Goal: Transaction & Acquisition: Subscribe to service/newsletter

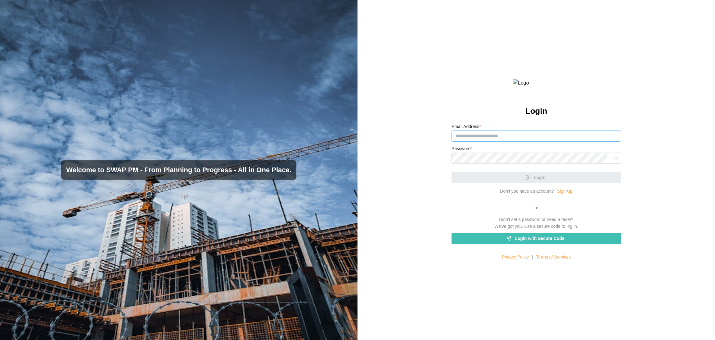
type input "**********"
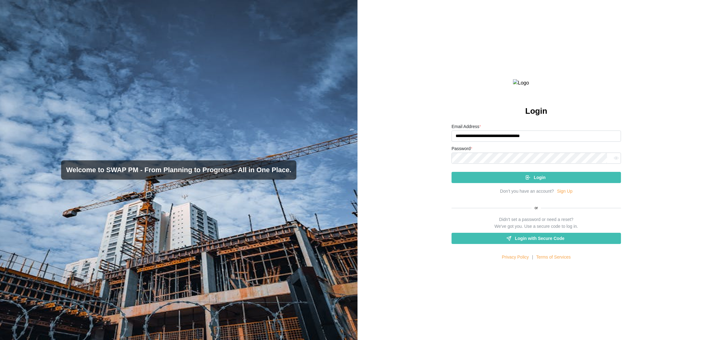
click at [477, 183] on div "Login" at bounding box center [536, 177] width 160 height 11
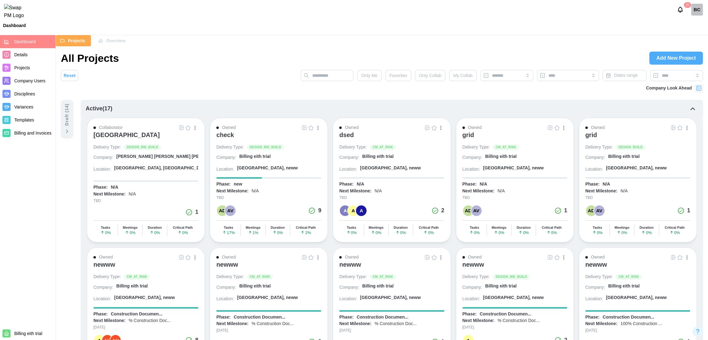
drag, startPoint x: 172, startPoint y: 135, endPoint x: 182, endPoint y: 128, distance: 12.1
click at [182, 128] on img "button" at bounding box center [181, 127] width 5 height 5
drag, startPoint x: 139, startPoint y: 133, endPoint x: 145, endPoint y: 136, distance: 7.1
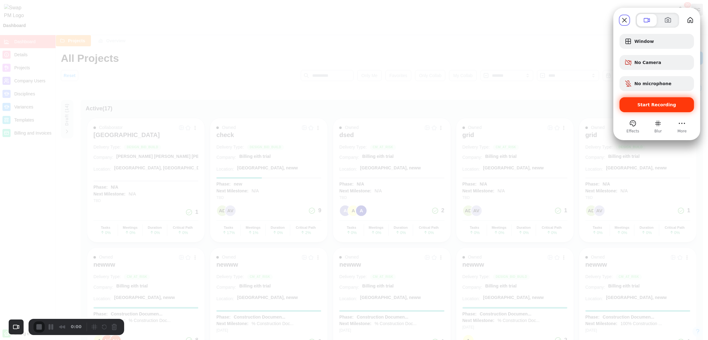
click at [477, 111] on div "Start Recording" at bounding box center [657, 104] width 75 height 15
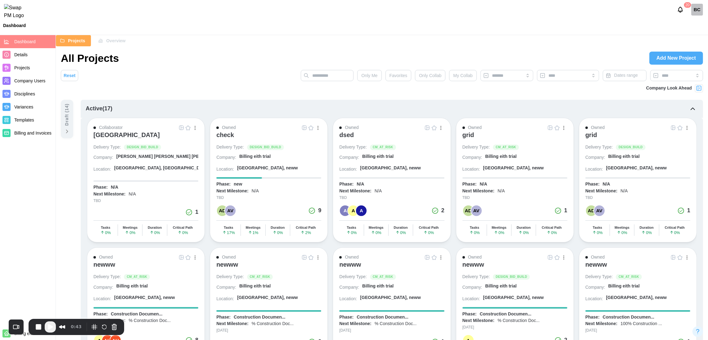
click at [227, 136] on div "check" at bounding box center [225, 134] width 18 height 7
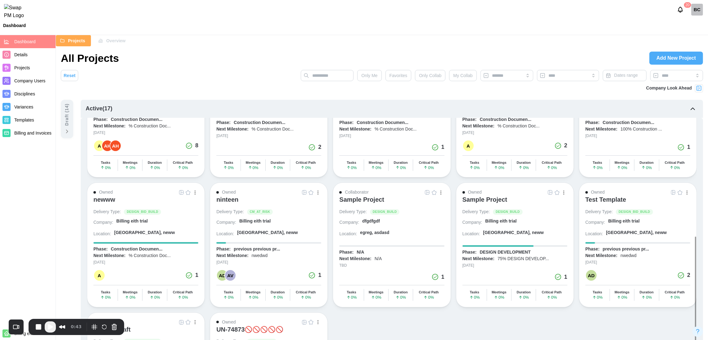
scroll to position [55, 0]
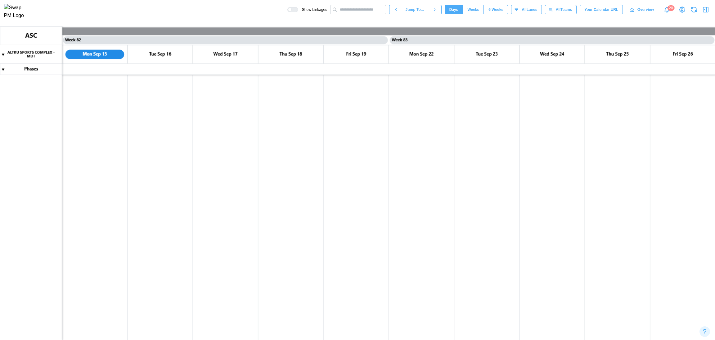
scroll to position [0, 26455]
click at [3, 71] on canvas at bounding box center [357, 182] width 715 height 313
click at [4, 69] on canvas at bounding box center [357, 182] width 715 height 313
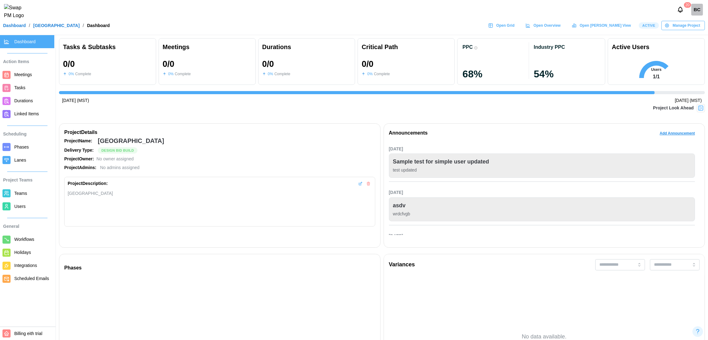
scroll to position [0, 7519]
click at [515, 28] on span "Open Grid" at bounding box center [505, 25] width 18 height 9
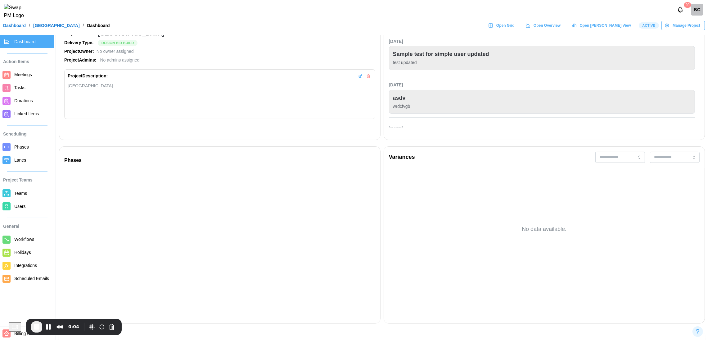
scroll to position [139, 0]
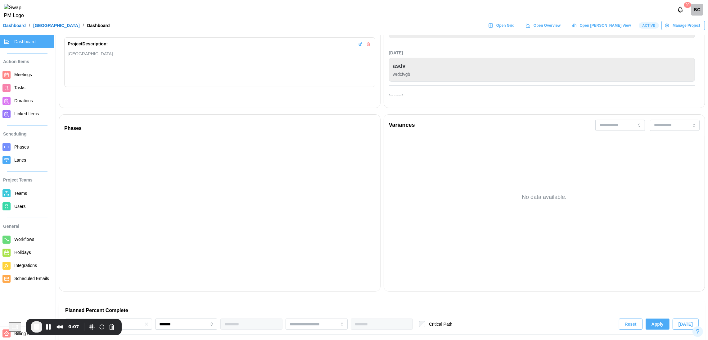
click at [29, 148] on span "Phases" at bounding box center [33, 147] width 38 height 8
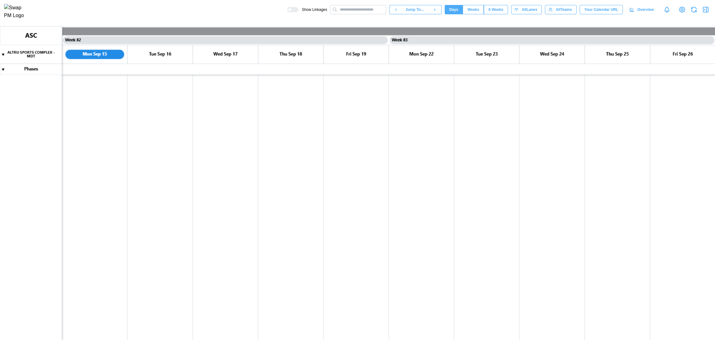
scroll to position [0, 26455]
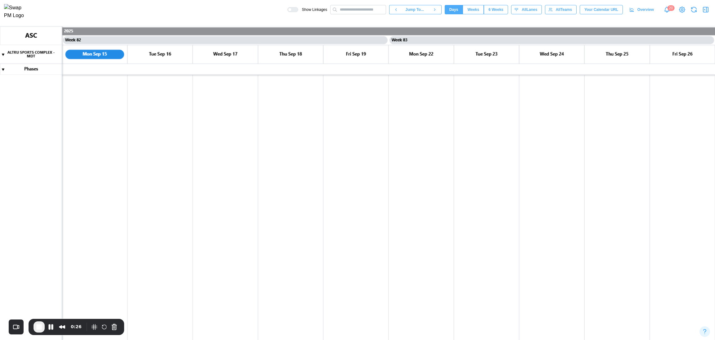
click at [3, 70] on canvas at bounding box center [357, 182] width 715 height 313
click at [477, 13] on icon "button" at bounding box center [705, 9] width 7 height 7
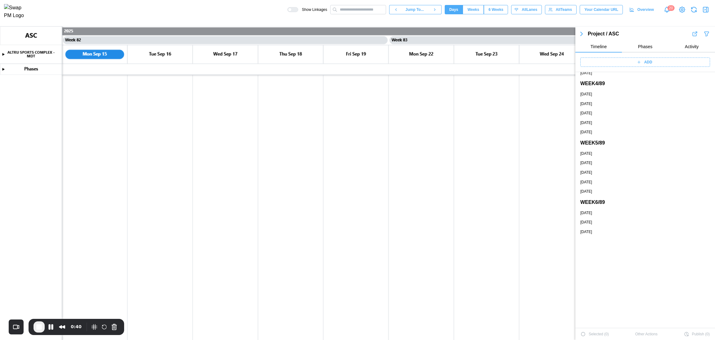
scroll to position [0, 0]
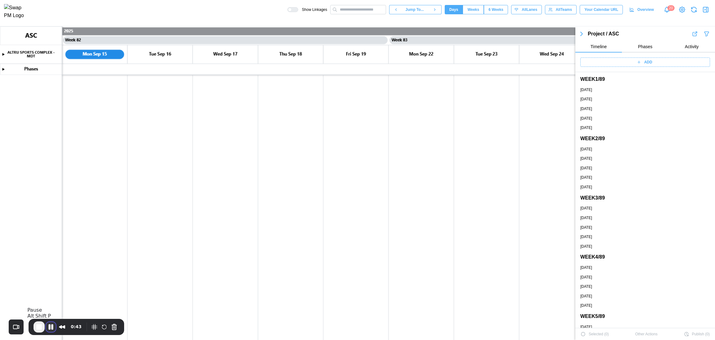
click at [51, 226] on button "Pause Recording" at bounding box center [51, 327] width 10 height 10
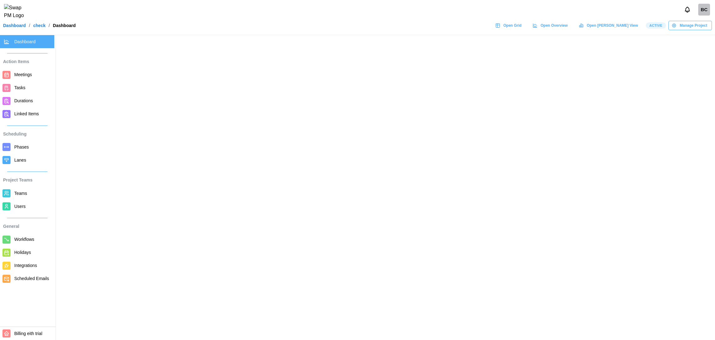
click at [522, 28] on div "Open Grid" at bounding box center [509, 25] width 26 height 9
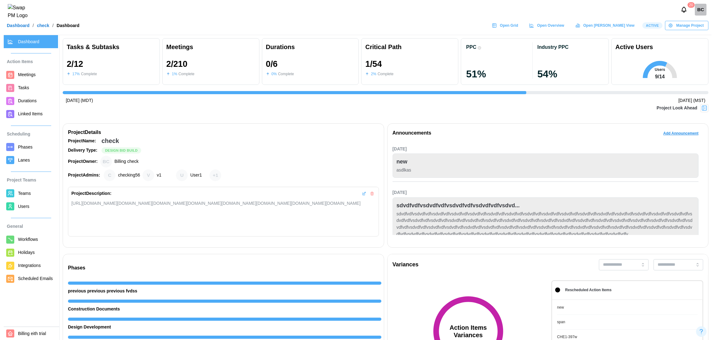
scroll to position [0, 1676]
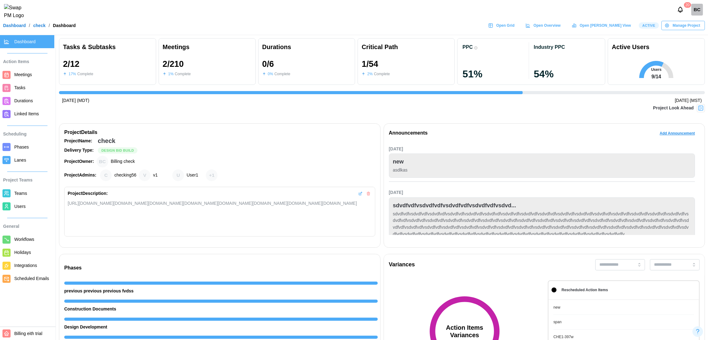
click at [20, 194] on span "Teams" at bounding box center [20, 193] width 13 height 5
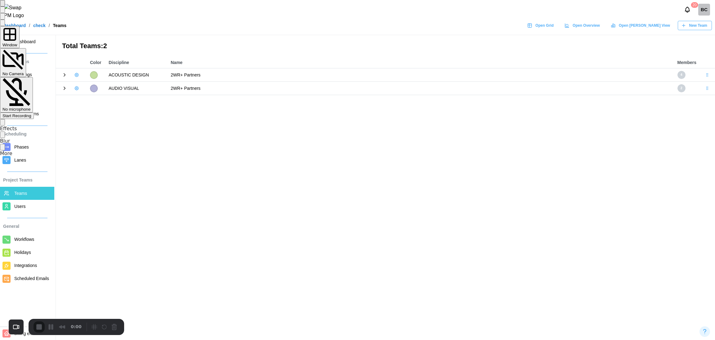
click at [31, 113] on div "Start Recording" at bounding box center [16, 115] width 29 height 5
click at [689, 37] on main "Total Teams: 2 Color Discipline Name Members ACOUSTIC DESIGN 2WR+ Partners 4 AU…" at bounding box center [357, 170] width 715 height 340
click at [690, 30] on span "New Team" at bounding box center [699, 25] width 18 height 9
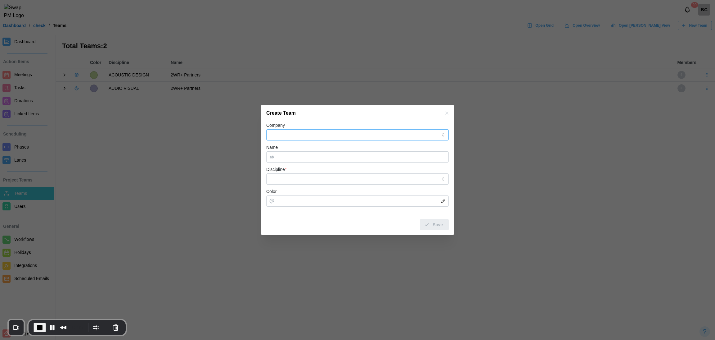
click at [282, 133] on input "Company" at bounding box center [357, 134] width 183 height 11
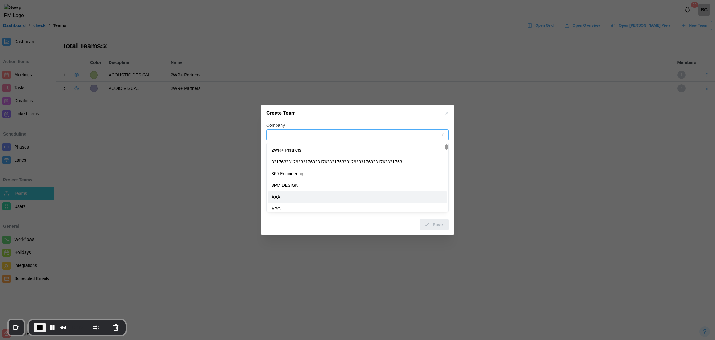
scroll to position [47, 0]
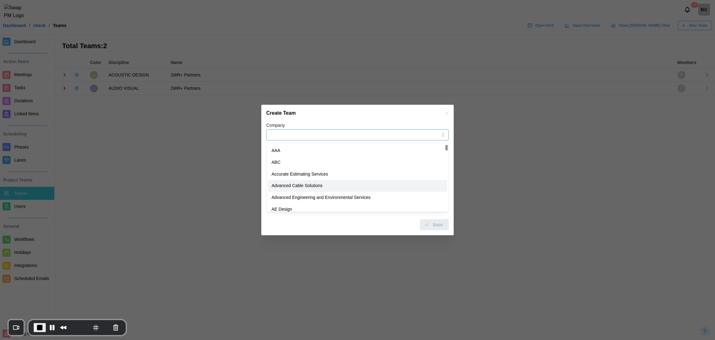
type input "**********"
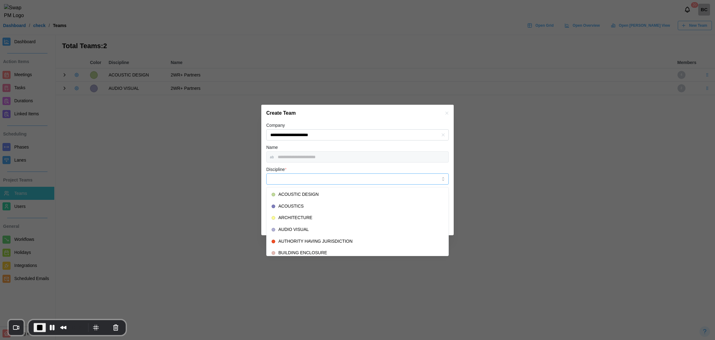
click at [307, 179] on input "Discipline *" at bounding box center [357, 178] width 183 height 11
type input "**********"
type input "*******"
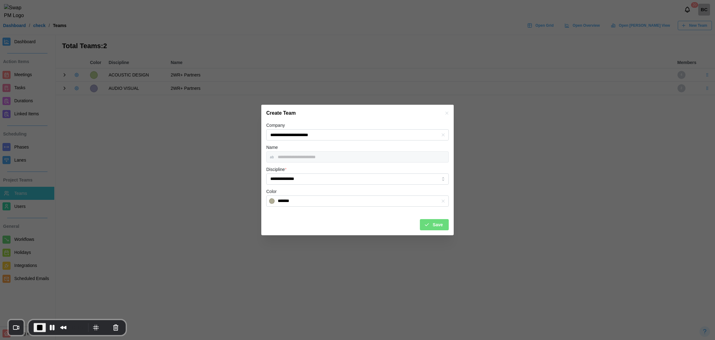
click at [433, 220] on span "Save" at bounding box center [438, 224] width 10 height 11
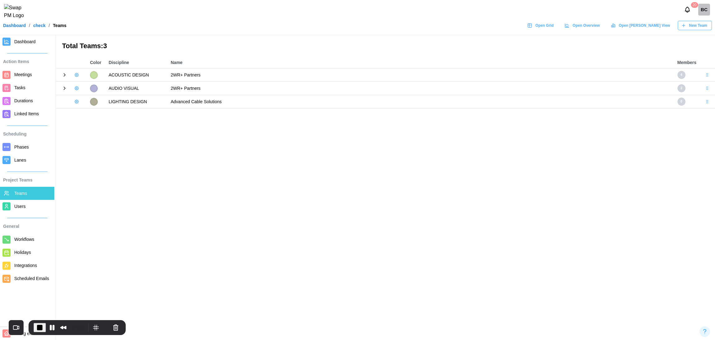
click at [77, 99] on button "button" at bounding box center [76, 101] width 9 height 9
click at [80, 110] on button "Add User" at bounding box center [93, 115] width 39 height 12
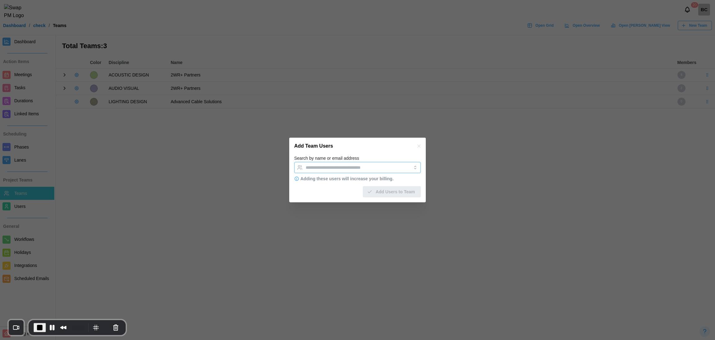
click at [310, 168] on input "Search by name or email address" at bounding box center [352, 167] width 93 height 5
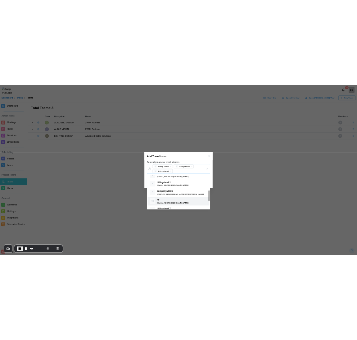
scroll to position [93, 0]
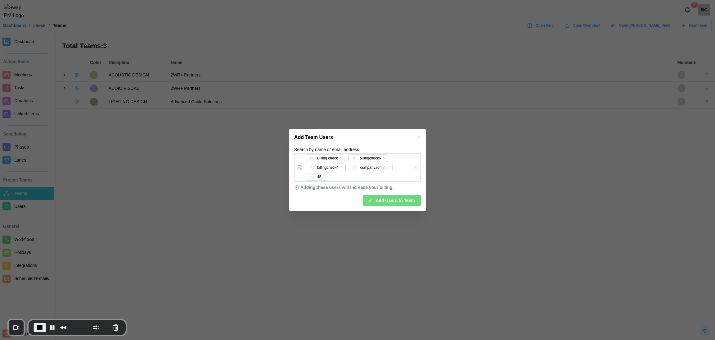
click at [383, 139] on div "Add Team Users" at bounding box center [357, 137] width 137 height 17
click at [367, 205] on button "Add Users to Team" at bounding box center [392, 200] width 58 height 11
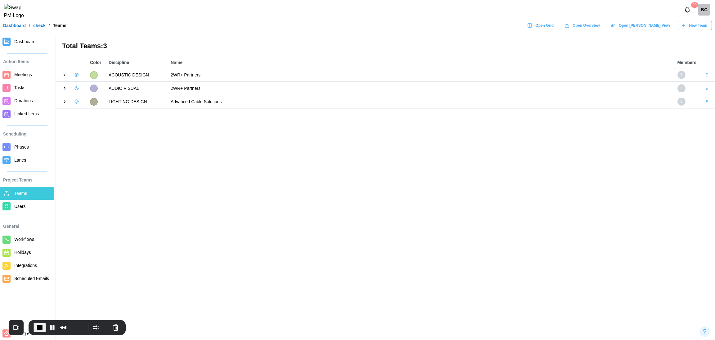
click at [65, 102] on icon at bounding box center [65, 101] width 2 height 3
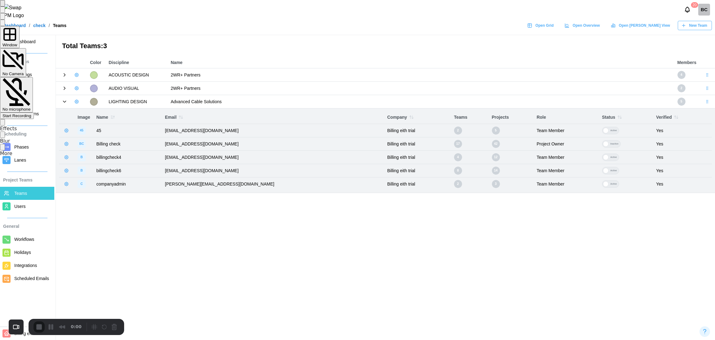
click at [31, 113] on span "Start Recording" at bounding box center [16, 115] width 29 height 5
click at [79, 102] on button "button" at bounding box center [76, 101] width 9 height 9
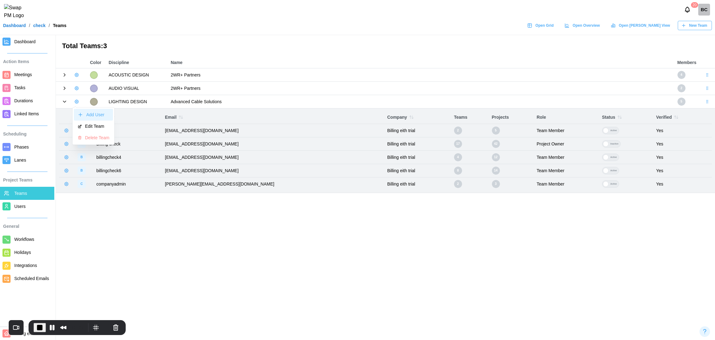
click at [88, 116] on div "Add User" at bounding box center [97, 114] width 23 height 5
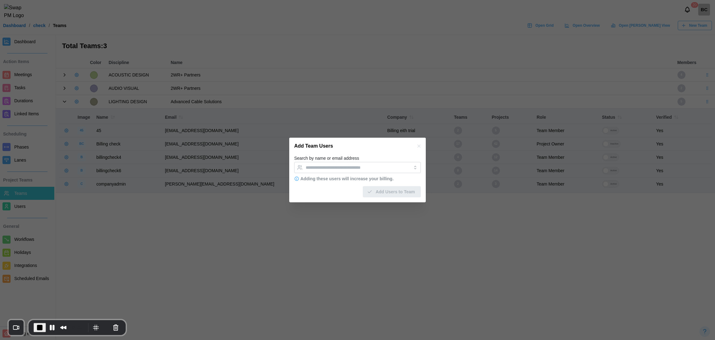
click at [420, 145] on icon "button" at bounding box center [419, 145] width 3 height 3
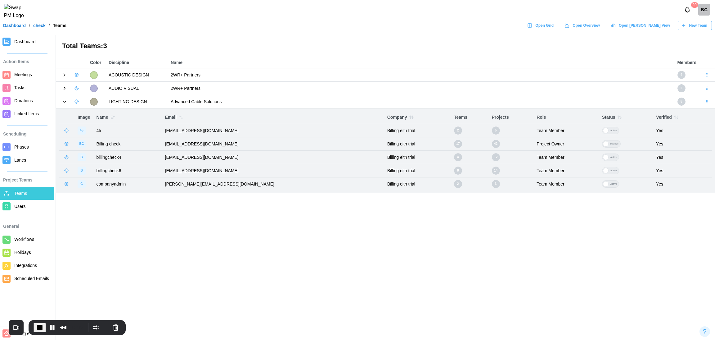
click at [65, 172] on icon "button" at bounding box center [67, 171] width 4 height 4
click at [84, 200] on button "Remove From Team" at bounding box center [91, 196] width 54 height 11
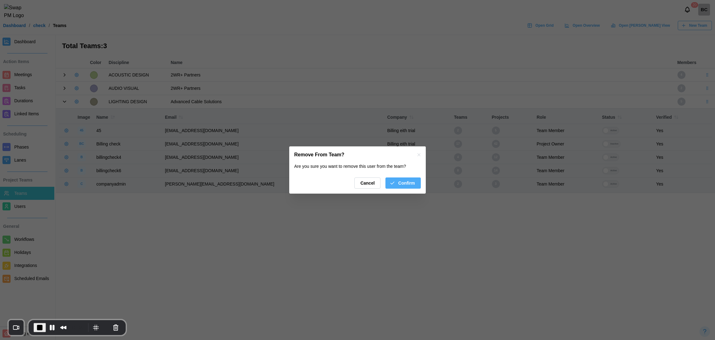
click at [399, 188] on span "Confirm" at bounding box center [406, 183] width 17 height 11
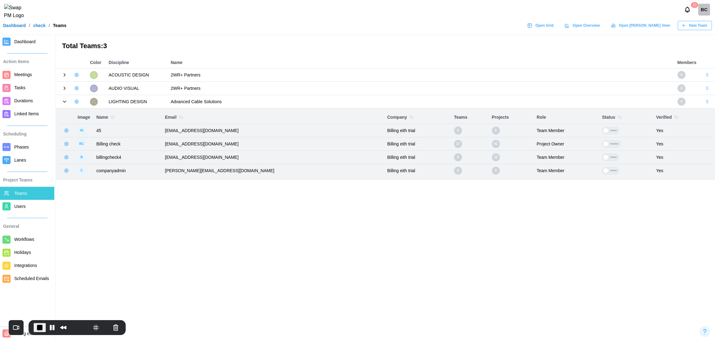
click at [68, 129] on icon "button" at bounding box center [66, 130] width 5 height 5
click at [76, 157] on div "Remove From Team" at bounding box center [94, 156] width 39 height 5
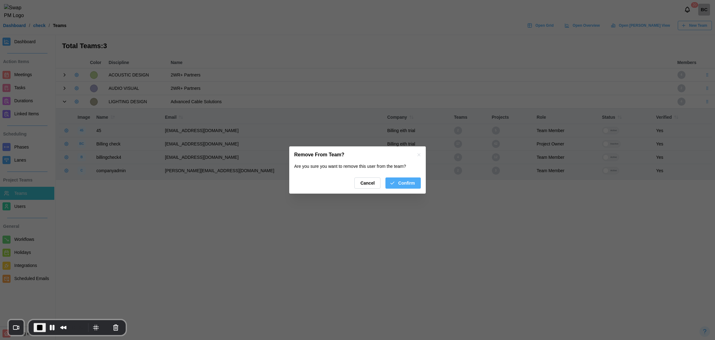
click at [407, 186] on span "Confirm" at bounding box center [406, 183] width 17 height 11
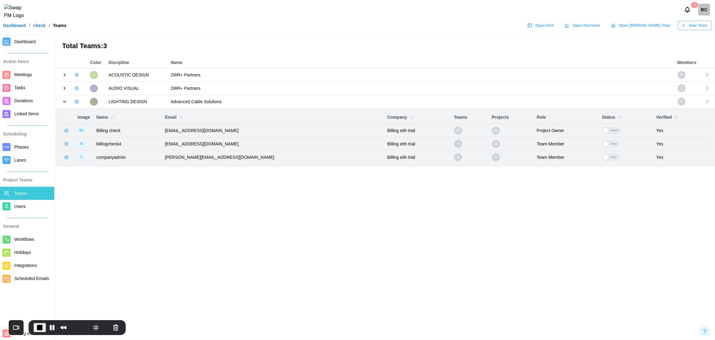
click at [75, 101] on icon "button" at bounding box center [76, 101] width 5 height 5
click at [88, 127] on div "Edit Team" at bounding box center [97, 126] width 24 height 5
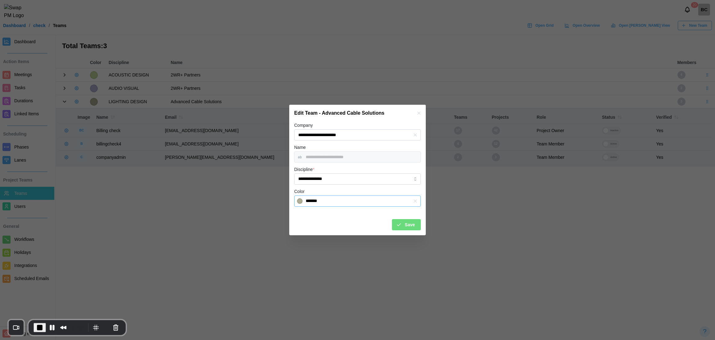
click at [352, 202] on input "*******" at bounding box center [357, 200] width 127 height 11
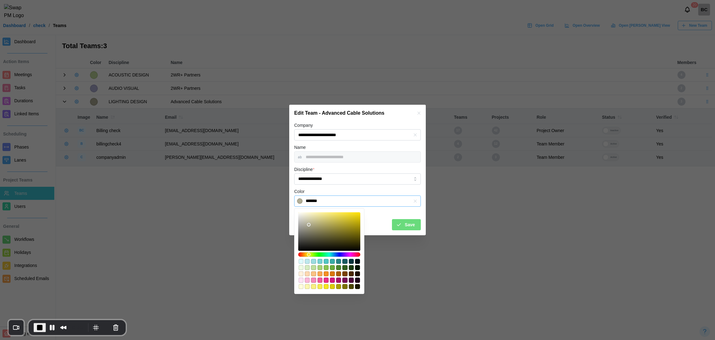
click at [357, 261] on div "#001216" at bounding box center [357, 261] width 5 height 5
type input "*******"
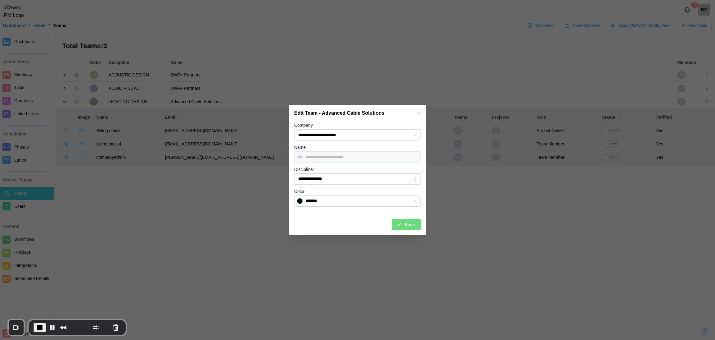
click at [404, 226] on div "Save" at bounding box center [405, 224] width 19 height 11
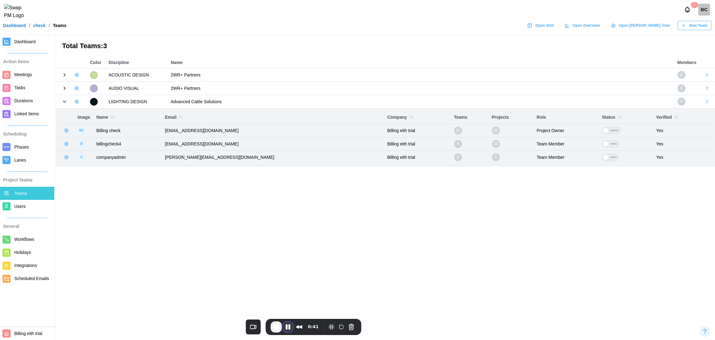
click at [286, 328] on button "Pause Recording" at bounding box center [288, 327] width 10 height 10
click at [286, 327] on span "Play Recording" at bounding box center [287, 327] width 7 height 7
click at [18, 205] on span "Users" at bounding box center [19, 206] width 11 height 5
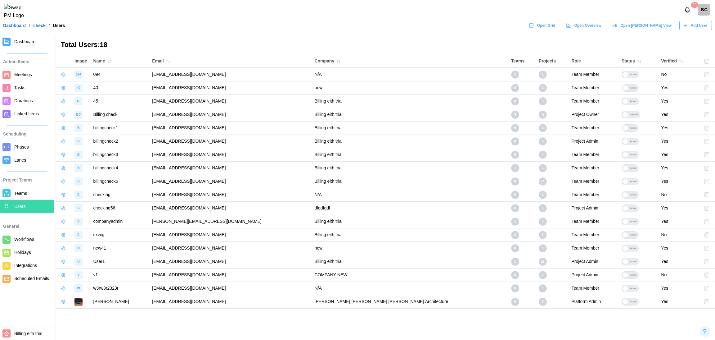
click at [20, 191] on span "Teams" at bounding box center [20, 193] width 13 height 5
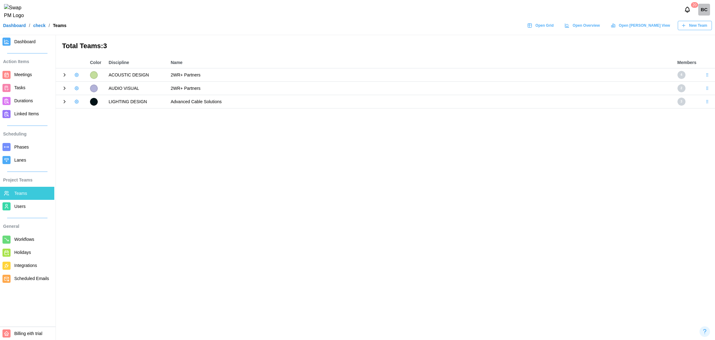
click at [66, 101] on icon at bounding box center [65, 102] width 6 height 6
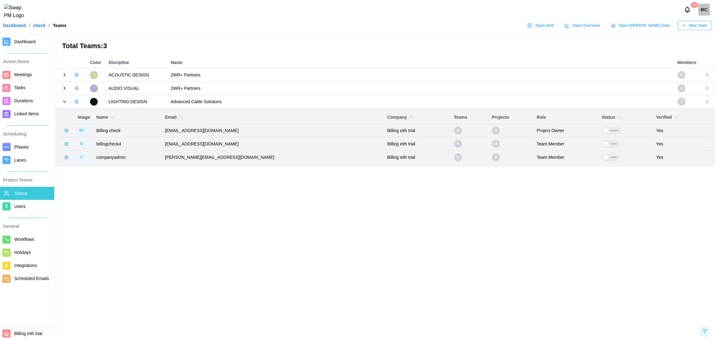
click at [66, 144] on icon "button" at bounding box center [66, 143] width 5 height 5
click at [77, 157] on div "Manage User" at bounding box center [94, 157] width 39 height 7
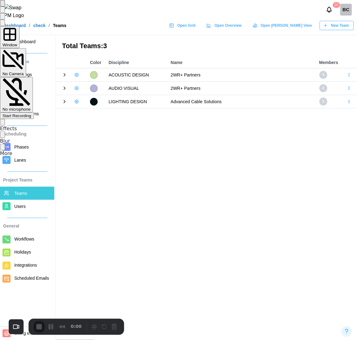
click at [31, 113] on div "Start Recording" at bounding box center [16, 115] width 29 height 5
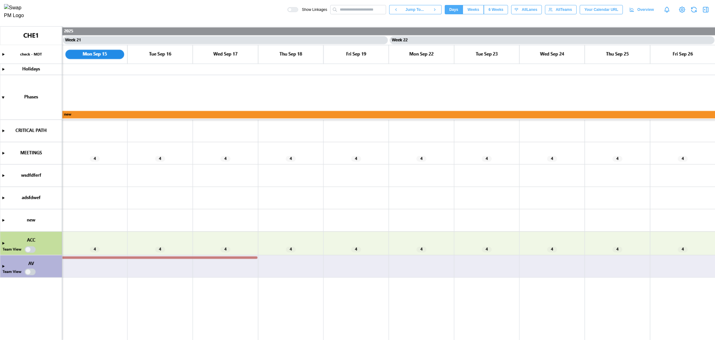
scroll to position [0, 6532]
click at [52, 333] on div "0:43" at bounding box center [74, 327] width 96 height 16
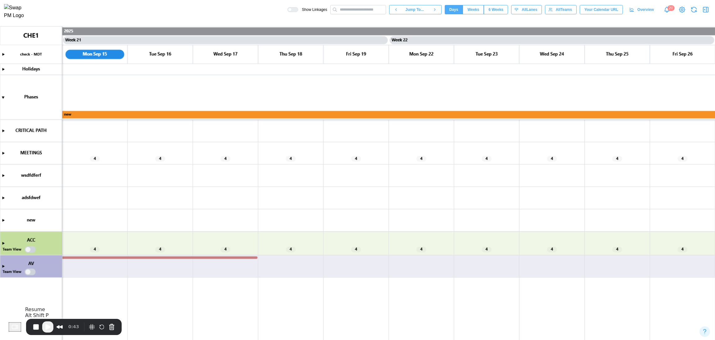
click at [52, 329] on span "Play Recording" at bounding box center [47, 326] width 7 height 7
click at [3, 152] on canvas at bounding box center [357, 182] width 715 height 313
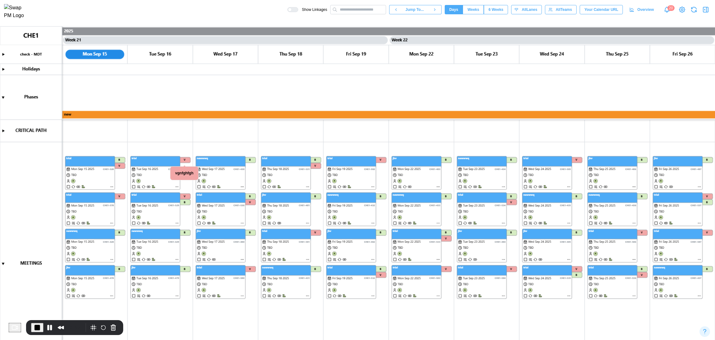
click at [704, 11] on icon "button" at bounding box center [706, 9] width 5 height 5
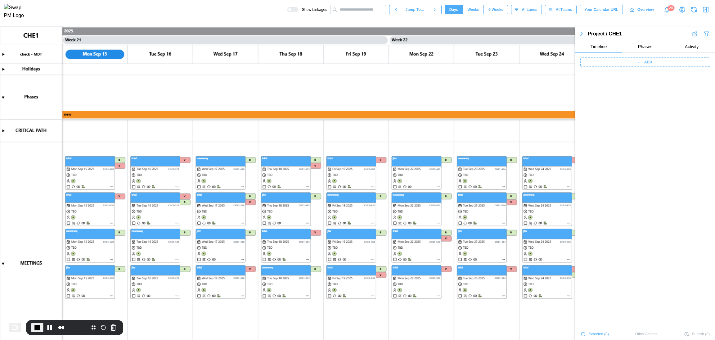
scroll to position [2037, 0]
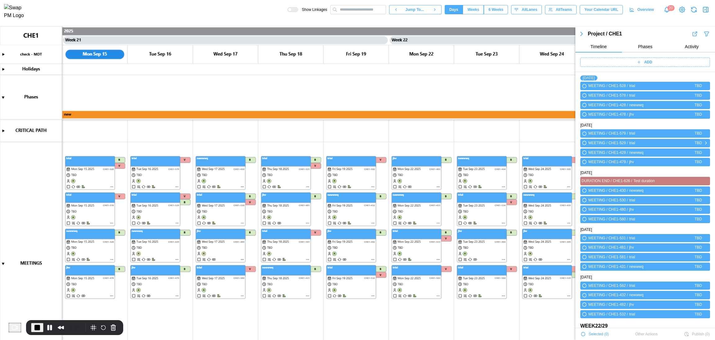
click at [624, 142] on div "MEETING / CHE1-529 /" at bounding box center [608, 143] width 39 height 6
drag, startPoint x: 624, startPoint y: 142, endPoint x: 618, endPoint y: 142, distance: 5.6
click at [618, 142] on div "MEETING / CHE1-529 /" at bounding box center [608, 143] width 39 height 6
copy div "529"
click at [704, 34] on icon "button" at bounding box center [707, 33] width 6 height 7
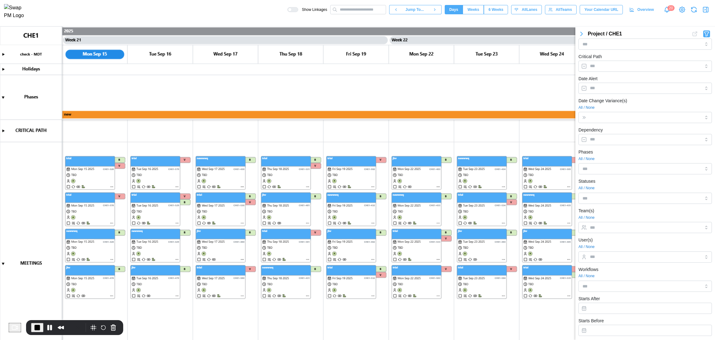
scroll to position [0, 0]
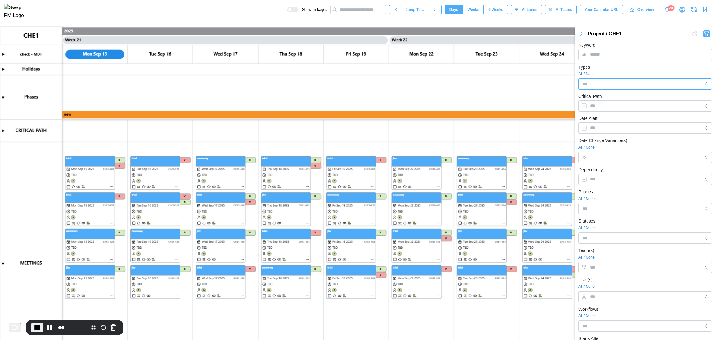
click at [599, 84] on input "Types" at bounding box center [636, 83] width 107 height 5
click at [618, 70] on div "Types All / None Meeting Duration Meeting Cluster Meeting Swap Task" at bounding box center [646, 76] width 134 height 26
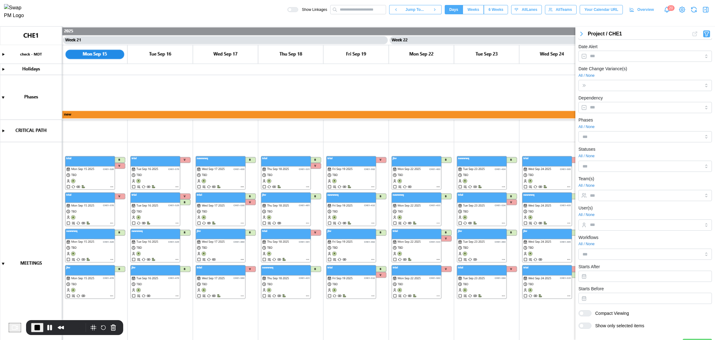
scroll to position [85, 0]
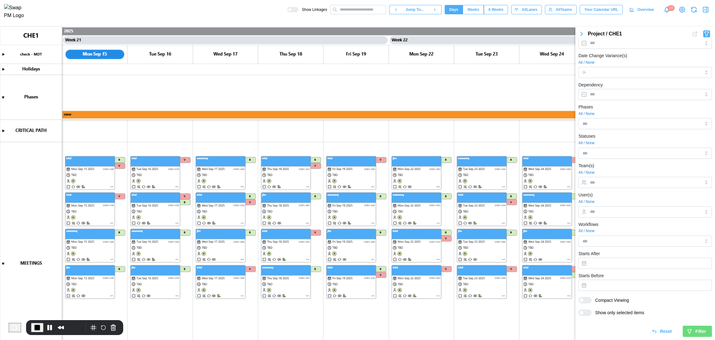
click at [688, 336] on div "Filter" at bounding box center [696, 331] width 19 height 11
click at [687, 335] on div "Filter" at bounding box center [696, 331] width 19 height 11
click at [580, 33] on icon "button" at bounding box center [581, 33] width 7 height 7
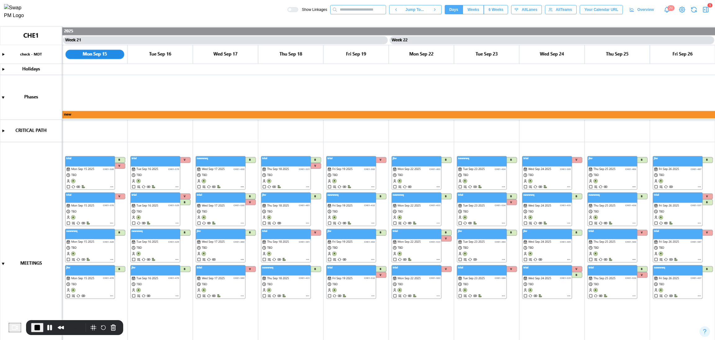
click at [355, 10] on input "text" at bounding box center [358, 9] width 56 height 9
paste input "***"
type input "***"
click at [359, 25] on div "CHE1-529 - trial" at bounding box center [348, 21] width 31 height 7
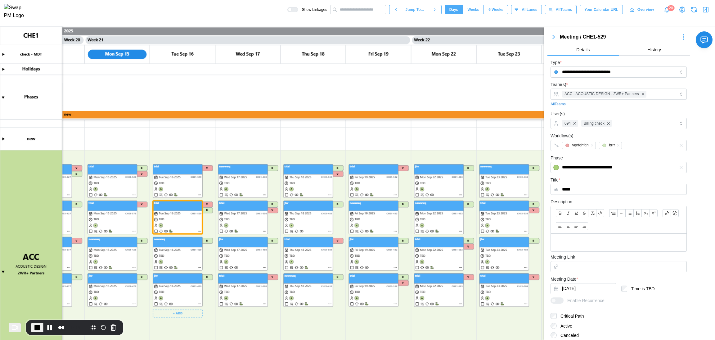
scroll to position [337, 0]
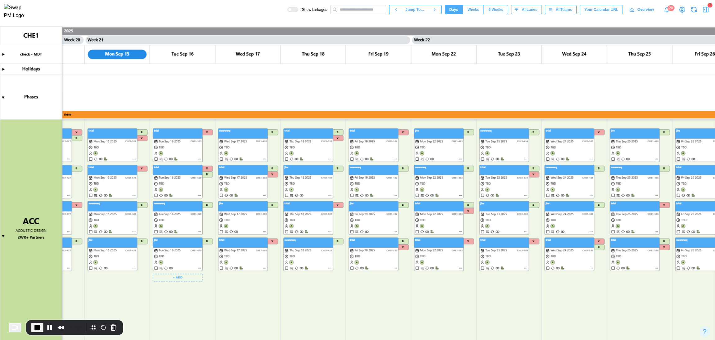
click at [174, 185] on canvas at bounding box center [357, 182] width 715 height 313
click at [199, 195] on canvas at bounding box center [357, 182] width 715 height 313
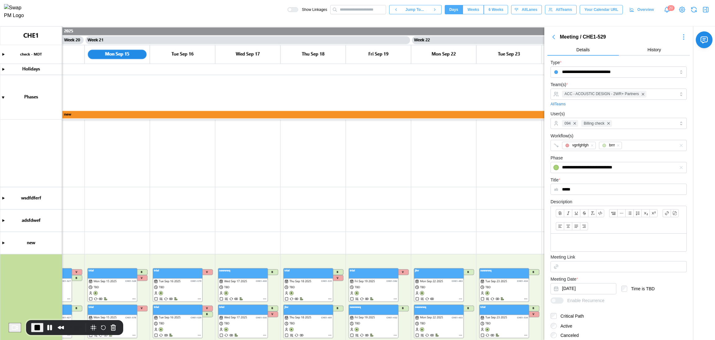
scroll to position [384, 0]
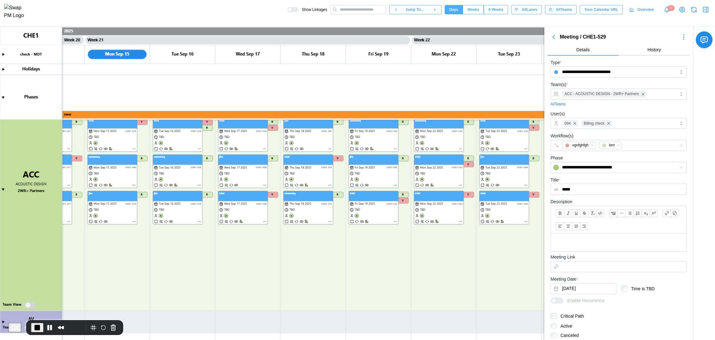
click at [553, 34] on icon "button" at bounding box center [553, 36] width 7 height 7
click at [551, 33] on icon "button" at bounding box center [553, 36] width 7 height 7
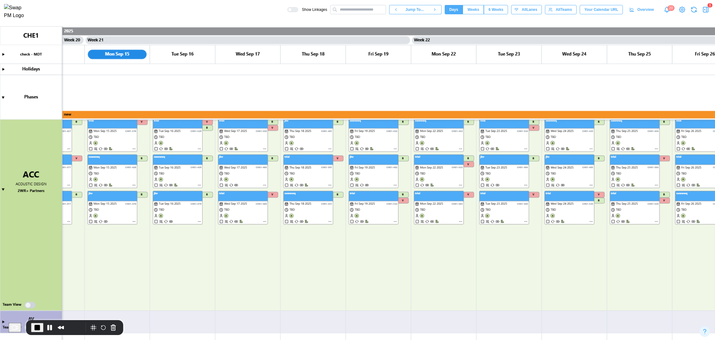
click at [706, 12] on icon "button" at bounding box center [705, 9] width 7 height 7
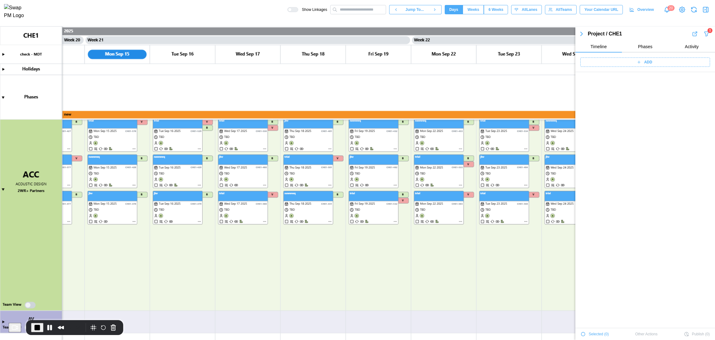
scroll to position [2654, 0]
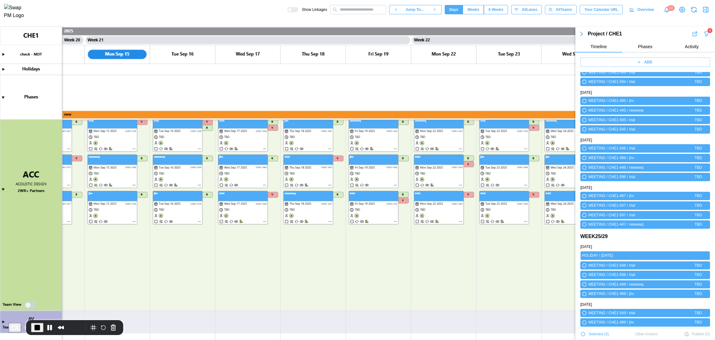
click at [700, 29] on div "Project / CHE1 1" at bounding box center [646, 33] width 140 height 9
click at [705, 34] on icon "button" at bounding box center [707, 34] width 4 height 4
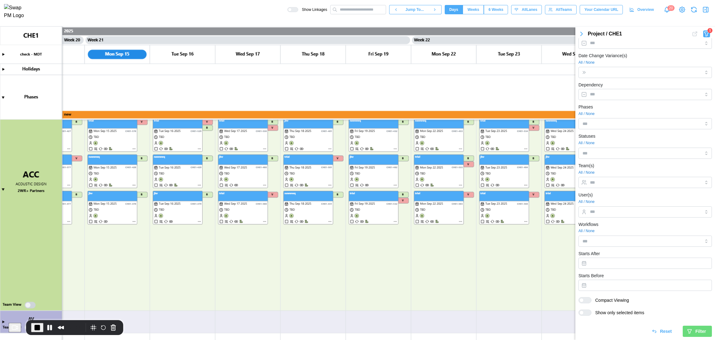
scroll to position [85, 0]
click at [660, 330] on span "Reset" at bounding box center [666, 331] width 12 height 11
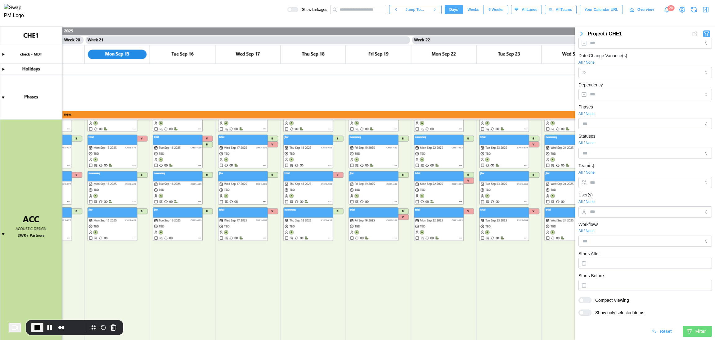
click at [580, 34] on icon "button" at bounding box center [581, 33] width 7 height 7
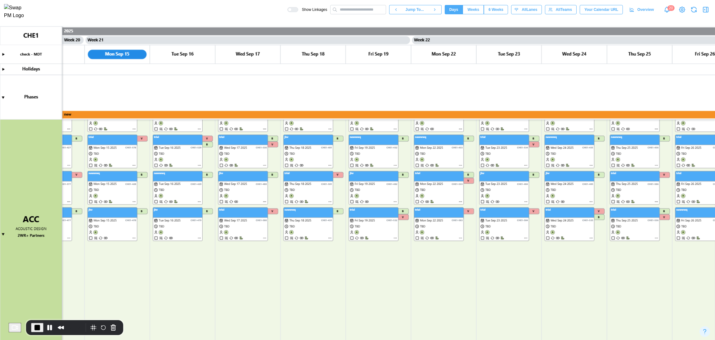
click at [706, 8] on icon "button" at bounding box center [705, 9] width 7 height 7
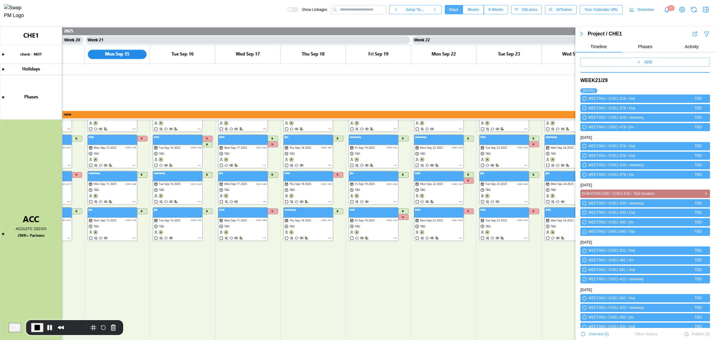
scroll to position [0, 0]
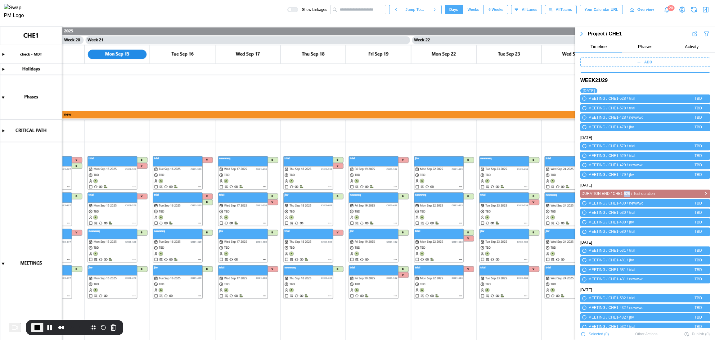
drag, startPoint x: 628, startPoint y: 192, endPoint x: 622, endPoint y: 191, distance: 6.9
click at [622, 191] on div "DURATION END / CHE1-626 /" at bounding box center [607, 194] width 51 height 6
copy div "626"
click at [637, 208] on div "MEETING / CHE1-530 / trial TBD" at bounding box center [646, 212] width 130 height 8
drag, startPoint x: 628, startPoint y: 192, endPoint x: 621, endPoint y: 192, distance: 7.5
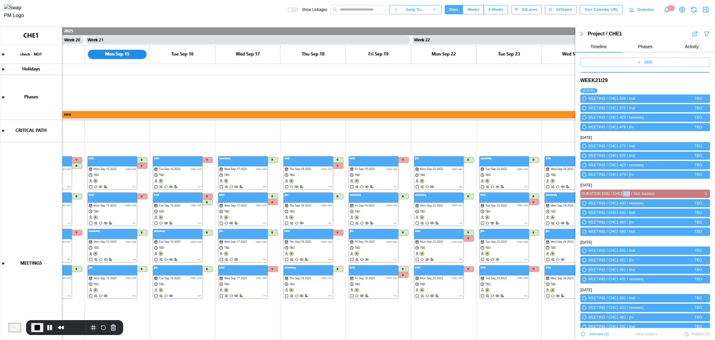
click at [621, 192] on div "DURATION END / CHE1-626 /" at bounding box center [607, 194] width 51 height 6
copy div "-626"
click at [705, 36] on icon "button" at bounding box center [707, 34] width 4 height 4
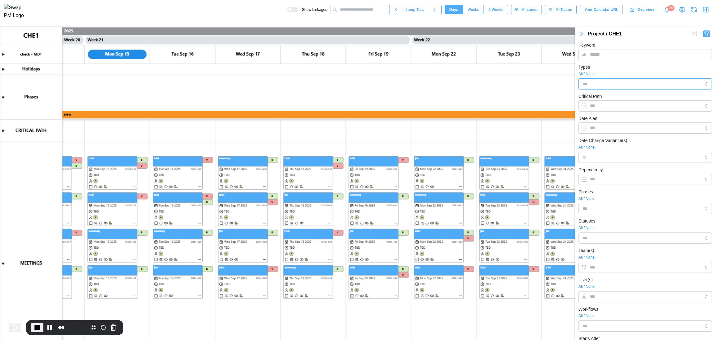
click at [608, 80] on div at bounding box center [635, 84] width 108 height 11
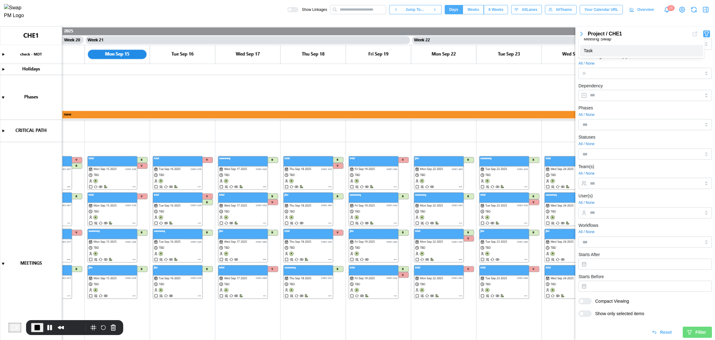
scroll to position [85, 0]
click at [687, 334] on div "Filter" at bounding box center [696, 331] width 19 height 11
click at [578, 33] on icon "button" at bounding box center [581, 33] width 7 height 7
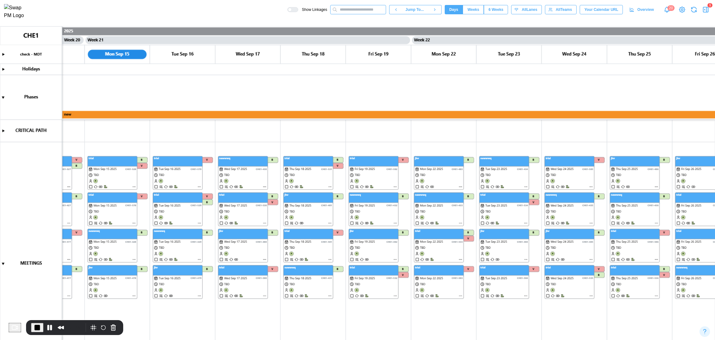
click at [364, 13] on input "text" at bounding box center [358, 9] width 56 height 9
paste input "****"
click at [349, 12] on input "****" at bounding box center [358, 9] width 56 height 9
type input "***"
click at [369, 21] on div "CHE1-626 - Test duration" at bounding box center [357, 21] width 49 height 7
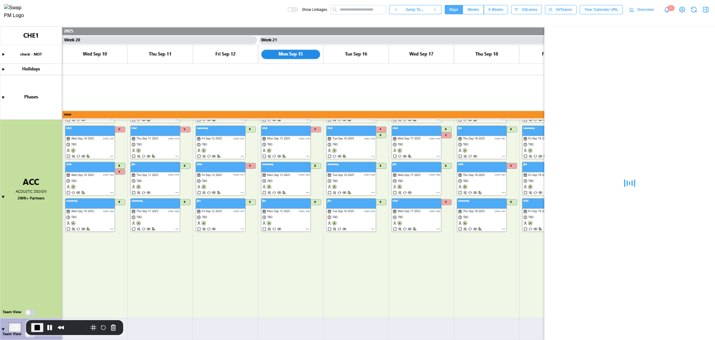
scroll to position [384, 0]
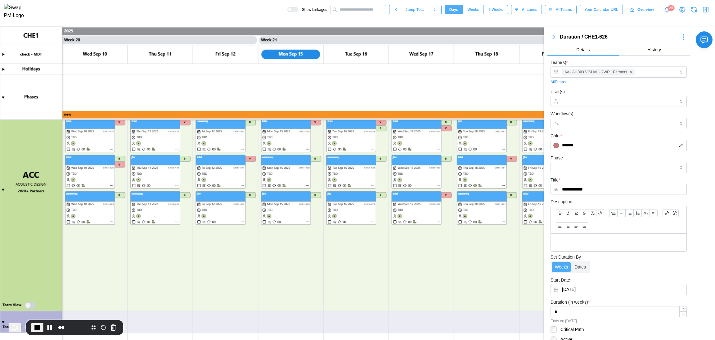
click at [704, 10] on icon "button" at bounding box center [705, 9] width 7 height 7
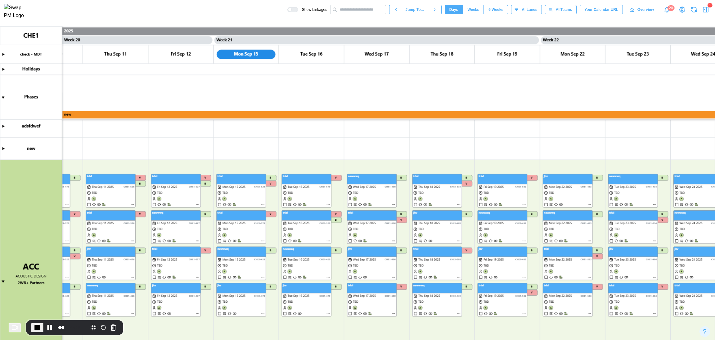
scroll to position [0, 6393]
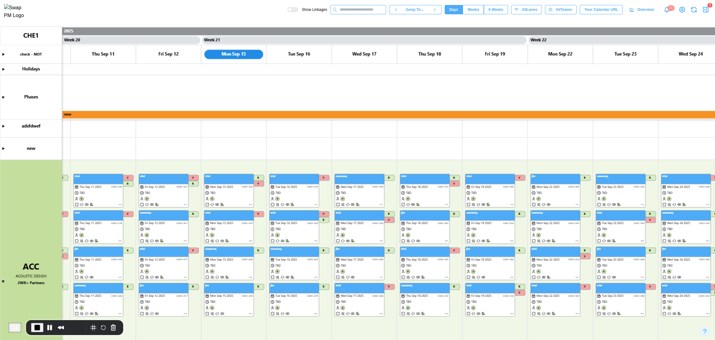
click at [346, 14] on input "text" at bounding box center [358, 9] width 56 height 9
paste input "****"
click at [348, 10] on input "****" at bounding box center [358, 9] width 56 height 9
type input "***"
click at [367, 29] on div "2025-09-10" at bounding box center [361, 29] width 12 height 6
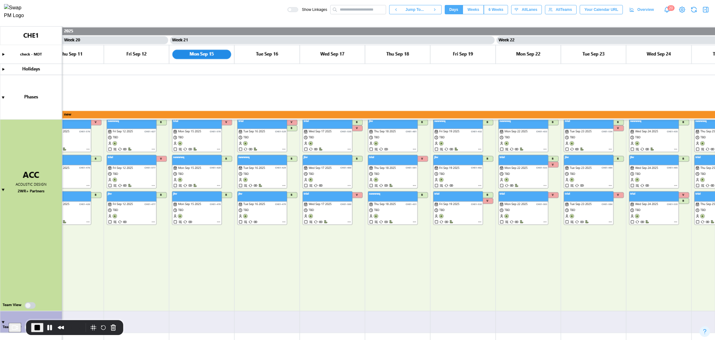
scroll to position [0, 6503]
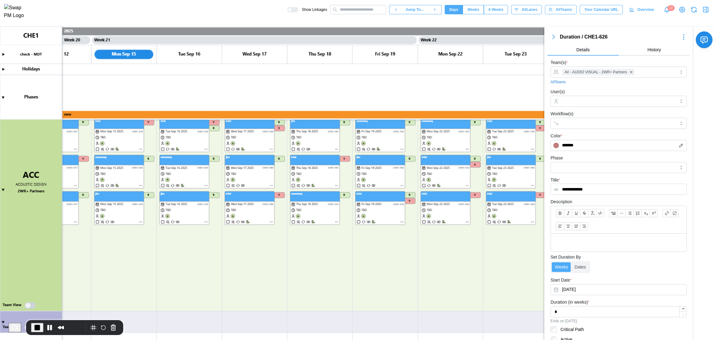
click at [678, 41] on button "button" at bounding box center [684, 37] width 12 height 9
click at [674, 57] on div "Jump To Start" at bounding box center [664, 58] width 29 height 5
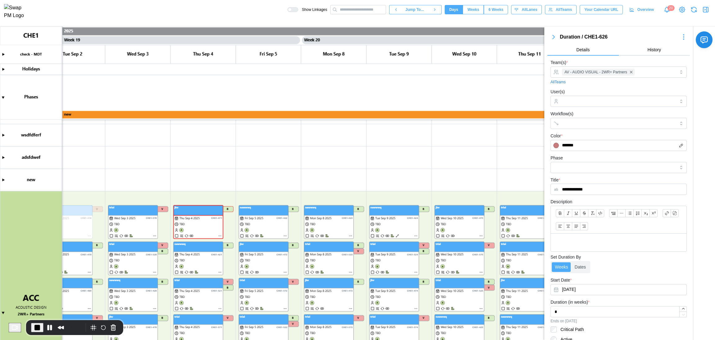
scroll to position [223, 0]
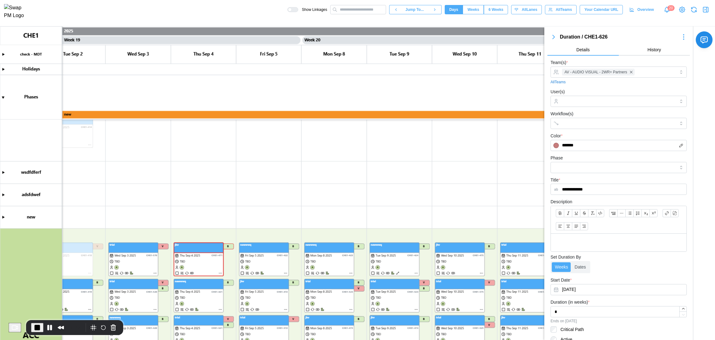
click at [703, 13] on icon "button" at bounding box center [705, 9] width 7 height 7
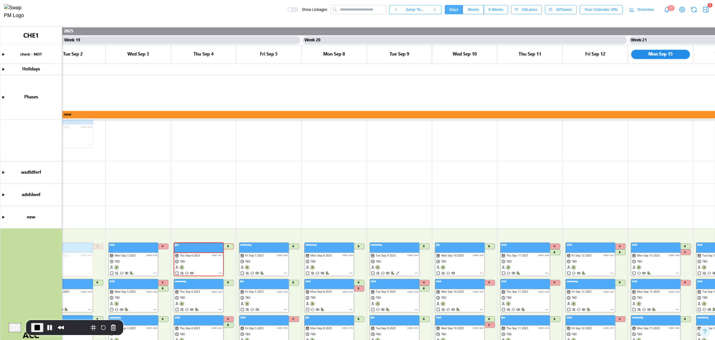
click at [703, 13] on icon "button" at bounding box center [705, 9] width 7 height 7
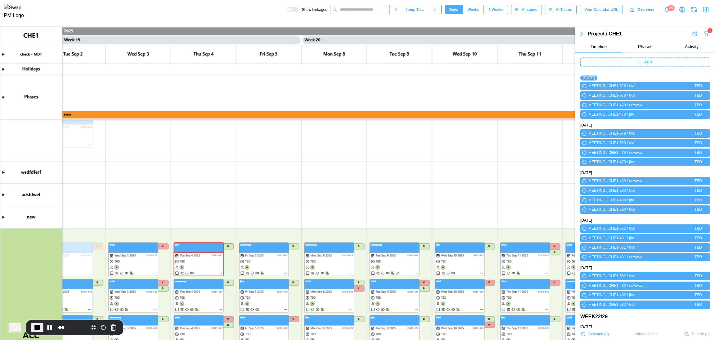
click at [704, 35] on icon "button" at bounding box center [707, 33] width 6 height 7
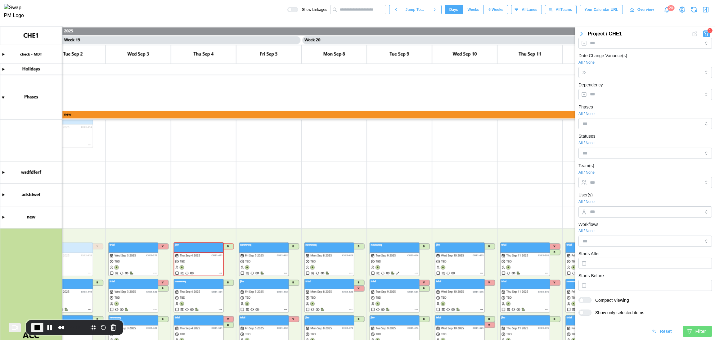
scroll to position [85, 0]
click at [665, 328] on span "Reset" at bounding box center [666, 331] width 12 height 11
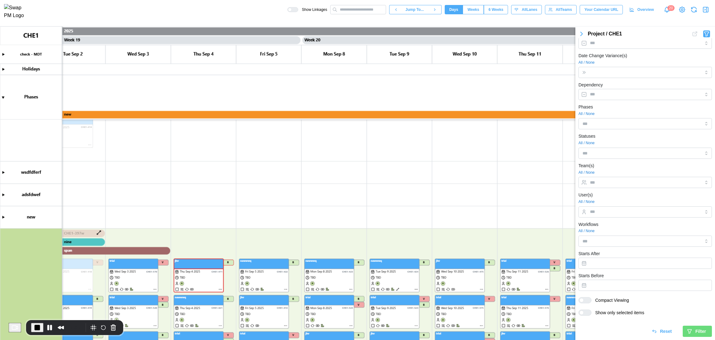
scroll to position [0, 0]
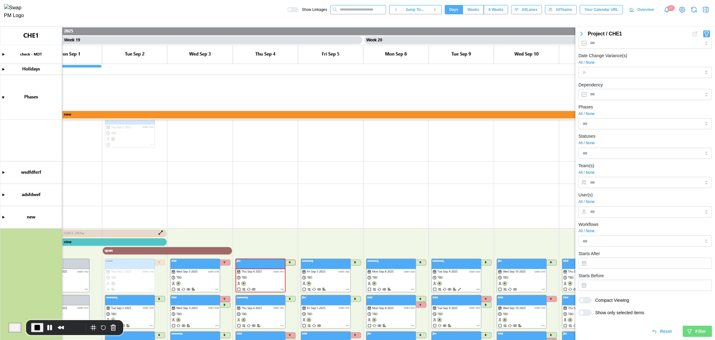
click at [384, 13] on input "text" at bounding box center [358, 9] width 56 height 9
paste input "****"
click at [348, 10] on input "****" at bounding box center [358, 9] width 56 height 9
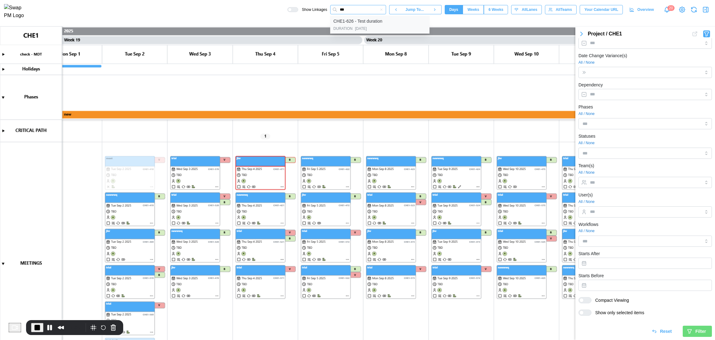
type input "***"
click at [384, 32] on div "DURATION 2025-09-10" at bounding box center [379, 29] width 93 height 6
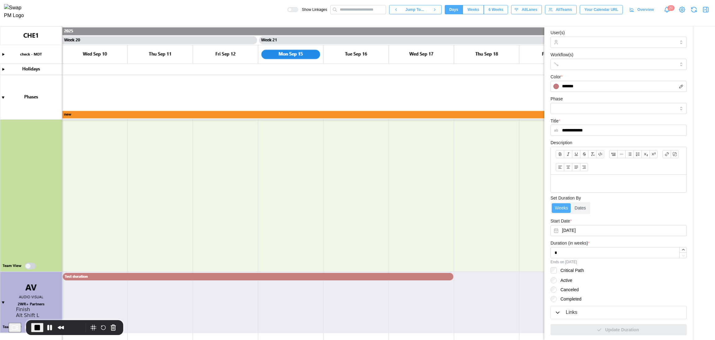
click at [41, 326] on span "End Recording" at bounding box center [37, 327] width 7 height 7
click at [368, 13] on input "text" at bounding box center [358, 9] width 56 height 9
paste input "****"
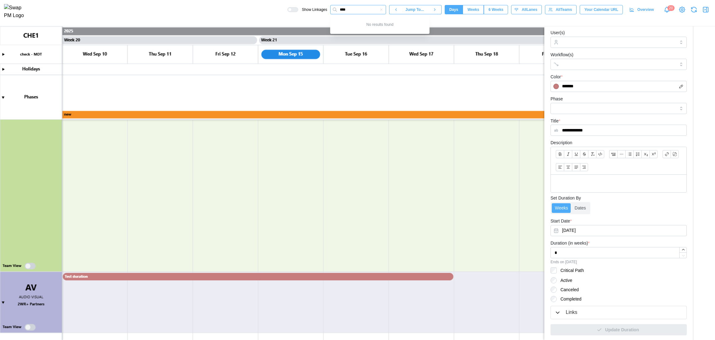
click at [348, 10] on input "****" at bounding box center [358, 9] width 56 height 9
type input "***"
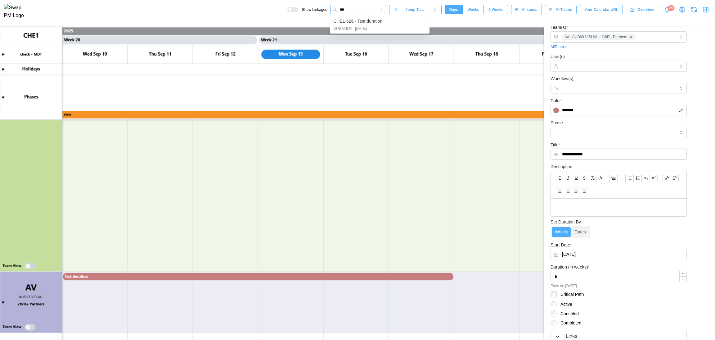
scroll to position [0, 0]
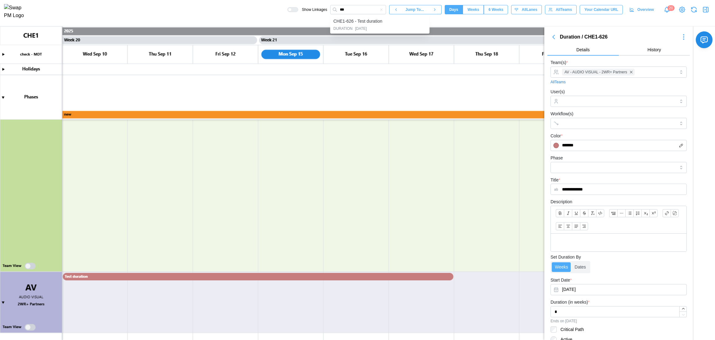
click at [554, 36] on icon "button" at bounding box center [553, 36] width 7 height 7
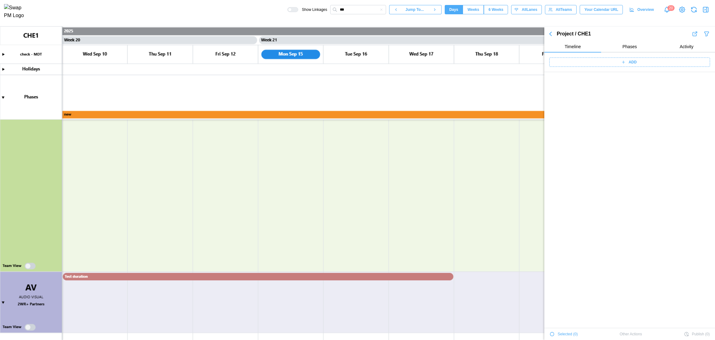
scroll to position [2037, 0]
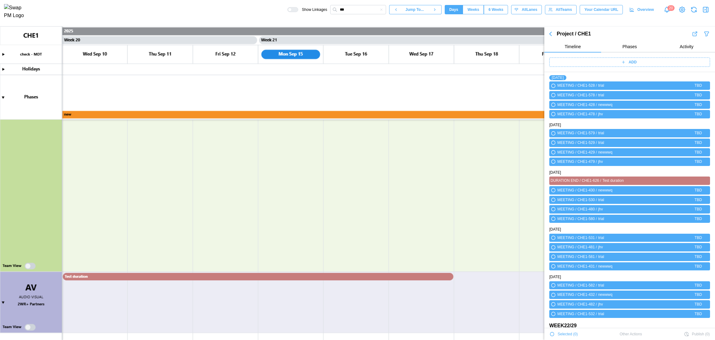
click at [383, 11] on icon "button" at bounding box center [382, 10] width 4 height 4
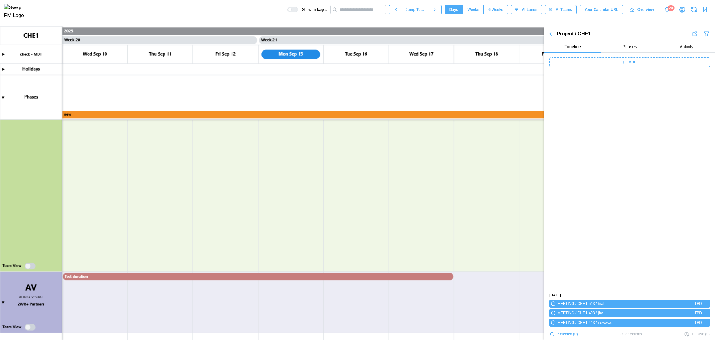
scroll to position [2829, 0]
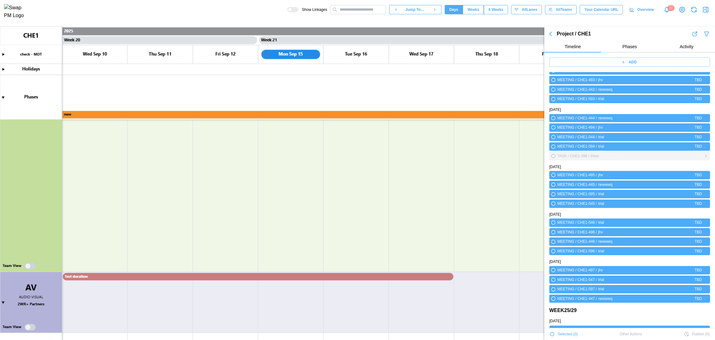
click at [704, 156] on icon "button" at bounding box center [706, 155] width 5 height 7
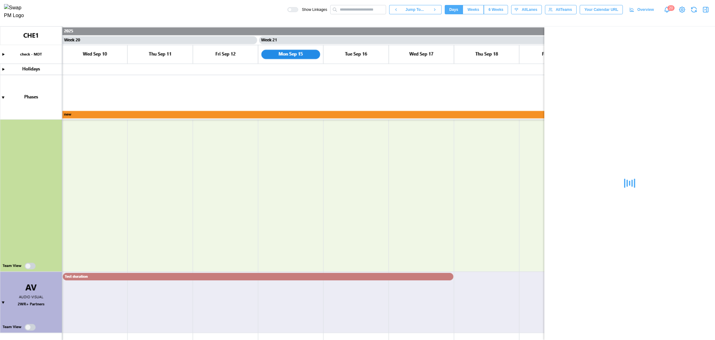
scroll to position [0, 0]
drag, startPoint x: 599, startPoint y: 36, endPoint x: 590, endPoint y: 35, distance: 9.0
click at [590, 35] on div "Task / CHE1-398" at bounding box center [619, 37] width 118 height 8
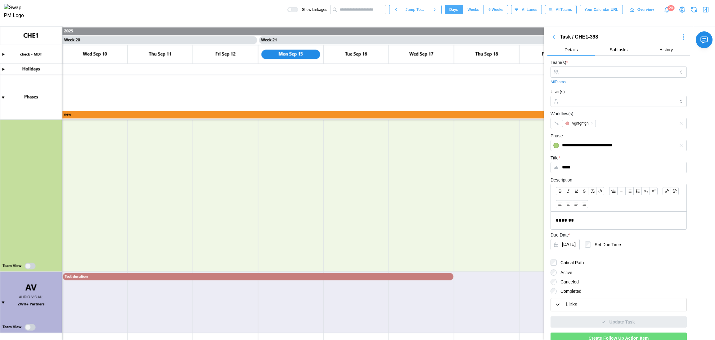
click at [704, 12] on icon "button" at bounding box center [705, 9] width 7 height 7
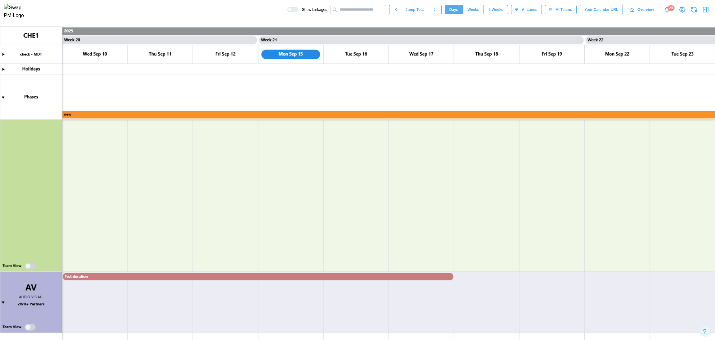
drag, startPoint x: 705, startPoint y: 9, endPoint x: 702, endPoint y: 21, distance: 12.3
click at [705, 10] on icon "button" at bounding box center [705, 9] width 7 height 7
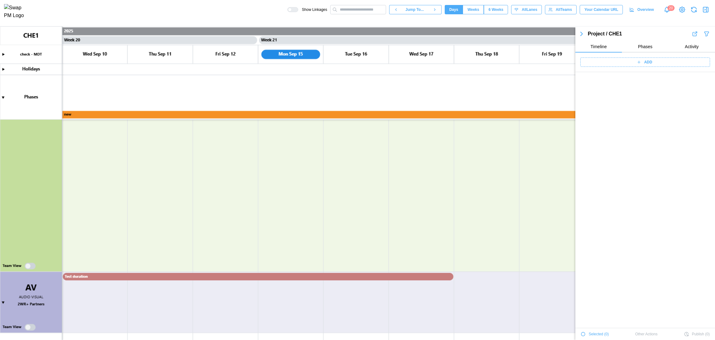
scroll to position [2037, 0]
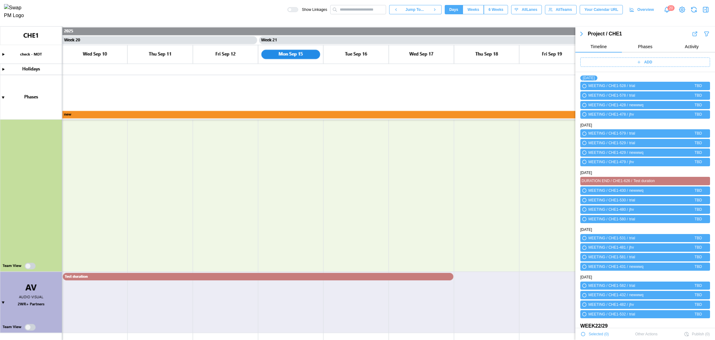
click at [705, 34] on icon "button" at bounding box center [707, 34] width 4 height 4
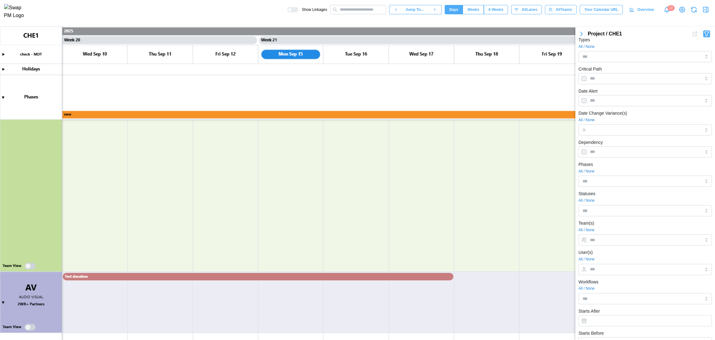
scroll to position [0, 0]
click at [623, 83] on input "Types" at bounding box center [636, 83] width 107 height 5
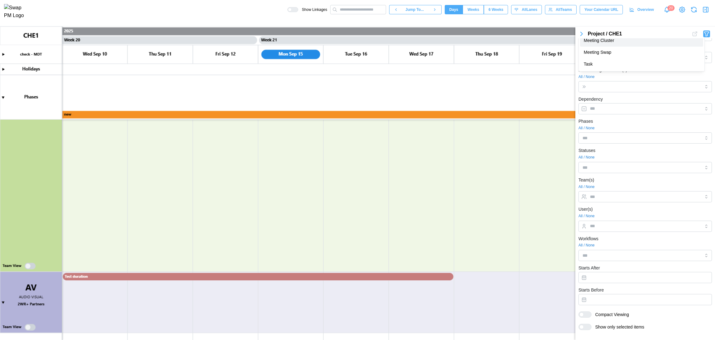
scroll to position [85, 0]
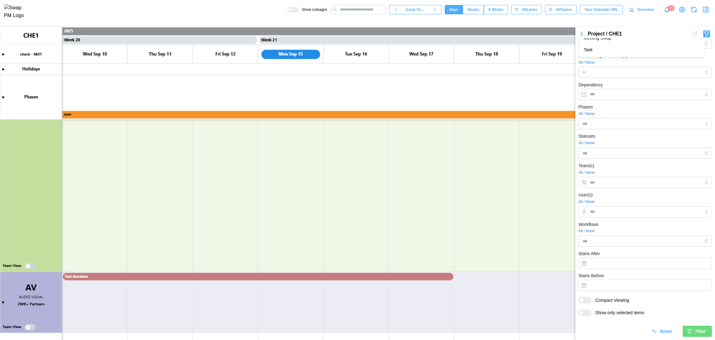
click at [688, 332] on icon "submit" at bounding box center [690, 331] width 4 height 4
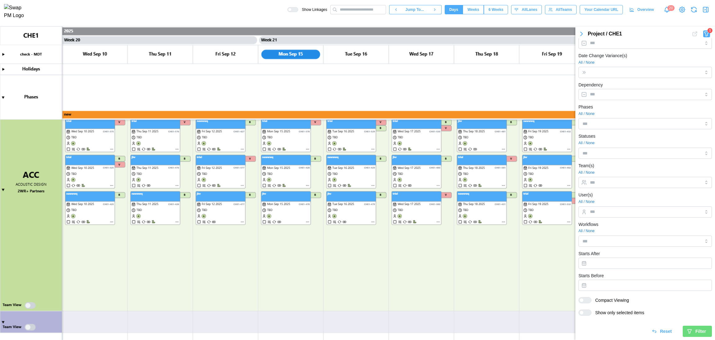
scroll to position [104, 0]
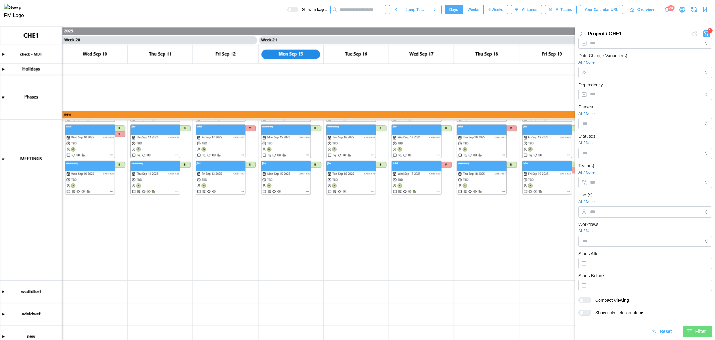
click at [362, 12] on input "text" at bounding box center [358, 9] width 56 height 9
paste input "**********"
type input "**********"
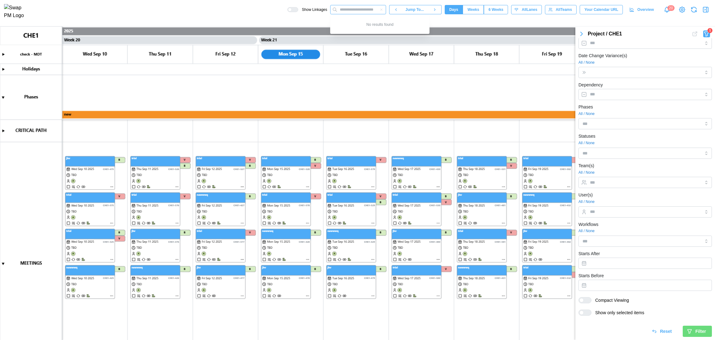
scroll to position [0, 0]
click at [704, 10] on icon "button" at bounding box center [705, 9] width 7 height 7
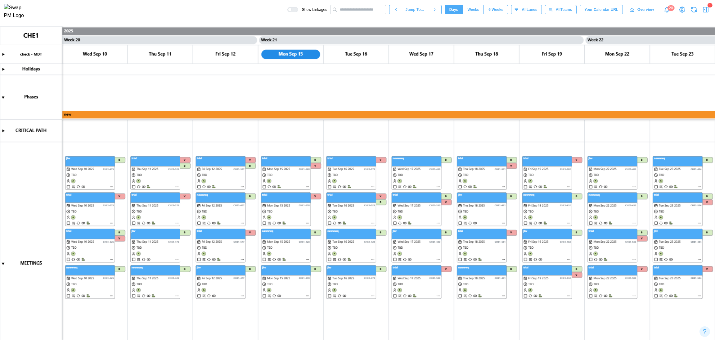
click at [704, 10] on icon "button" at bounding box center [705, 9] width 7 height 7
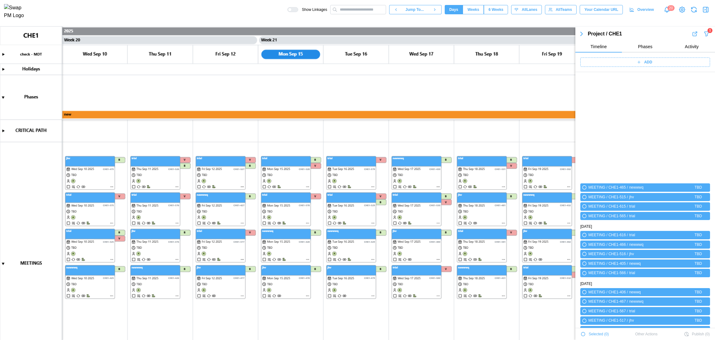
scroll to position [3665, 0]
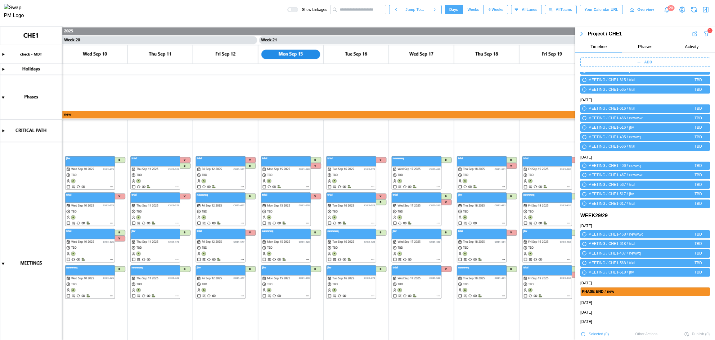
click at [695, 34] on div "1" at bounding box center [704, 33] width 24 height 7
click at [705, 34] on icon "button" at bounding box center [707, 34] width 4 height 4
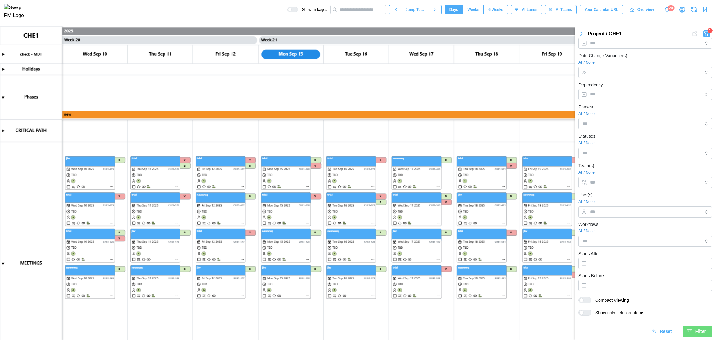
scroll to position [85, 0]
click at [661, 332] on span "Reset" at bounding box center [666, 331] width 12 height 11
click at [581, 34] on icon "button" at bounding box center [581, 33] width 7 height 7
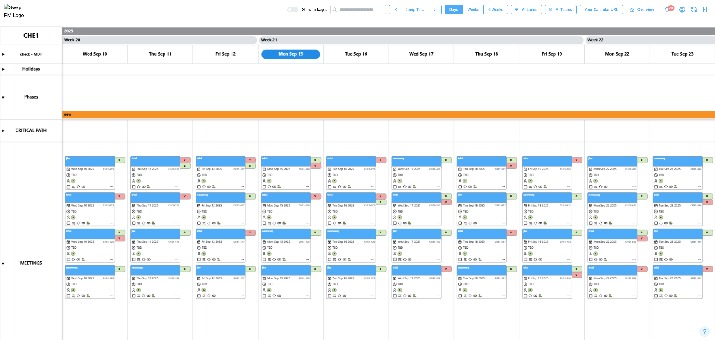
click at [708, 11] on icon "button" at bounding box center [706, 9] width 5 height 5
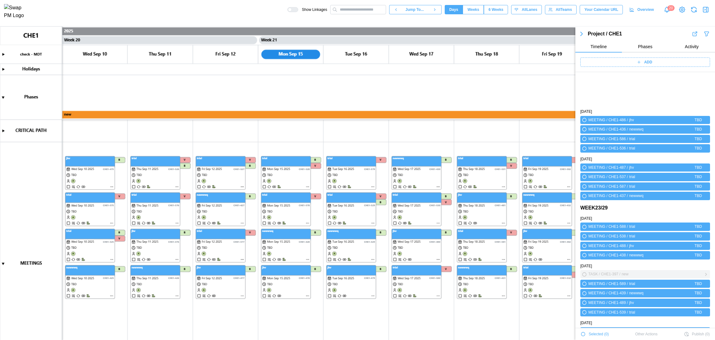
scroll to position [2456, 0]
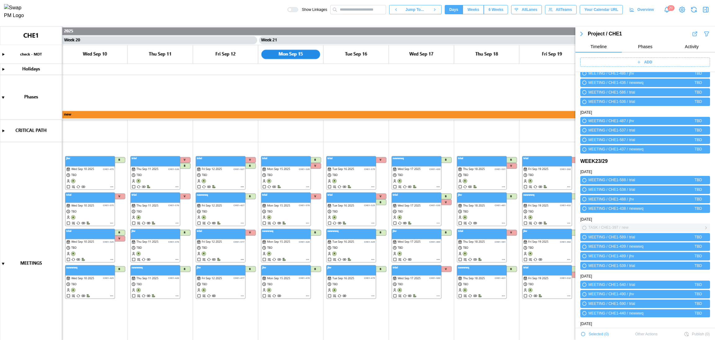
click at [704, 226] on icon "button" at bounding box center [706, 227] width 5 height 7
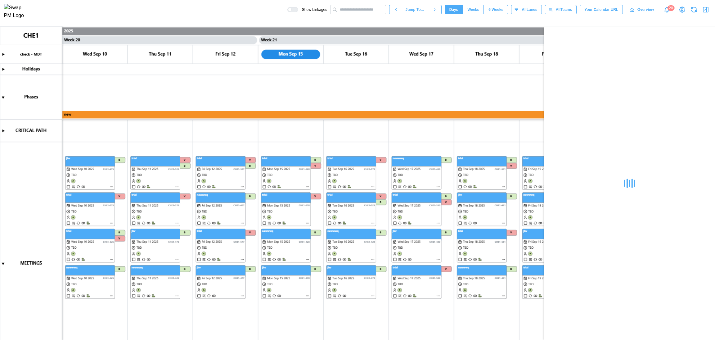
scroll to position [0, 0]
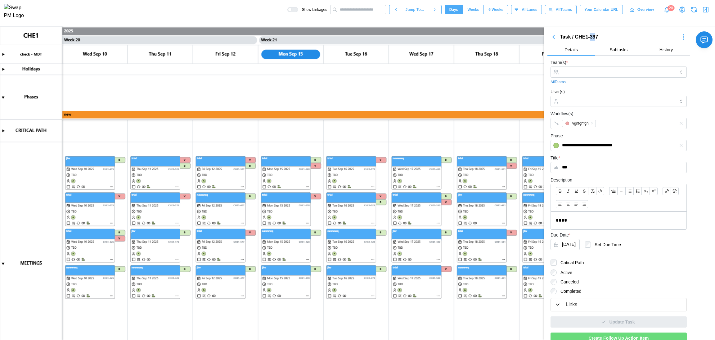
click at [590, 37] on div "Task / CHE1-397" at bounding box center [619, 37] width 118 height 8
drag, startPoint x: 600, startPoint y: 37, endPoint x: 590, endPoint y: 40, distance: 9.9
click at [590, 40] on div "Task / CHE1-397" at bounding box center [619, 37] width 118 height 8
copy div "397"
click at [550, 36] on icon "button" at bounding box center [553, 36] width 7 height 7
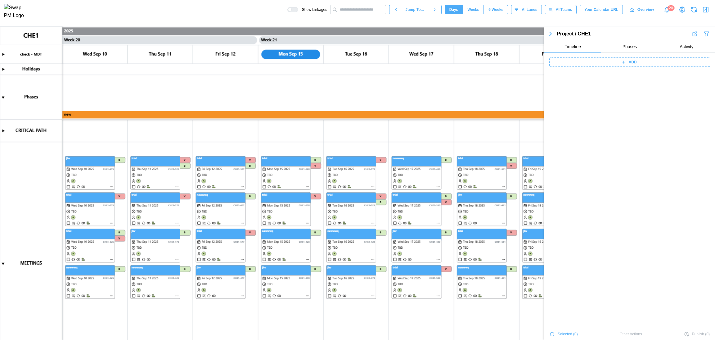
scroll to position [2659, 0]
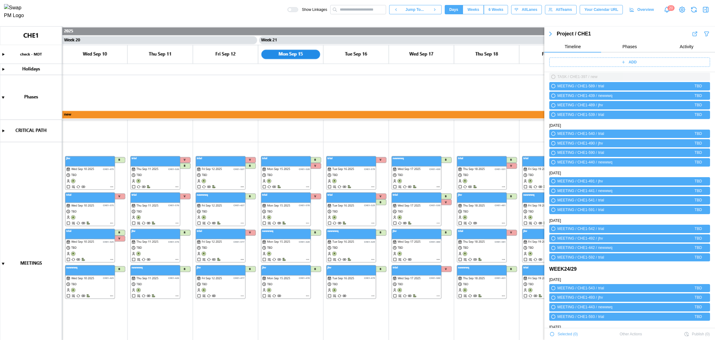
click at [704, 34] on icon "button" at bounding box center [707, 33] width 6 height 7
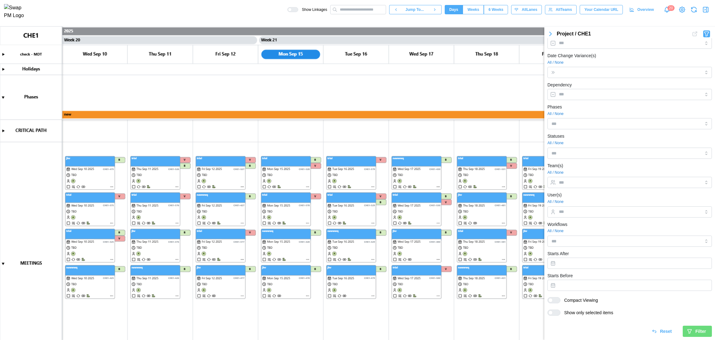
scroll to position [0, 0]
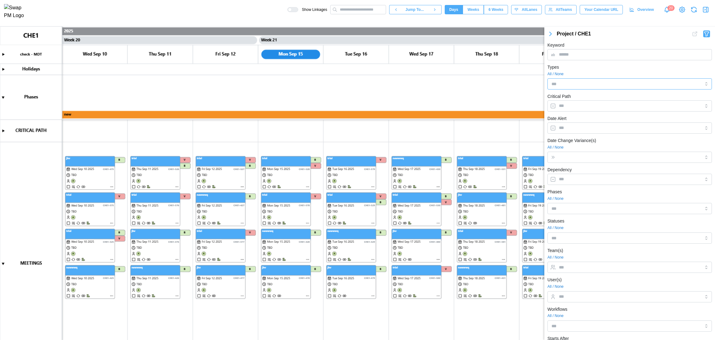
click at [592, 81] on div at bounding box center [619, 84] width 139 height 11
click at [597, 72] on div "All / None" at bounding box center [630, 74] width 165 height 6
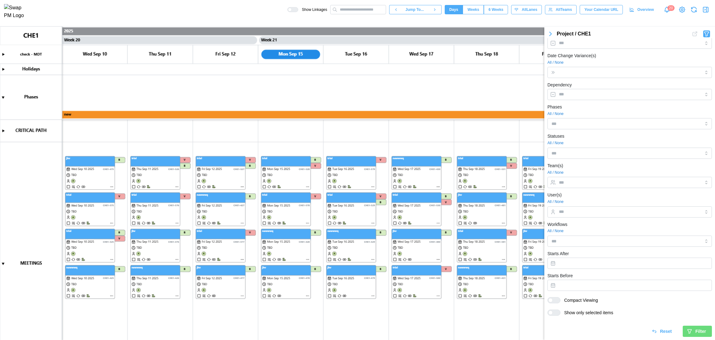
click at [687, 328] on icon "submit" at bounding box center [690, 331] width 6 height 6
click at [371, 10] on input "text" at bounding box center [358, 9] width 56 height 9
paste input "***"
type input "***"
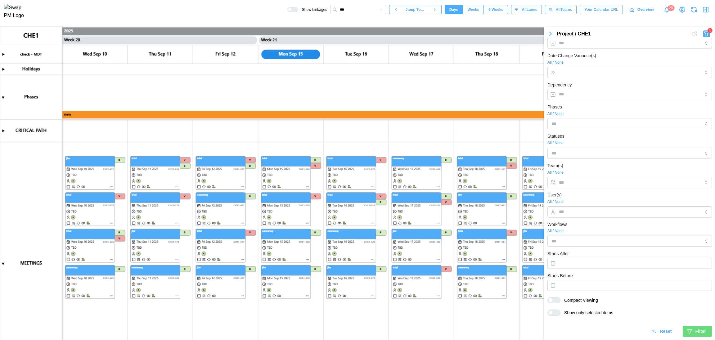
click at [549, 33] on icon "button" at bounding box center [550, 33] width 7 height 7
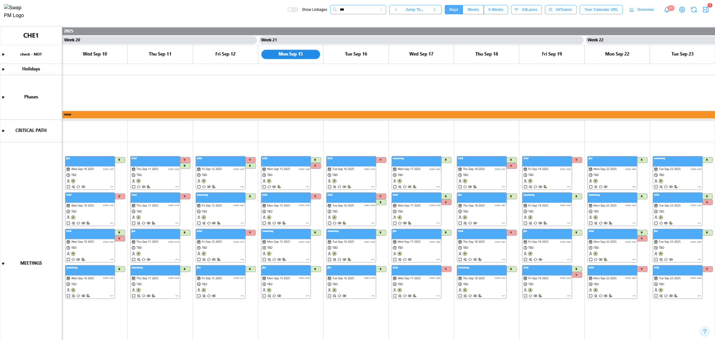
click at [362, 11] on input "***" at bounding box center [358, 9] width 56 height 9
click at [360, 43] on div "CHE1-409 - CHE1-397w" at bounding box center [357, 39] width 48 height 7
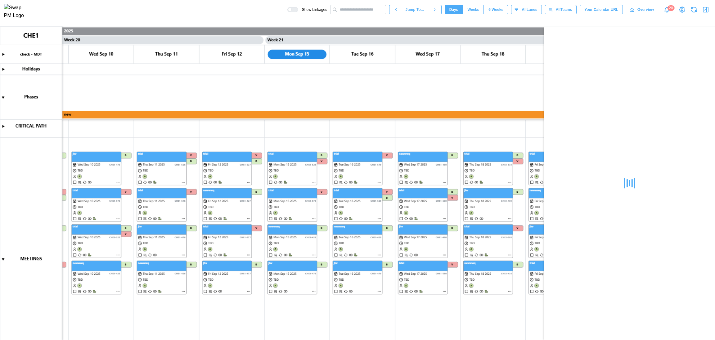
scroll to position [384, 0]
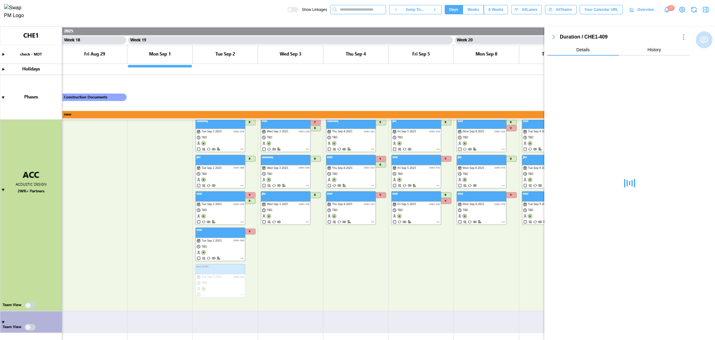
click at [365, 12] on input "text" at bounding box center [358, 9] width 56 height 9
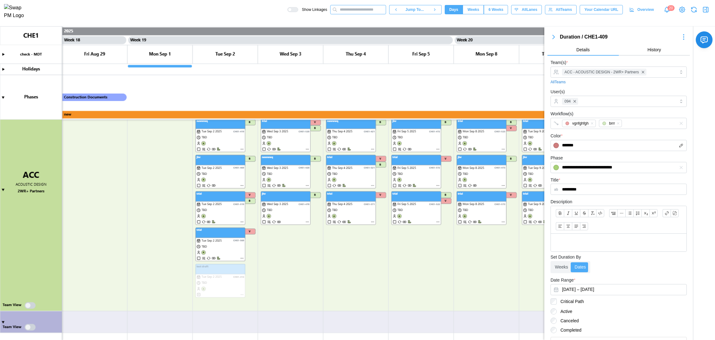
click at [365, 7] on input "text" at bounding box center [358, 9] width 56 height 9
paste input "***"
type input "***"
click at [382, 25] on div "CHE1-397 - new" at bounding box center [379, 21] width 93 height 8
click at [364, 13] on input "text" at bounding box center [358, 9] width 56 height 9
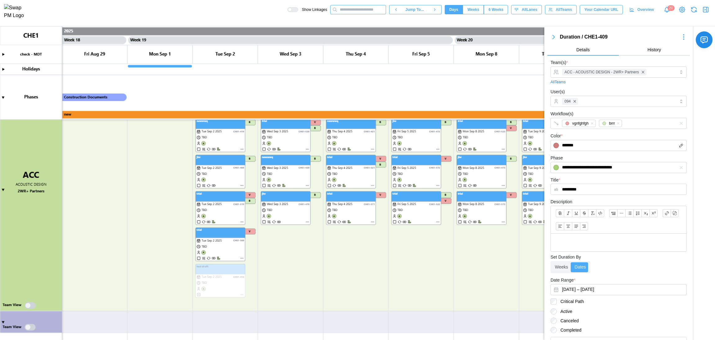
click at [356, 13] on input "text" at bounding box center [358, 9] width 56 height 9
paste input "***"
type input "***"
click at [355, 23] on div "CHE1-397 - new" at bounding box center [349, 21] width 32 height 7
click at [27, 306] on canvas at bounding box center [357, 182] width 715 height 313
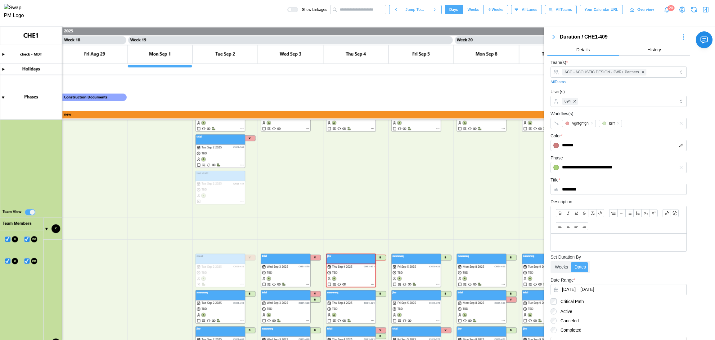
scroll to position [570, 0]
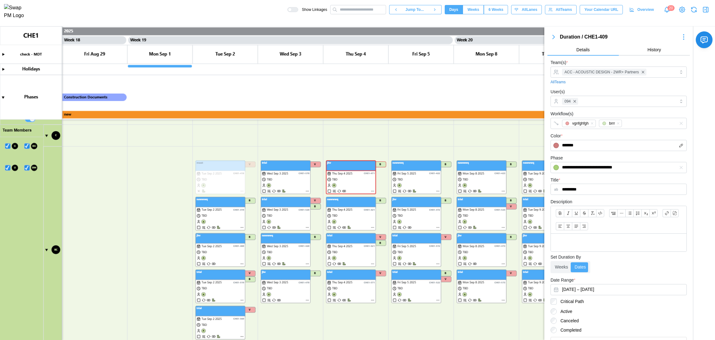
click at [13, 147] on canvas at bounding box center [357, 182] width 715 height 313
click at [7, 144] on canvas at bounding box center [357, 182] width 715 height 313
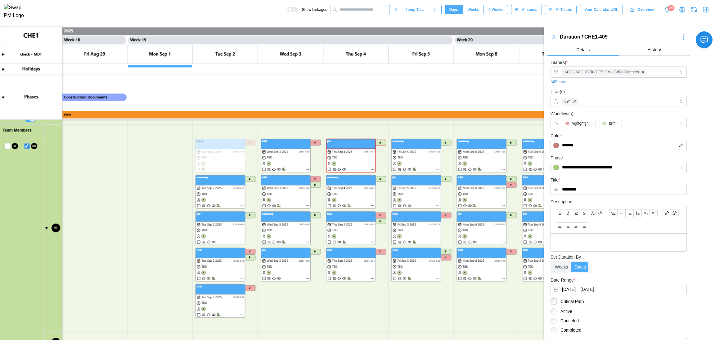
click at [8, 147] on canvas at bounding box center [357, 182] width 715 height 313
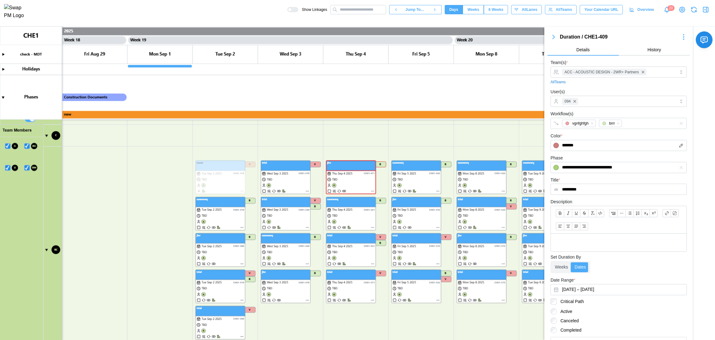
click at [8, 147] on canvas at bounding box center [357, 182] width 715 height 313
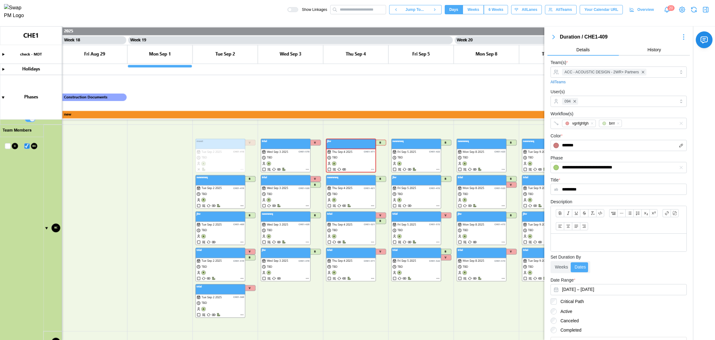
click at [27, 146] on canvas at bounding box center [357, 182] width 715 height 313
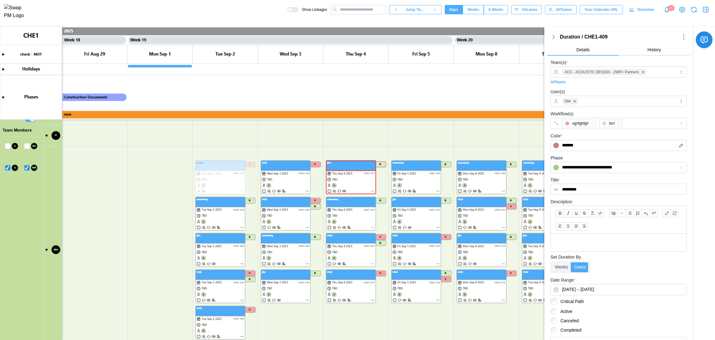
click at [27, 146] on canvas at bounding box center [357, 182] width 715 height 313
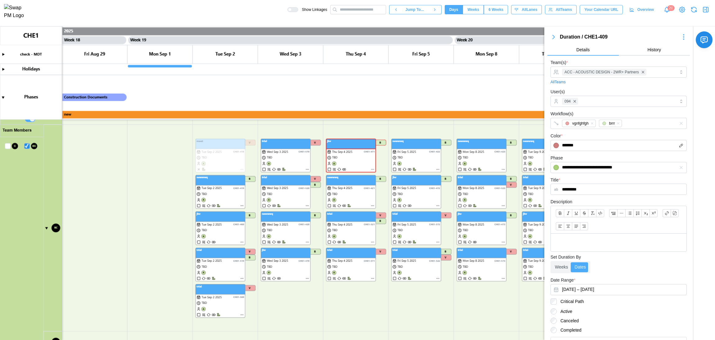
click at [27, 146] on canvas at bounding box center [357, 182] width 715 height 313
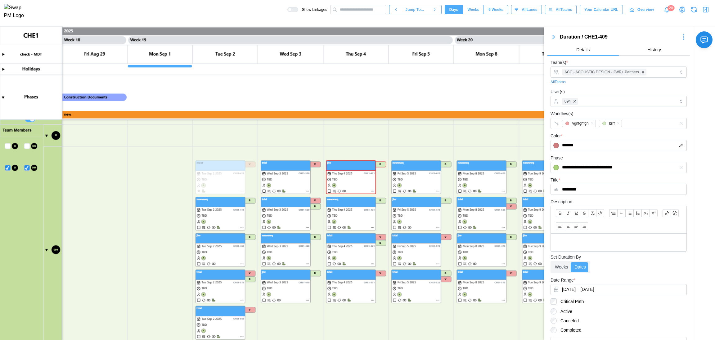
click at [27, 146] on canvas at bounding box center [357, 182] width 715 height 313
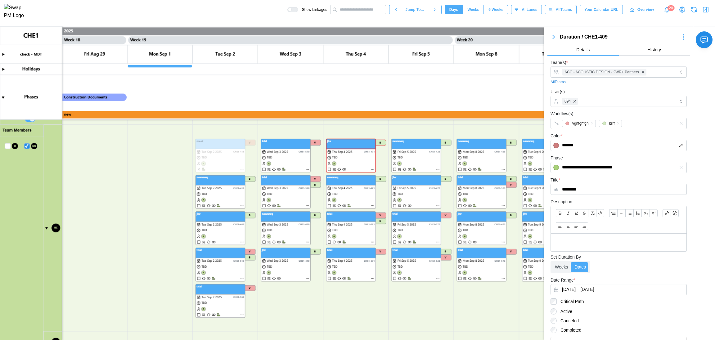
click at [8, 145] on canvas at bounding box center [357, 182] width 715 height 313
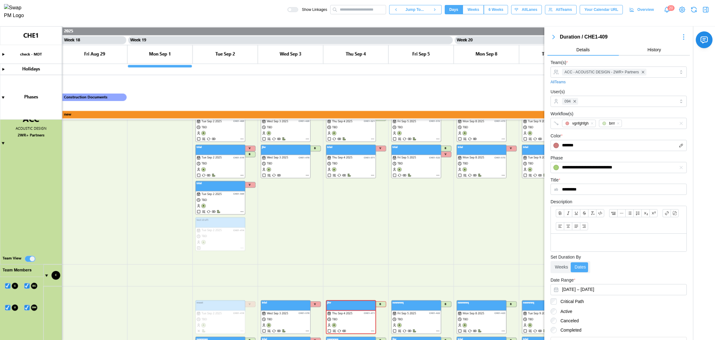
scroll to position [523, 0]
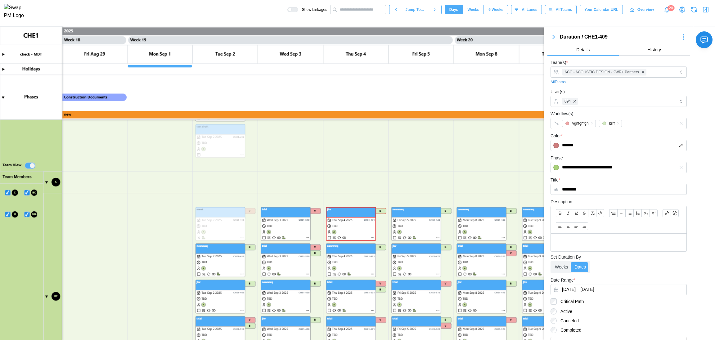
click at [47, 182] on canvas at bounding box center [357, 182] width 715 height 313
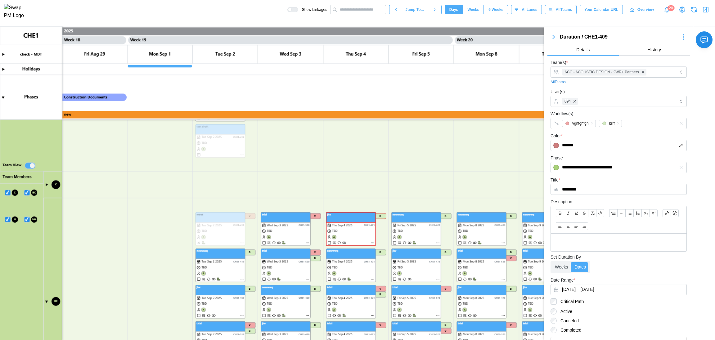
click at [48, 300] on canvas at bounding box center [357, 182] width 715 height 313
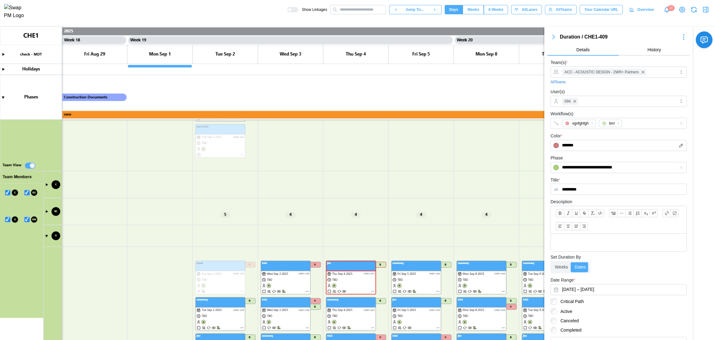
click at [48, 235] on canvas at bounding box center [357, 182] width 715 height 313
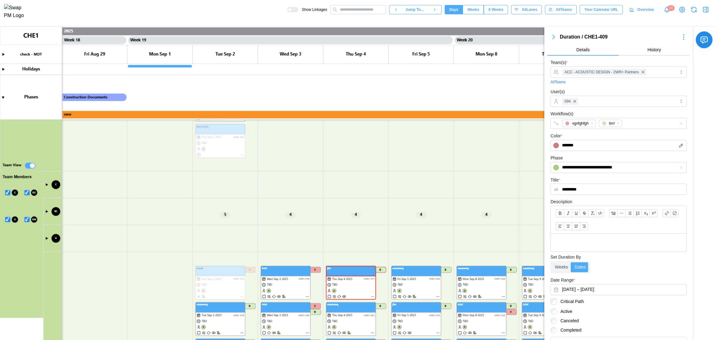
click at [48, 237] on canvas at bounding box center [357, 182] width 715 height 313
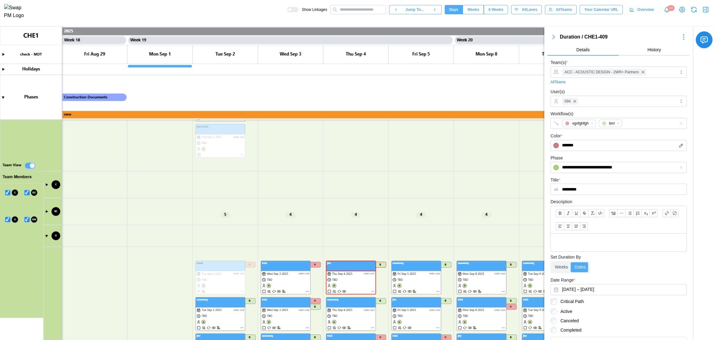
click at [46, 211] on canvas at bounding box center [357, 182] width 715 height 313
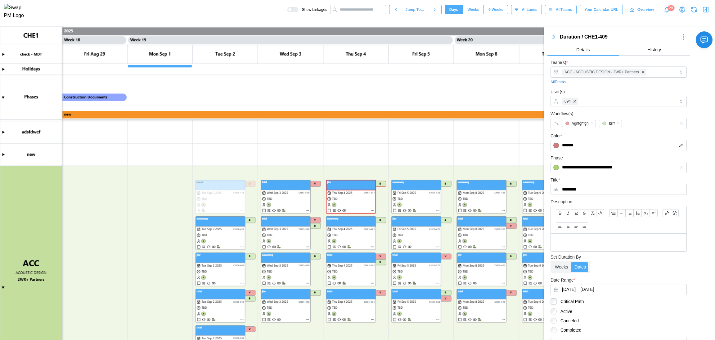
scroll to position [379, 0]
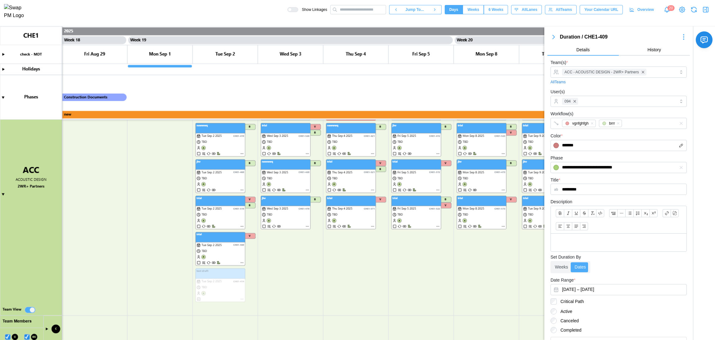
click at [30, 309] on canvas at bounding box center [357, 182] width 715 height 313
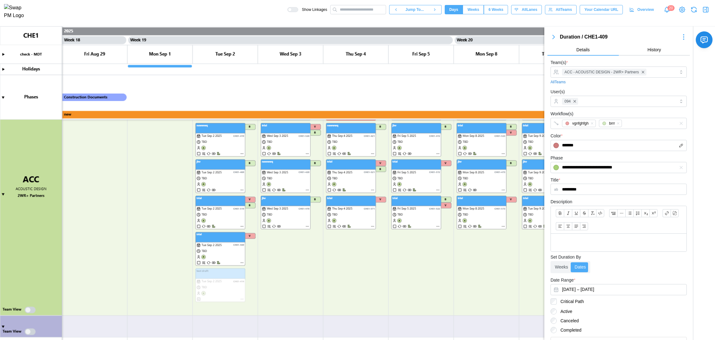
scroll to position [384, 0]
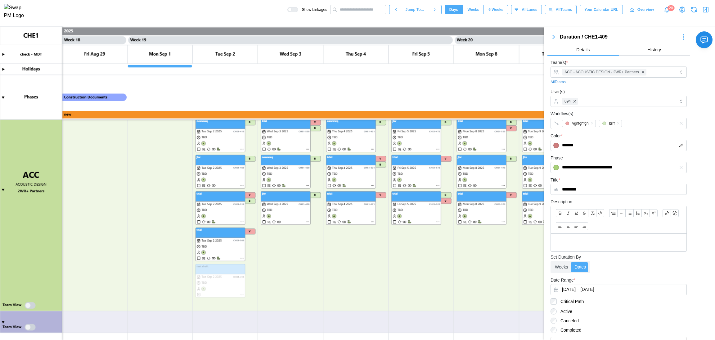
click at [1, 190] on canvas at bounding box center [357, 182] width 715 height 313
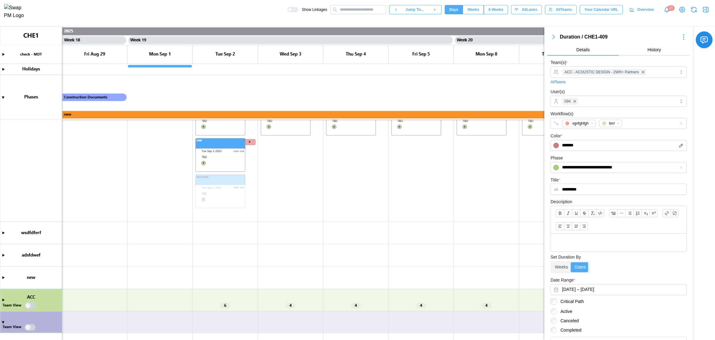
scroll to position [163, 0]
click at [3, 322] on canvas at bounding box center [357, 182] width 715 height 313
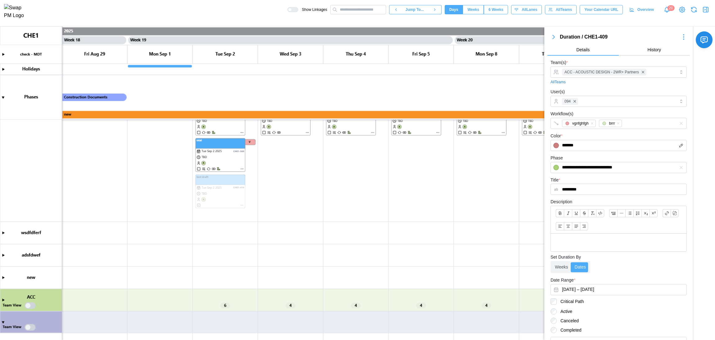
click at [2, 323] on canvas at bounding box center [357, 182] width 715 height 313
click at [3, 321] on canvas at bounding box center [357, 182] width 715 height 313
click at [29, 329] on canvas at bounding box center [357, 182] width 715 height 313
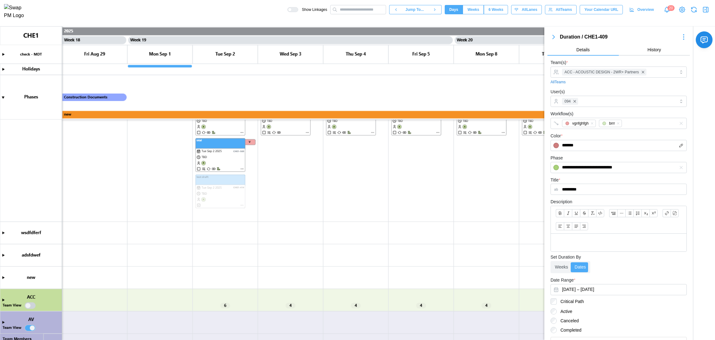
scroll to position [207, 0]
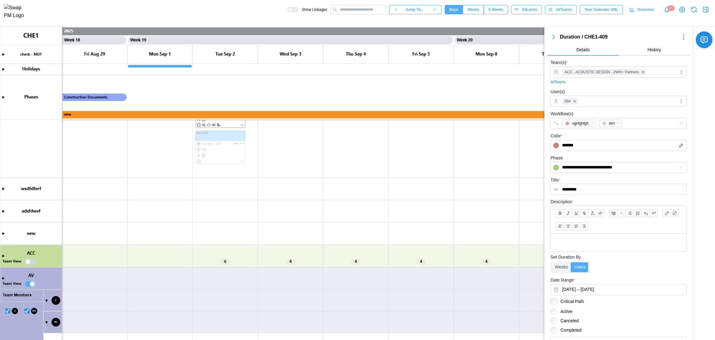
click at [2, 278] on canvas at bounding box center [357, 182] width 715 height 313
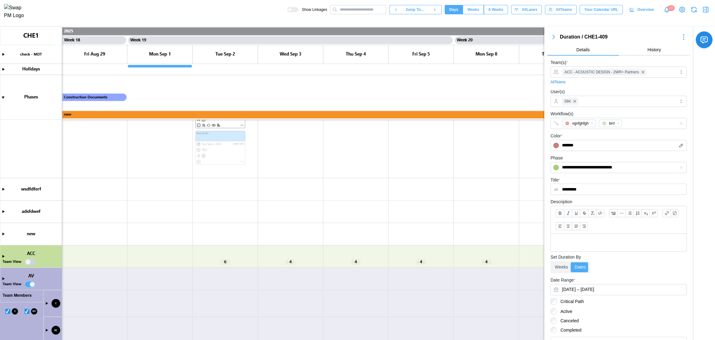
click at [3, 278] on canvas at bounding box center [357, 182] width 715 height 313
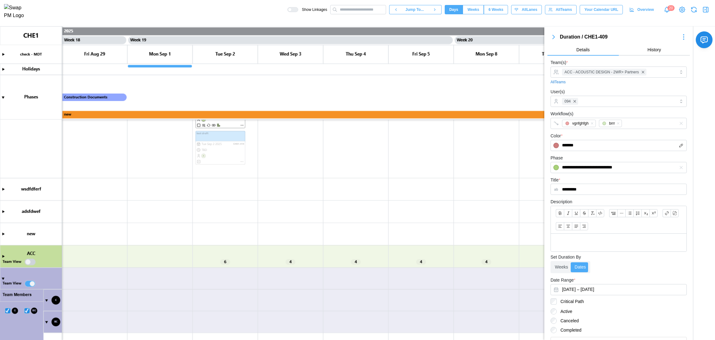
click at [2, 280] on canvas at bounding box center [357, 182] width 715 height 313
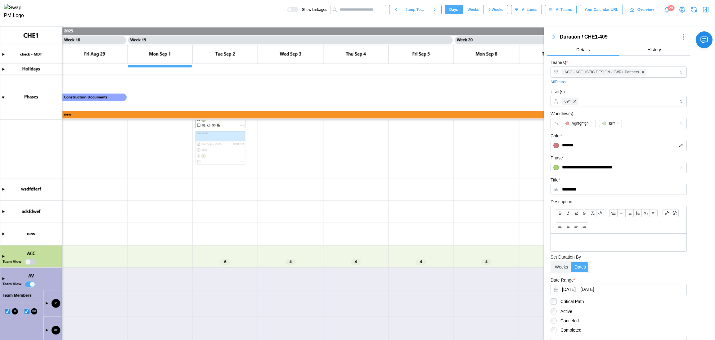
click at [27, 285] on canvas at bounding box center [357, 182] width 715 height 313
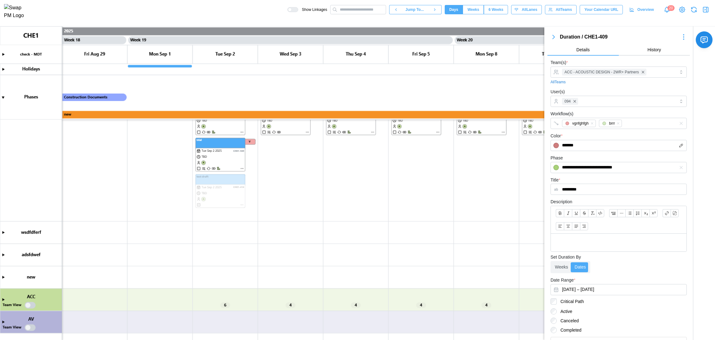
click at [5, 300] on canvas at bounding box center [357, 182] width 715 height 313
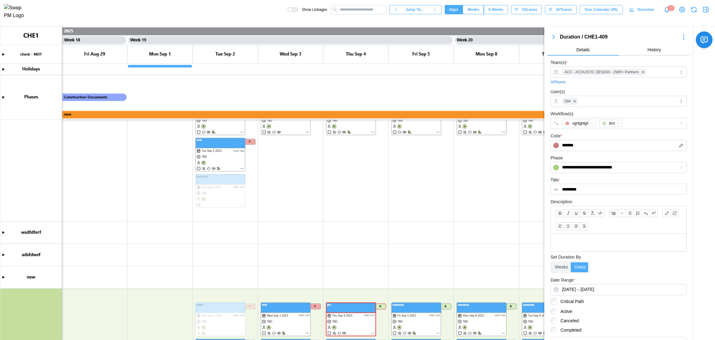
scroll to position [256, 0]
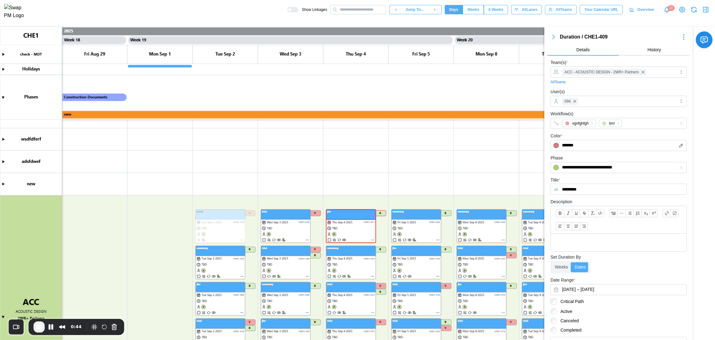
drag, startPoint x: 549, startPoint y: 39, endPoint x: 79, endPoint y: 78, distance: 471.1
click at [549, 39] on button "button" at bounding box center [554, 37] width 12 height 9
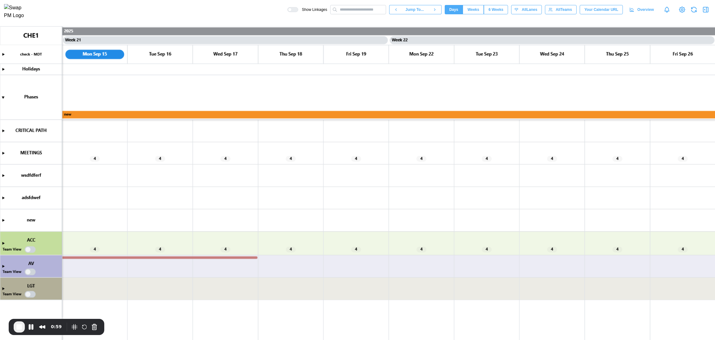
scroll to position [0, 6532]
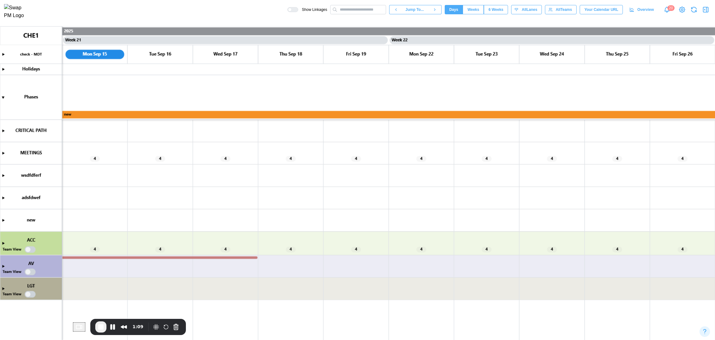
drag, startPoint x: 71, startPoint y: 319, endPoint x: 140, endPoint y: 321, distance: 69.2
click at [140, 321] on div "1:09" at bounding box center [138, 327] width 96 height 16
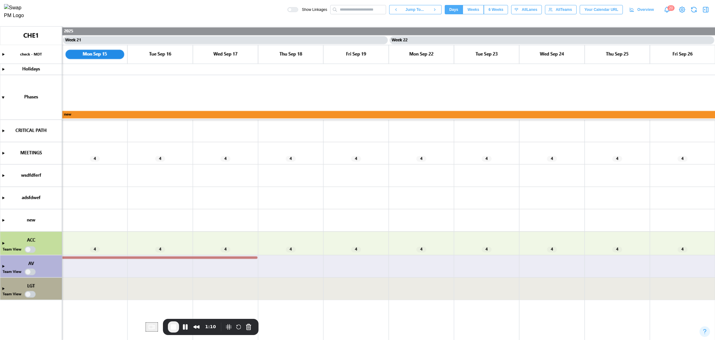
drag, startPoint x: 129, startPoint y: 321, endPoint x: 222, endPoint y: 336, distance: 94.7
click at [222, 336] on body "Show Linkages Jump To... Days Weeks 6 Weeks days All Lanes All Teams Your Calen…" at bounding box center [357, 195] width 715 height 390
click at [2, 288] on canvas at bounding box center [357, 182] width 715 height 313
click at [1, 197] on canvas at bounding box center [357, 182] width 715 height 313
click at [2, 197] on canvas at bounding box center [357, 182] width 715 height 313
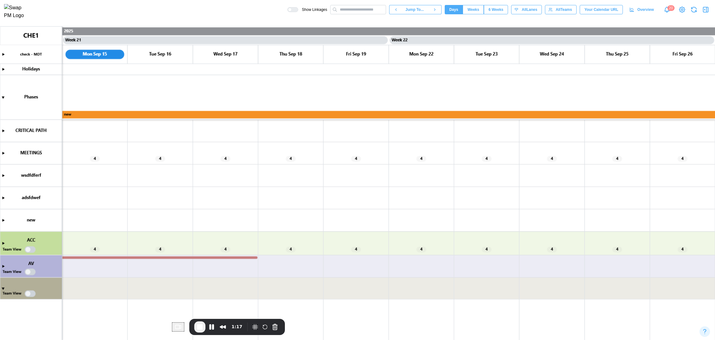
click at [2, 197] on canvas at bounding box center [357, 182] width 715 height 313
click at [1, 244] on canvas at bounding box center [357, 182] width 715 height 313
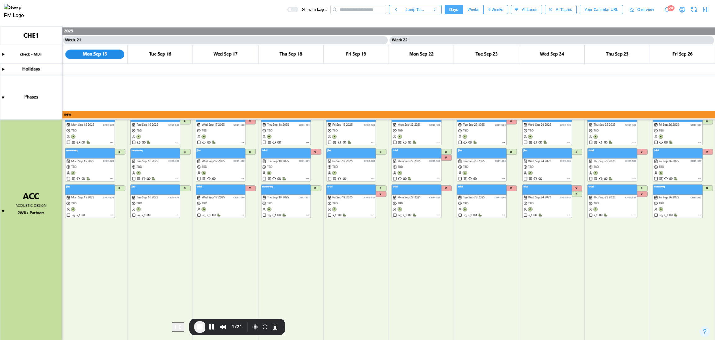
scroll to position [134, 0]
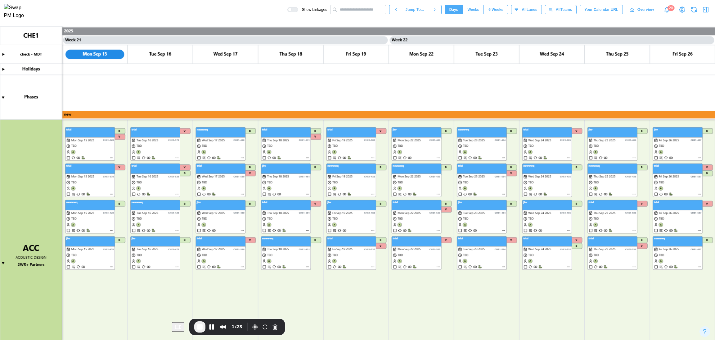
click at [0, 262] on canvas at bounding box center [357, 182] width 715 height 313
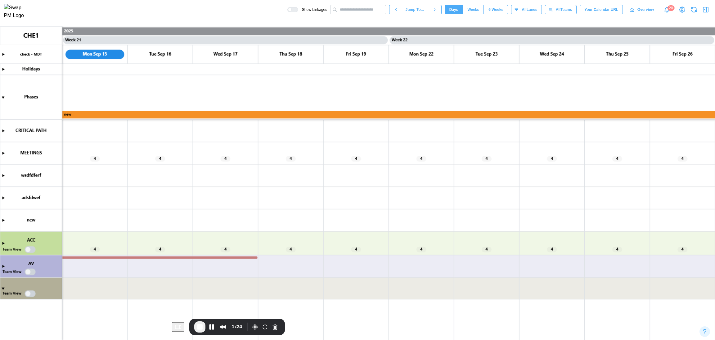
click at [2, 287] on canvas at bounding box center [357, 182] width 715 height 313
click at [28, 295] on canvas at bounding box center [357, 182] width 715 height 313
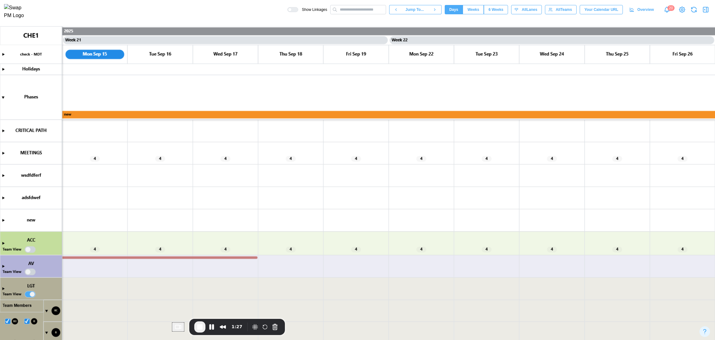
scroll to position [75, 0]
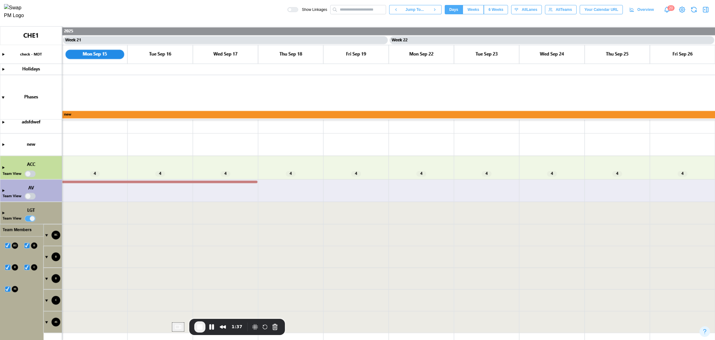
click at [8, 289] on canvas at bounding box center [357, 182] width 715 height 313
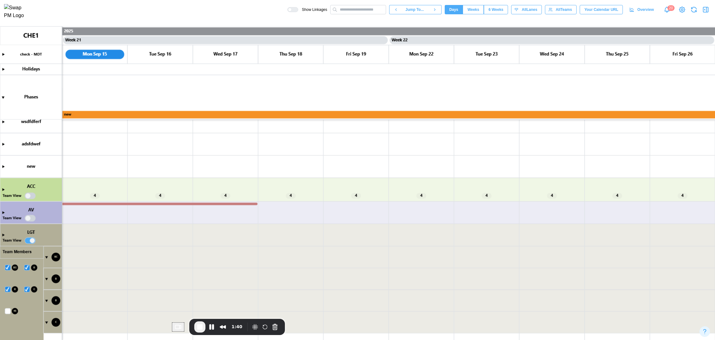
click at [46, 322] on canvas at bounding box center [357, 182] width 715 height 313
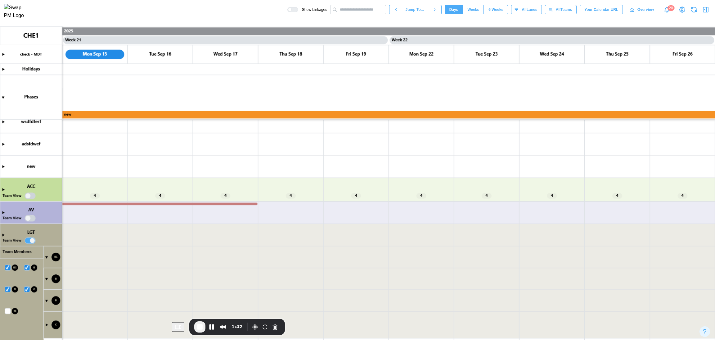
click at [46, 324] on canvas at bounding box center [357, 182] width 715 height 313
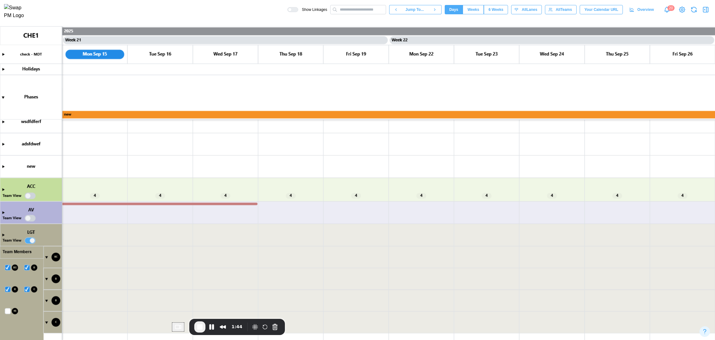
click at [25, 290] on canvas at bounding box center [357, 182] width 715 height 313
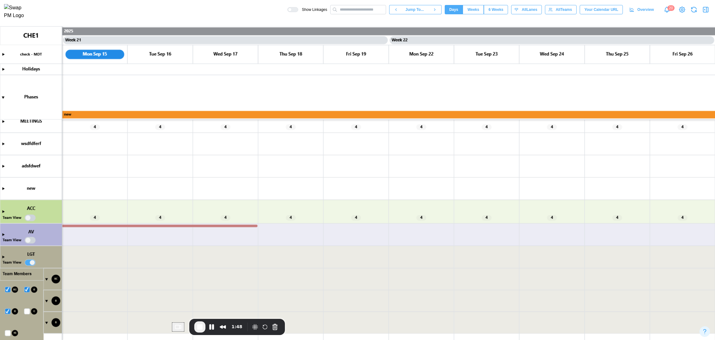
click at [8, 311] on canvas at bounding box center [357, 182] width 715 height 313
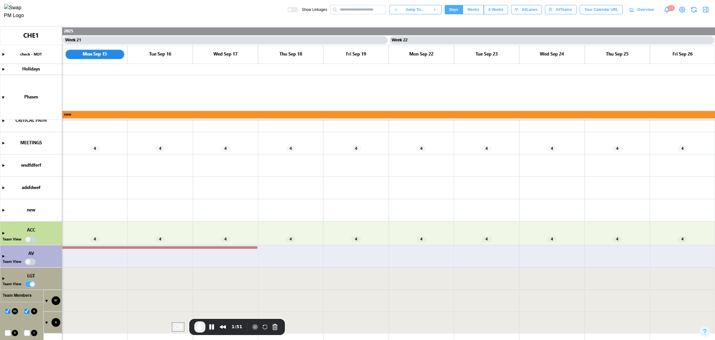
scroll to position [10, 0]
click at [29, 310] on canvas at bounding box center [357, 182] width 715 height 313
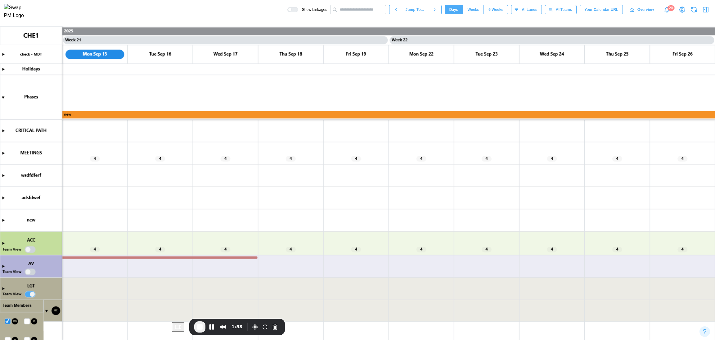
click at [7, 321] on canvas at bounding box center [357, 182] width 715 height 313
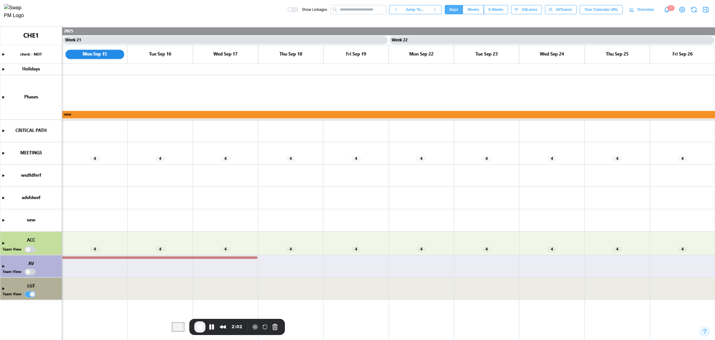
click at [3, 289] on canvas at bounding box center [357, 182] width 715 height 313
click at [5, 289] on canvas at bounding box center [357, 182] width 715 height 313
click at [201, 326] on span "End Recording" at bounding box center [199, 326] width 7 height 7
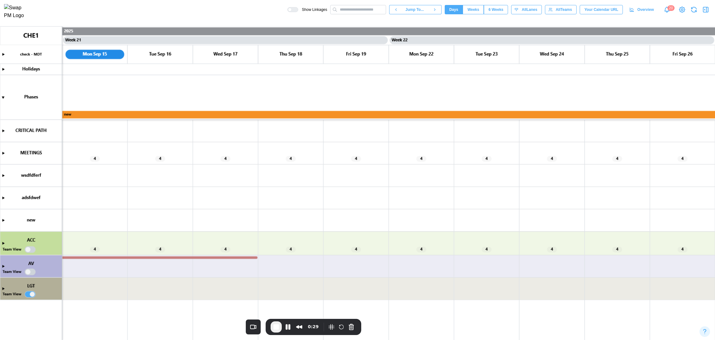
drag, startPoint x: 70, startPoint y: 321, endPoint x: 308, endPoint y: 361, distance: 240.6
click at [308, 339] on html "Show Linkages Jump To... Days Weeks 6 Weeks days All Lanes All Teams Your Calen…" at bounding box center [357, 195] width 715 height 390
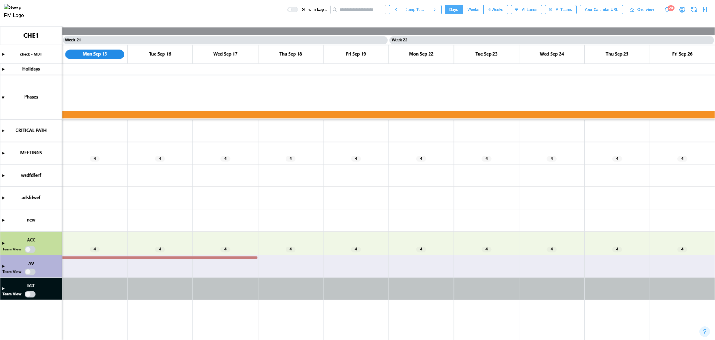
scroll to position [0, 6532]
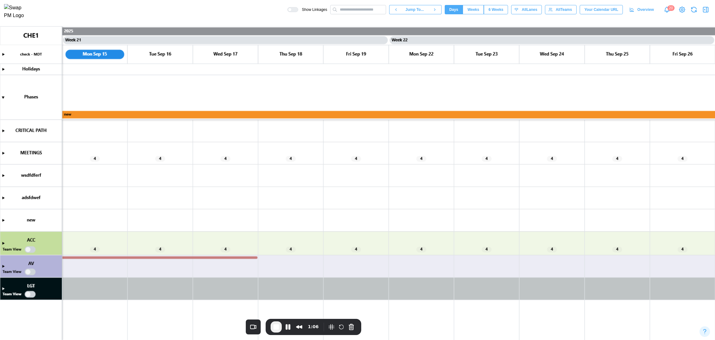
click at [2, 289] on canvas at bounding box center [357, 182] width 715 height 313
click at [31, 292] on canvas at bounding box center [357, 182] width 715 height 313
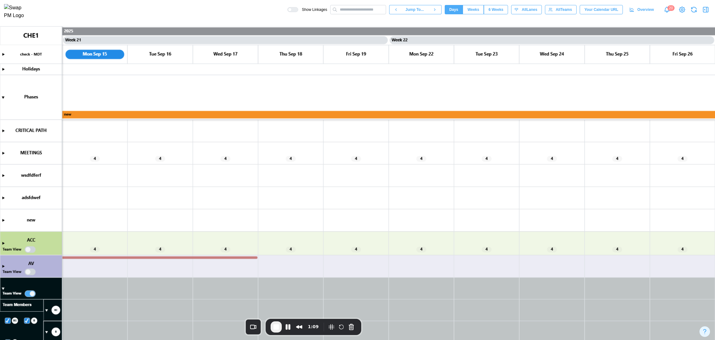
scroll to position [31, 0]
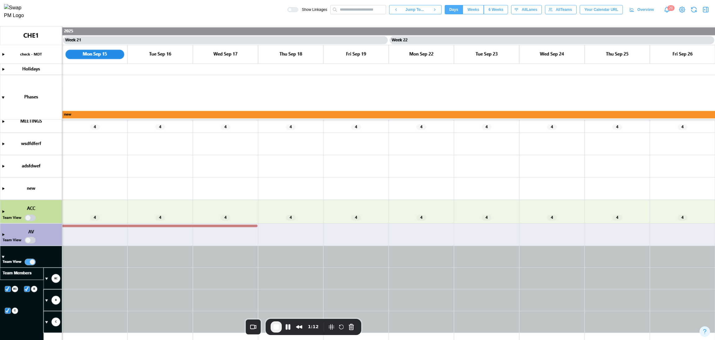
click at [29, 274] on canvas at bounding box center [357, 182] width 715 height 313
click at [270, 326] on div "1:16" at bounding box center [314, 327] width 96 height 16
click at [274, 326] on span "End Recording" at bounding box center [276, 326] width 7 height 7
click at [47, 321] on canvas at bounding box center [357, 182] width 715 height 313
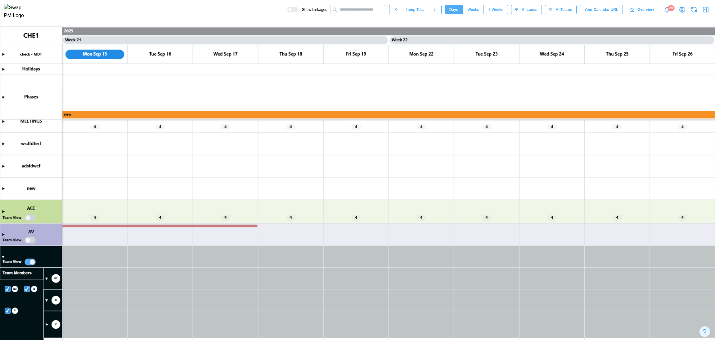
click at [55, 326] on canvas at bounding box center [357, 182] width 715 height 313
click at [46, 301] on canvas at bounding box center [357, 182] width 715 height 313
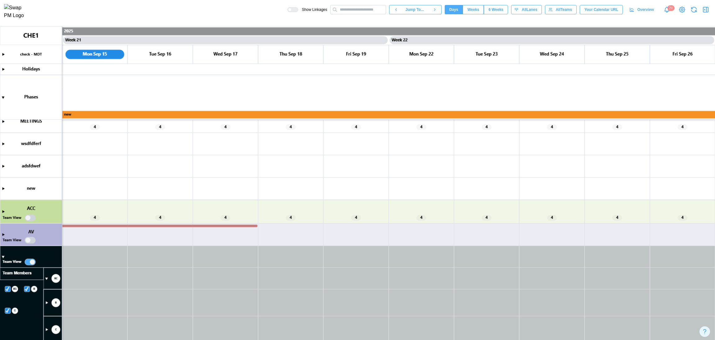
click at [2, 257] on canvas at bounding box center [357, 182] width 715 height 313
click at [34, 253] on canvas at bounding box center [357, 182] width 715 height 313
click at [707, 12] on icon "button" at bounding box center [705, 9] width 7 height 7
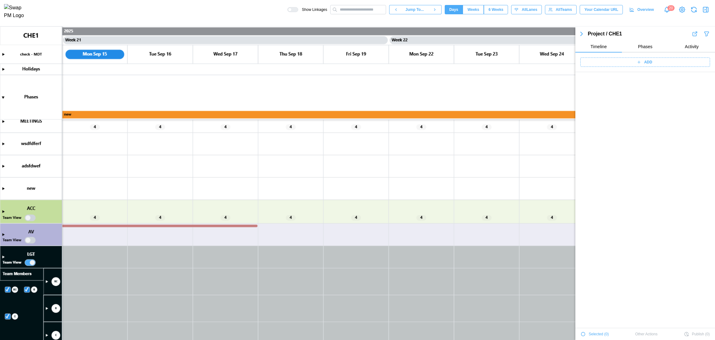
scroll to position [2037, 0]
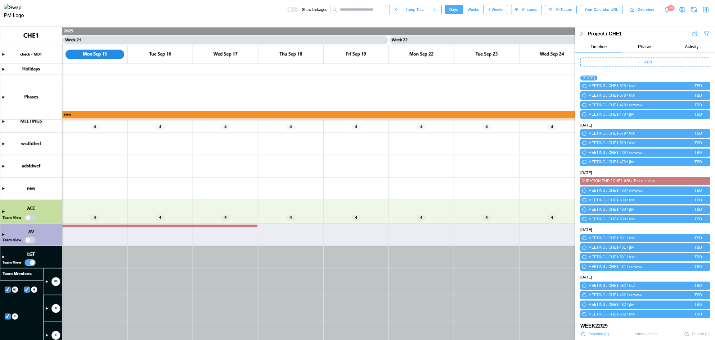
click at [645, 62] on span "ADD" at bounding box center [649, 62] width 8 height 9
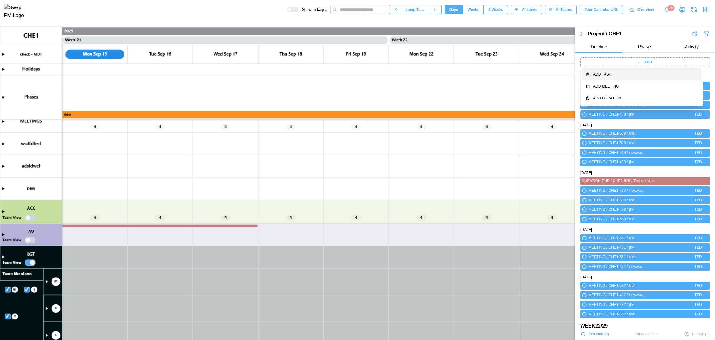
click at [618, 77] on div "Add Task" at bounding box center [645, 74] width 105 height 6
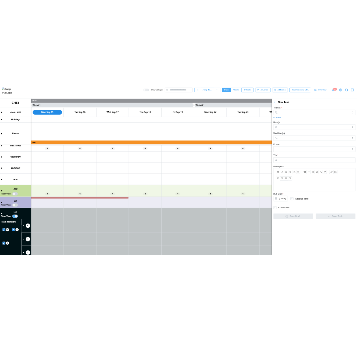
scroll to position [0, 0]
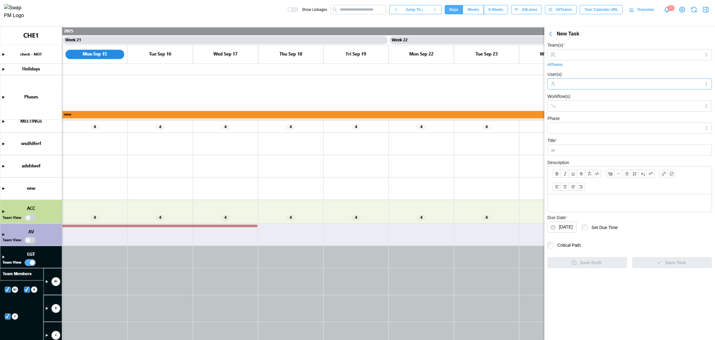
click at [581, 84] on input "User(s)" at bounding box center [630, 83] width 142 height 5
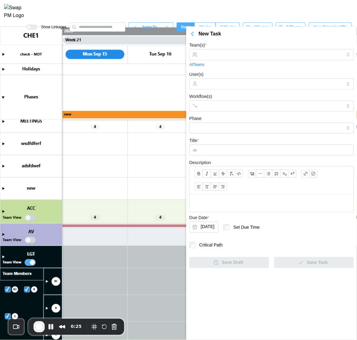
click at [34, 324] on button "End Recording" at bounding box center [39, 326] width 11 height 11
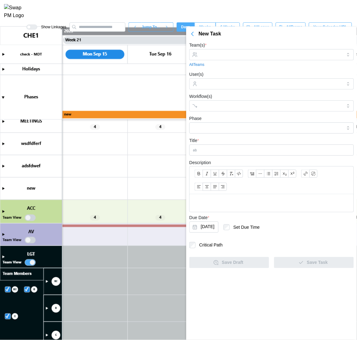
click at [191, 34] on icon "button" at bounding box center [192, 33] width 7 height 7
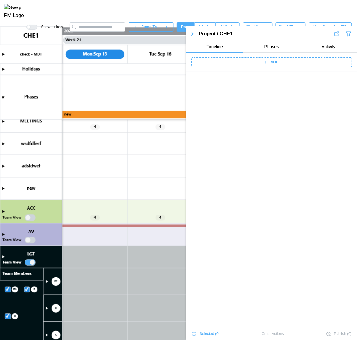
click at [297, 61] on div "ADD" at bounding box center [270, 62] width 153 height 9
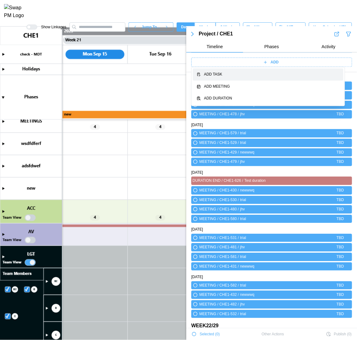
click at [236, 72] on div "Add Task" at bounding box center [272, 74] width 136 height 6
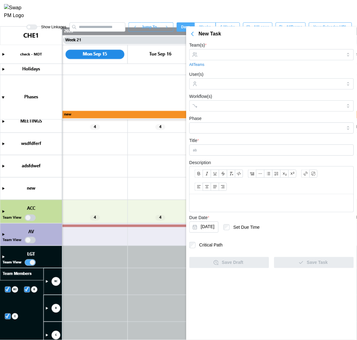
scroll to position [0, 0]
click at [224, 59] on div at bounding box center [270, 54] width 143 height 11
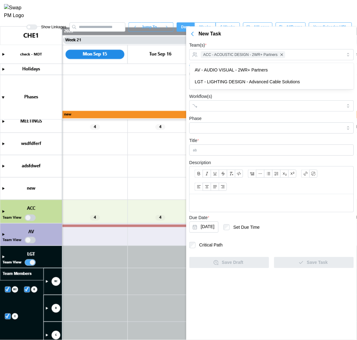
click at [259, 42] on div "Team(s) * ACC - ACOUSTIC DESIGN - 2WR+ Partners All Teams" at bounding box center [271, 54] width 165 height 26
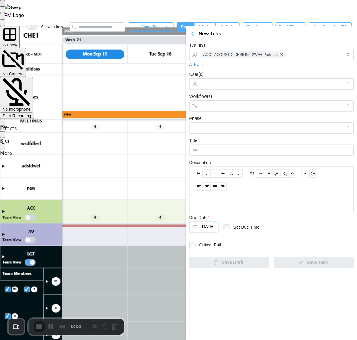
click at [31, 113] on span "Start Recording" at bounding box center [16, 115] width 29 height 5
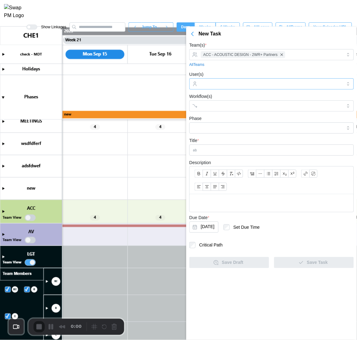
click at [228, 84] on input "User(s)" at bounding box center [272, 83] width 142 height 5
click at [312, 50] on div "ACC - ACOUSTIC DESIGN - 2WR+ Partners" at bounding box center [270, 54] width 143 height 11
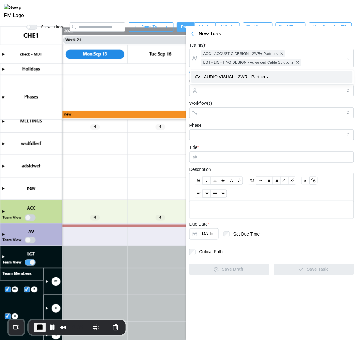
click at [249, 97] on form "Team(s) * ACC - ACOUSTIC DESIGN - 2WR+ Partners LGT - LIGHTING DESIGN - Advance…" at bounding box center [271, 157] width 165 height 233
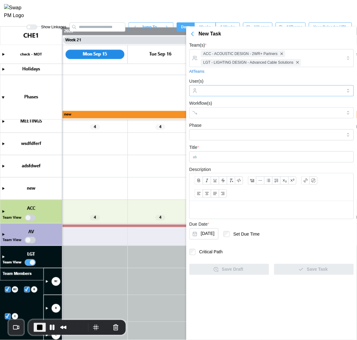
click at [254, 89] on input "User(s)" at bounding box center [272, 90] width 142 height 5
click at [256, 77] on form "Team(s) * ACC - ACOUSTIC DESIGN - 2WR+ Partners LGT - LIGHTING DESIGN - Advance…" at bounding box center [271, 157] width 165 height 233
click at [297, 88] on div "billingcheck4 Billing check" at bounding box center [270, 90] width 143 height 11
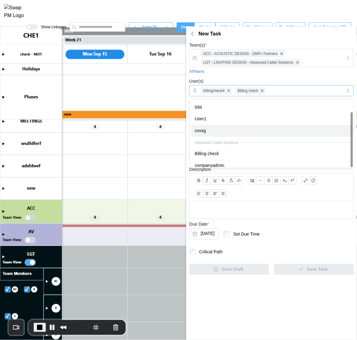
scroll to position [15, 0]
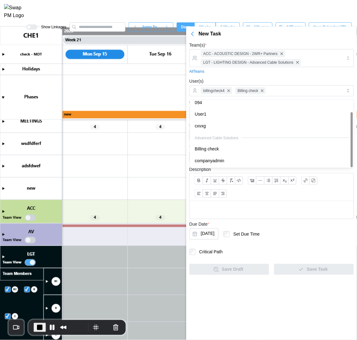
click at [283, 81] on div "User(s) billingcheck4 Billing check" at bounding box center [271, 86] width 165 height 19
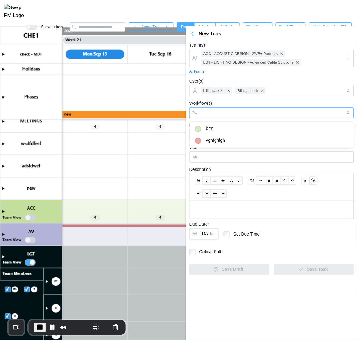
click at [235, 110] on div at bounding box center [265, 112] width 132 height 11
click at [241, 99] on div "Workflow(s) brrr" at bounding box center [271, 108] width 165 height 19
click at [230, 141] on form "Team(s) * ACC - ACOUSTIC DESIGN - 2WR+ Partners LGT - LIGHTING DESIGN - Advance…" at bounding box center [271, 157] width 165 height 233
click at [232, 133] on input "Phase" at bounding box center [271, 134] width 165 height 11
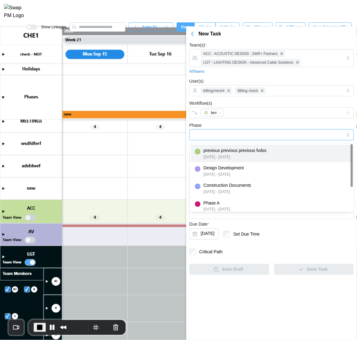
type input "**********"
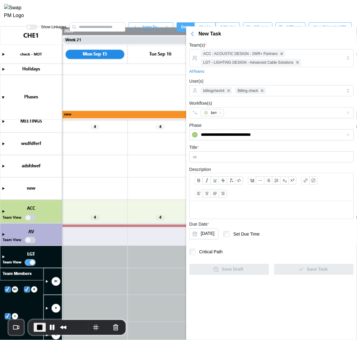
click at [226, 164] on form "**********" at bounding box center [271, 157] width 165 height 233
click at [226, 162] on input "Title *" at bounding box center [271, 156] width 165 height 11
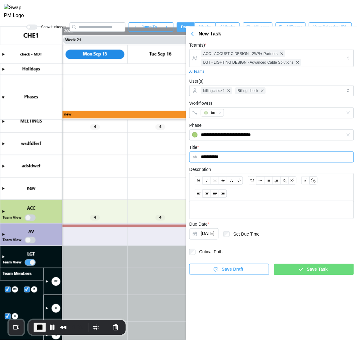
type input "**********"
click at [299, 275] on button "Save Task" at bounding box center [314, 269] width 80 height 11
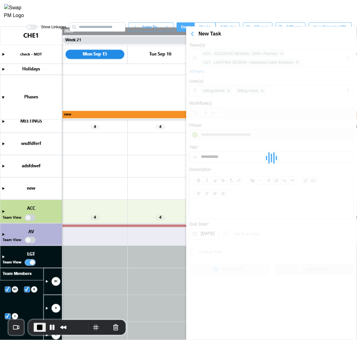
click at [303, 270] on div at bounding box center [271, 157] width 165 height 233
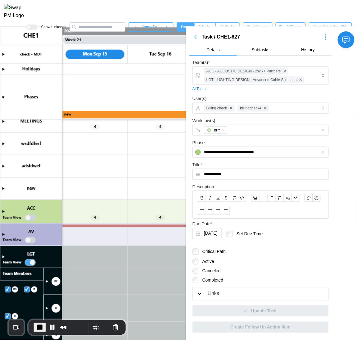
scroll to position [25, 0]
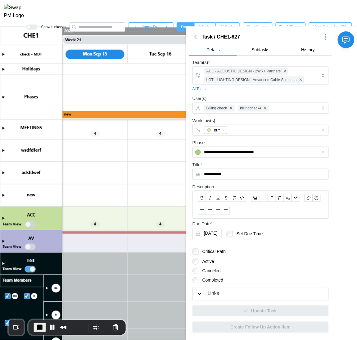
click at [198, 37] on icon "button" at bounding box center [195, 36] width 7 height 7
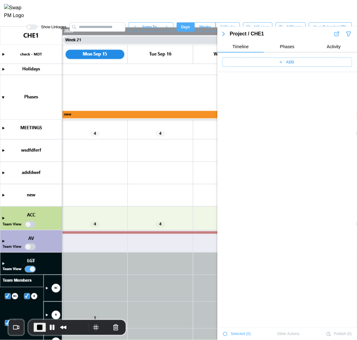
scroll to position [2037, 0]
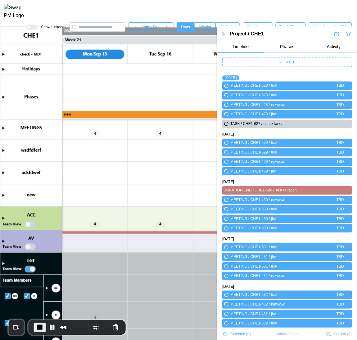
click at [2, 263] on canvas at bounding box center [178, 182] width 357 height 313
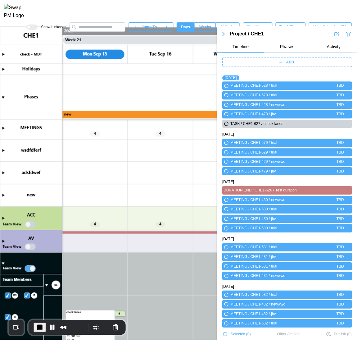
click at [2, 263] on canvas at bounding box center [178, 182] width 357 height 313
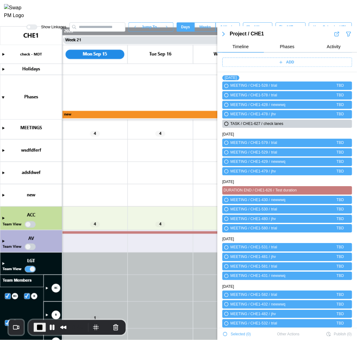
click at [3, 218] on canvas at bounding box center [178, 182] width 357 height 313
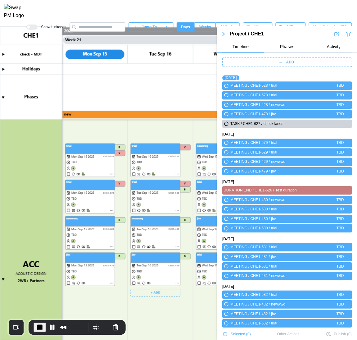
scroll to position [304, 0]
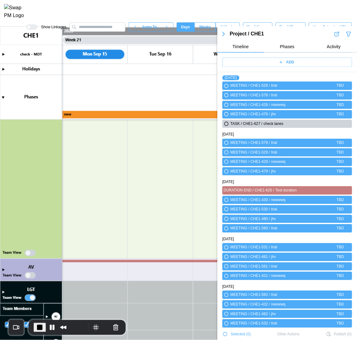
click at [34, 254] on canvas at bounding box center [178, 182] width 357 height 313
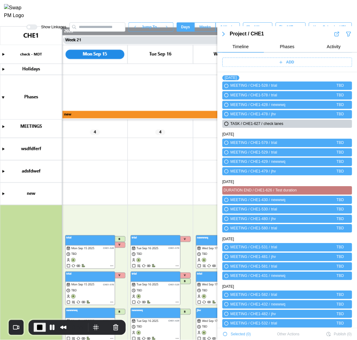
scroll to position [352, 0]
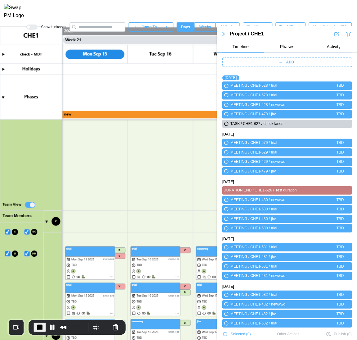
click at [10, 231] on canvas at bounding box center [178, 182] width 357 height 313
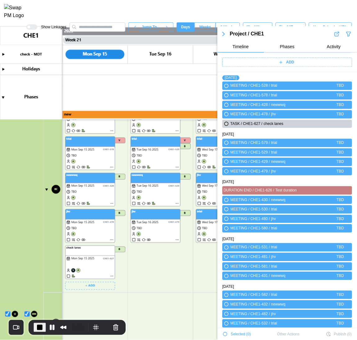
scroll to position [477, 0]
click at [346, 123] on icon "button" at bounding box center [348, 123] width 5 height 7
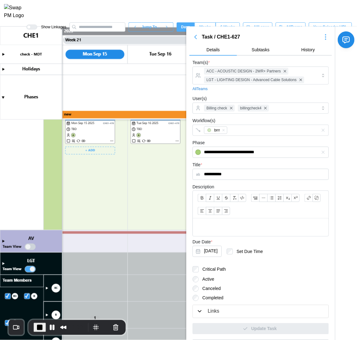
scroll to position [882, 0]
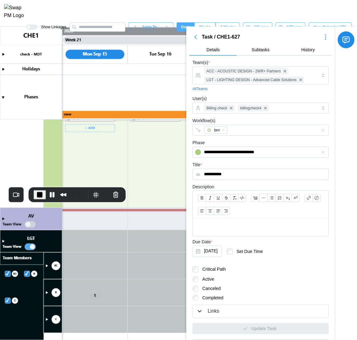
drag, startPoint x: 46, startPoint y: 309, endPoint x: 24, endPoint y: 147, distance: 163.5
click at [24, 187] on div "1:27" at bounding box center [67, 194] width 117 height 15
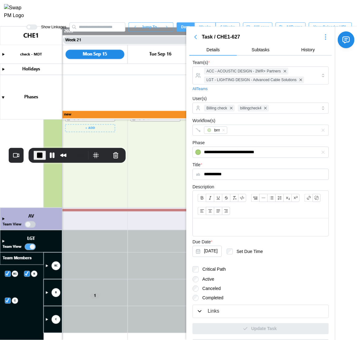
click at [47, 292] on canvas at bounding box center [178, 182] width 357 height 313
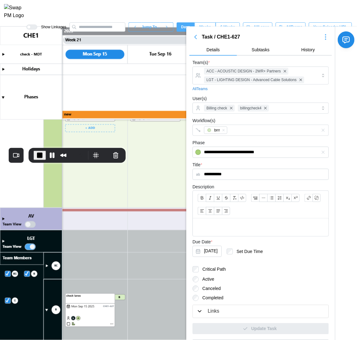
click at [3, 239] on canvas at bounding box center [178, 182] width 357 height 313
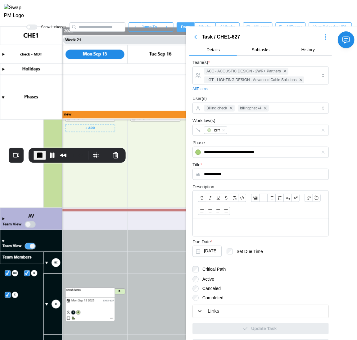
click at [7, 240] on canvas at bounding box center [178, 182] width 357 height 313
click at [3, 240] on canvas at bounding box center [178, 182] width 357 height 313
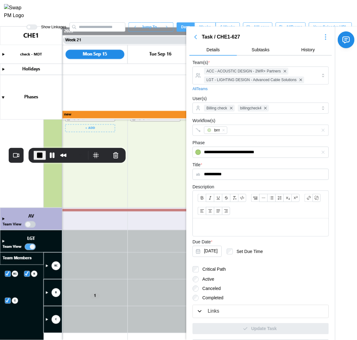
click at [38, 155] on span "End Recording" at bounding box center [39, 155] width 7 height 7
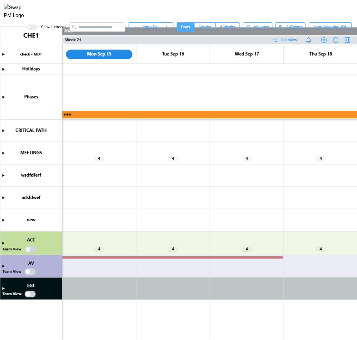
scroll to position [0, 7380]
click at [31, 294] on canvas at bounding box center [178, 182] width 357 height 313
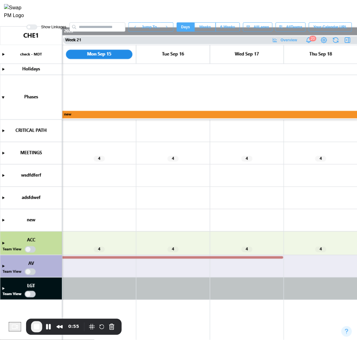
click at [3, 287] on canvas at bounding box center [178, 182] width 357 height 313
click at [28, 294] on canvas at bounding box center [178, 182] width 357 height 313
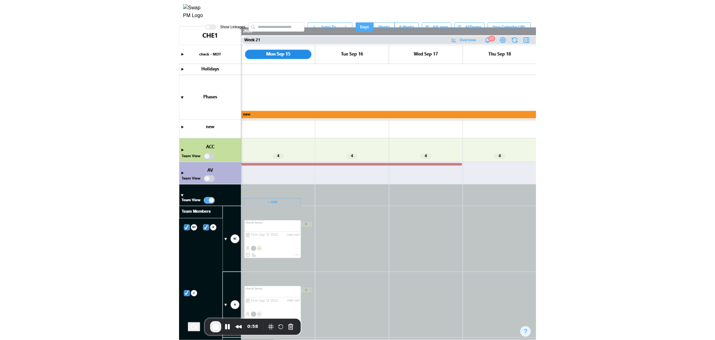
scroll to position [120, 0]
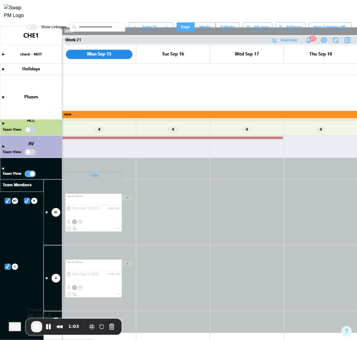
click at [40, 325] on span "End Recording" at bounding box center [36, 326] width 7 height 7
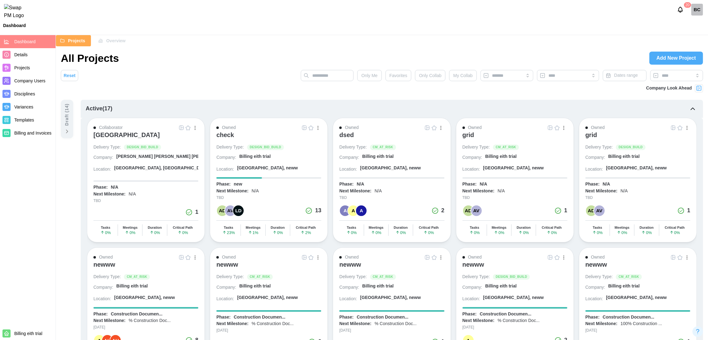
click at [695, 16] on div "BC" at bounding box center [697, 10] width 12 height 12
click at [696, 34] on button "Sign Out" at bounding box center [689, 38] width 34 height 11
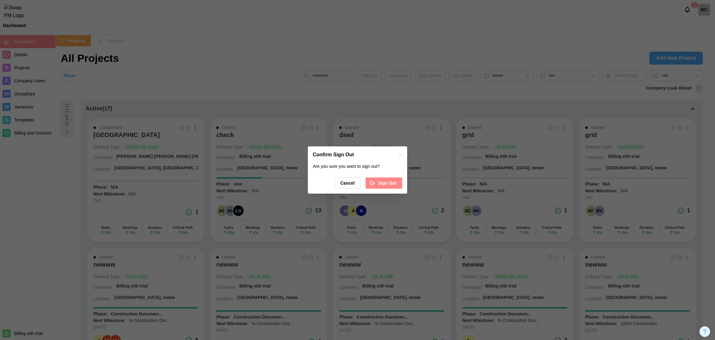
click at [373, 183] on icon "button" at bounding box center [373, 183] width 6 height 6
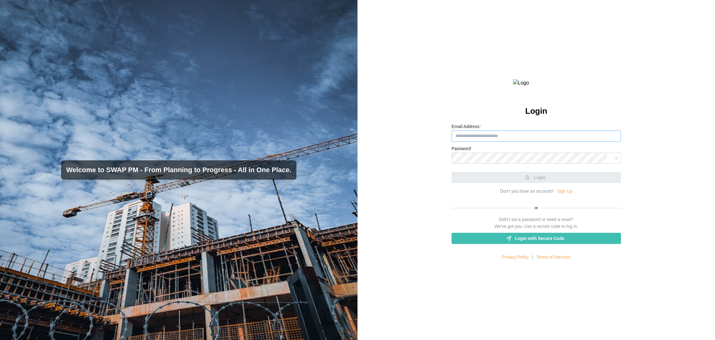
type input "**********"
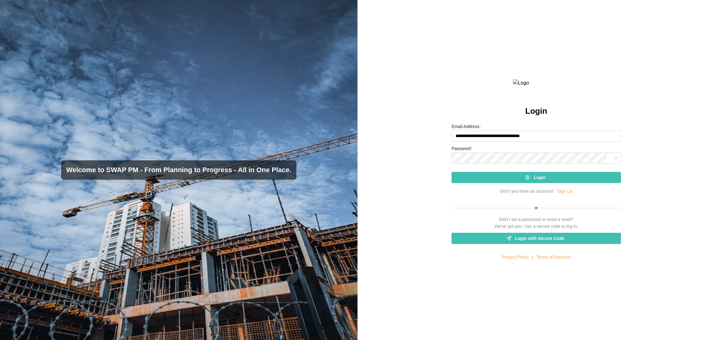
click at [564, 195] on link "Sign Up" at bounding box center [565, 191] width 16 height 7
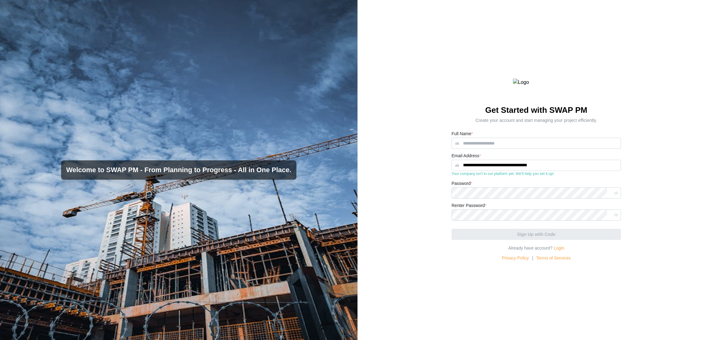
click at [395, 138] on div "**********" at bounding box center [537, 170] width 358 height 340
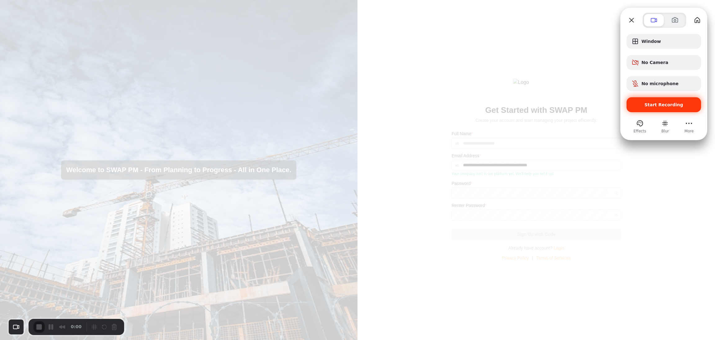
click at [677, 105] on span "Start Recording" at bounding box center [664, 104] width 39 height 5
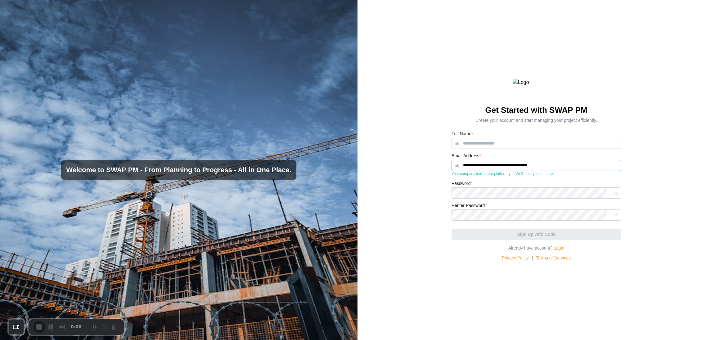
drag, startPoint x: 524, startPoint y: 179, endPoint x: 528, endPoint y: 185, distance: 7.0
click at [524, 171] on input "**********" at bounding box center [537, 165] width 170 height 11
drag, startPoint x: 529, startPoint y: 179, endPoint x: 502, endPoint y: 181, distance: 27.1
click at [502, 171] on input "**********" at bounding box center [537, 165] width 170 height 11
type input "**********"
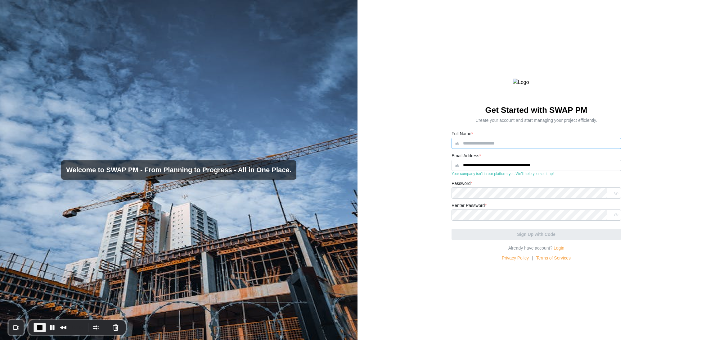
click at [496, 149] on input "Full Name *" at bounding box center [537, 143] width 170 height 11
paste input "**********"
type input "**********"
click at [538, 198] on div at bounding box center [537, 192] width 170 height 11
click at [614, 197] on button "button" at bounding box center [616, 193] width 8 height 8
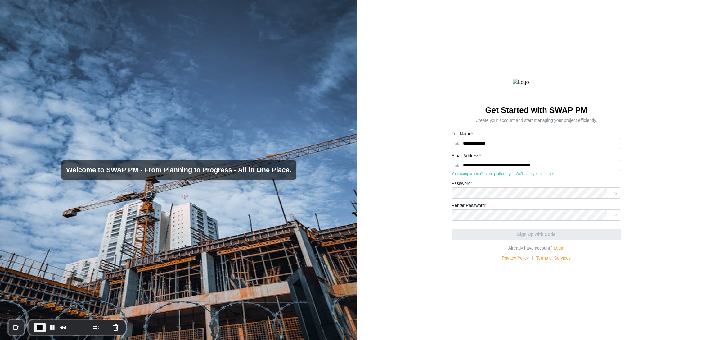
click at [614, 195] on icon "button" at bounding box center [616, 193] width 5 height 5
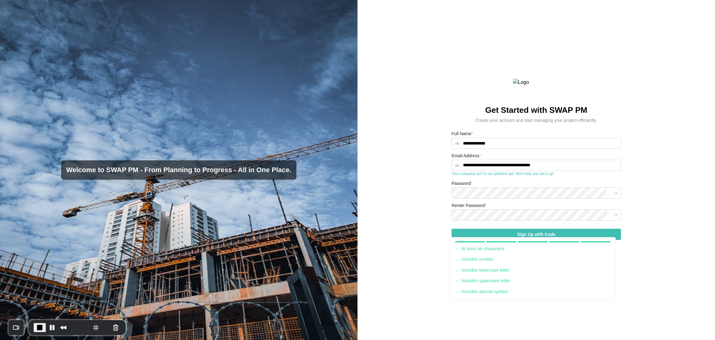
click at [632, 216] on div "**********" at bounding box center [537, 170] width 358 height 340
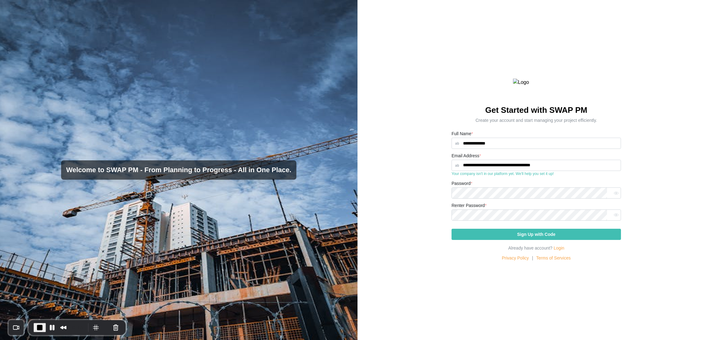
click at [568, 239] on div "Sign Up with Code" at bounding box center [537, 234] width 158 height 11
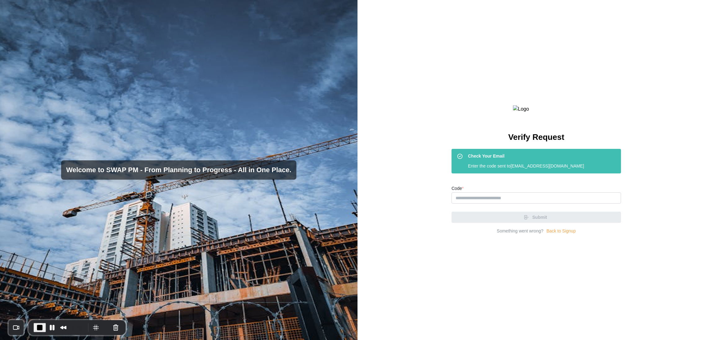
drag, startPoint x: 311, startPoint y: 246, endPoint x: 315, endPoint y: 241, distance: 6.4
click at [311, 246] on div "Welcome to SWAP PM - From Planning to Progress - All in One Place." at bounding box center [179, 170] width 358 height 340
click at [509, 203] on input "Code *" at bounding box center [537, 197] width 170 height 11
paste input "******"
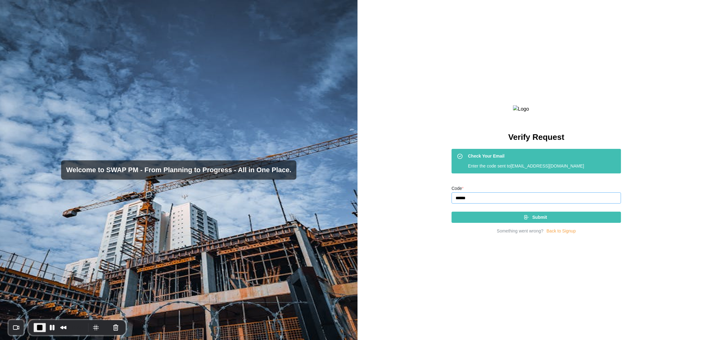
type input "******"
click at [532, 222] on span "Submit" at bounding box center [539, 217] width 15 height 11
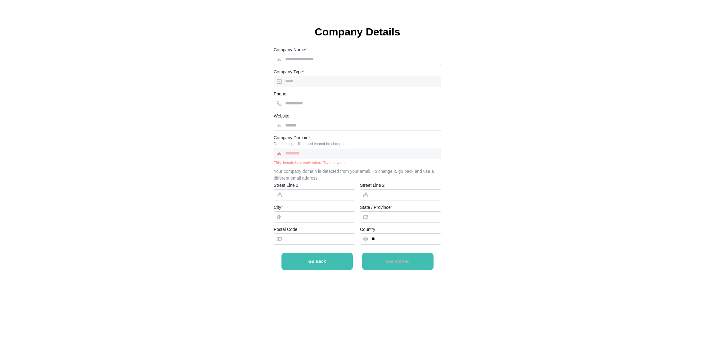
type input "*********"
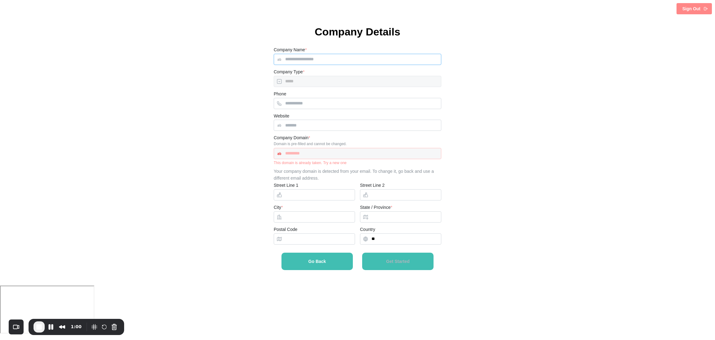
click at [342, 59] on input "Company Name *" at bounding box center [358, 59] width 168 height 11
type input "***"
type input "**********"
type input "********"
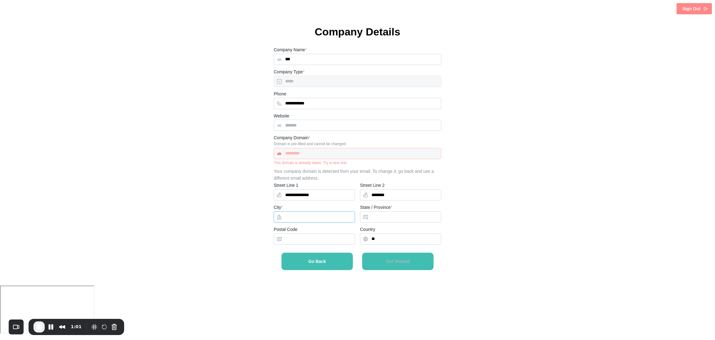
type input "******"
type input "*****"
click at [301, 130] on input "Website" at bounding box center [358, 125] width 168 height 11
click at [334, 126] on input "Website" at bounding box center [358, 125] width 168 height 11
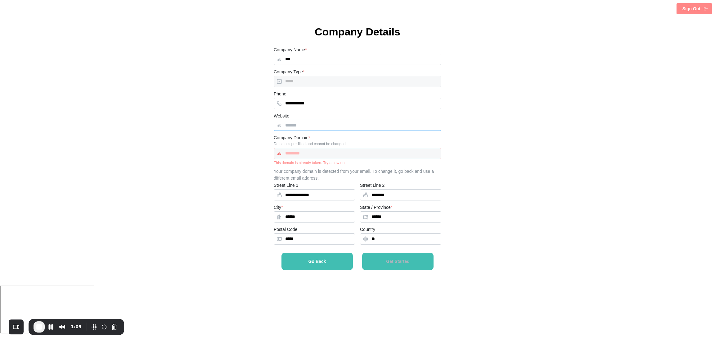
paste input "**********"
type input "**********"
click at [319, 152] on div "*********" at bounding box center [358, 153] width 168 height 11
click at [313, 156] on div "*********" at bounding box center [358, 153] width 168 height 11
click at [310, 156] on div "*********" at bounding box center [358, 153] width 168 height 11
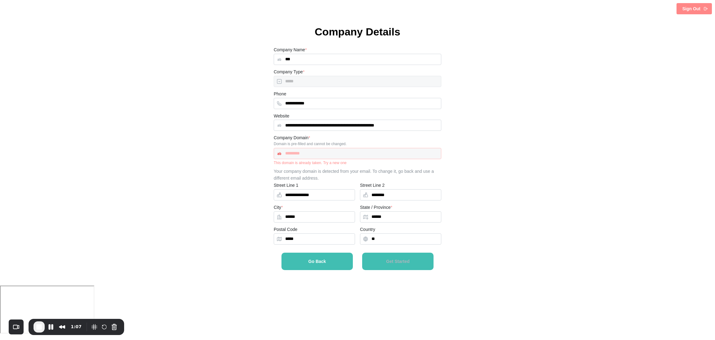
click at [310, 156] on div "*********" at bounding box center [358, 153] width 168 height 11
click at [305, 154] on div "*********" at bounding box center [358, 153] width 168 height 11
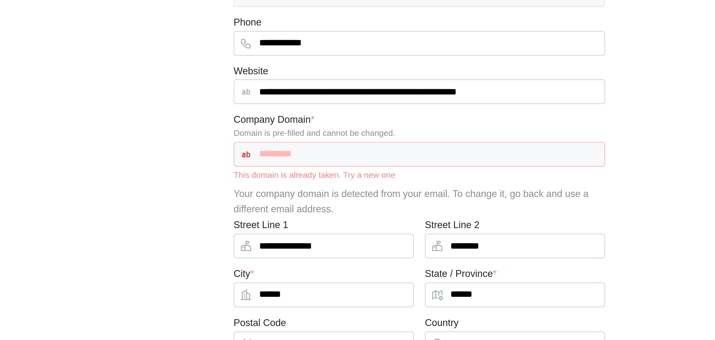
click at [310, 154] on div "*********" at bounding box center [358, 153] width 168 height 11
click at [311, 154] on div "*********" at bounding box center [358, 153] width 168 height 11
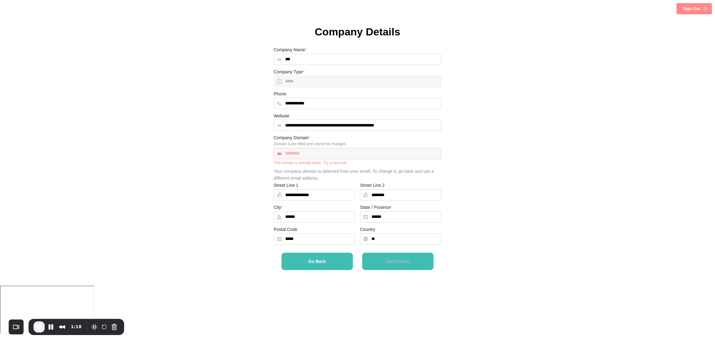
click at [314, 154] on div "*********" at bounding box center [358, 153] width 168 height 11
click at [318, 154] on div "*********" at bounding box center [358, 153] width 168 height 11
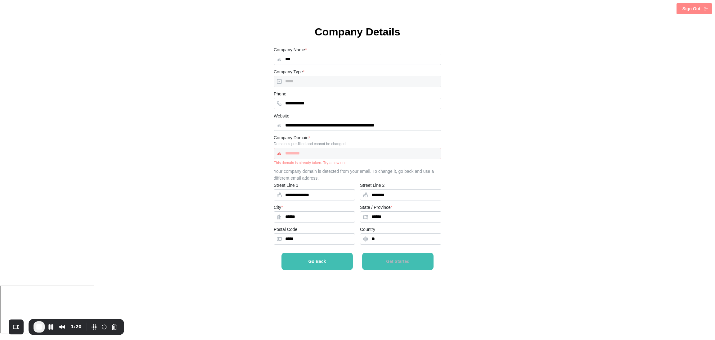
click at [318, 154] on div "*********" at bounding box center [358, 153] width 168 height 11
click at [406, 259] on div "Go Back Get Started" at bounding box center [358, 268] width 168 height 33
click at [323, 263] on span "Go Back" at bounding box center [318, 261] width 18 height 4
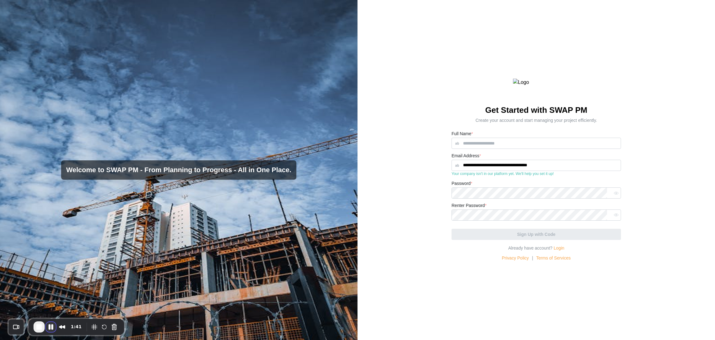
click at [50, 327] on button "Pause Recording" at bounding box center [51, 327] width 10 height 10
click at [47, 326] on span "Play Recording" at bounding box center [50, 327] width 7 height 7
click at [39, 328] on span "End Recording" at bounding box center [38, 326] width 7 height 7
drag, startPoint x: 541, startPoint y: 179, endPoint x: 544, endPoint y: 179, distance: 3.5
click at [541, 171] on input "**********" at bounding box center [537, 165] width 170 height 11
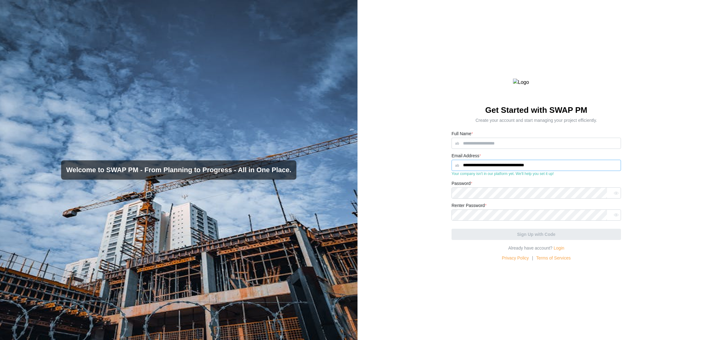
type input "**********"
click at [507, 149] on input "Full Name *" at bounding box center [537, 143] width 170 height 11
drag, startPoint x: 525, startPoint y: 180, endPoint x: 502, endPoint y: 183, distance: 23.1
click at [502, 171] on input "**********" at bounding box center [537, 165] width 170 height 11
click at [492, 149] on input "Full Name *" at bounding box center [537, 143] width 170 height 11
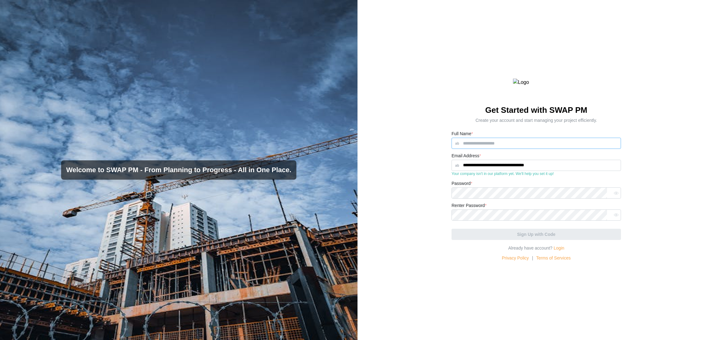
paste input "**********"
click at [614, 195] on icon "button" at bounding box center [616, 193] width 5 height 5
type input "**********"
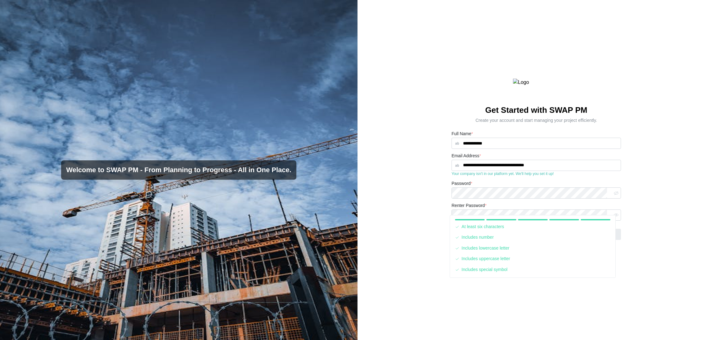
click at [508, 196] on div "Password *" at bounding box center [537, 188] width 170 height 19
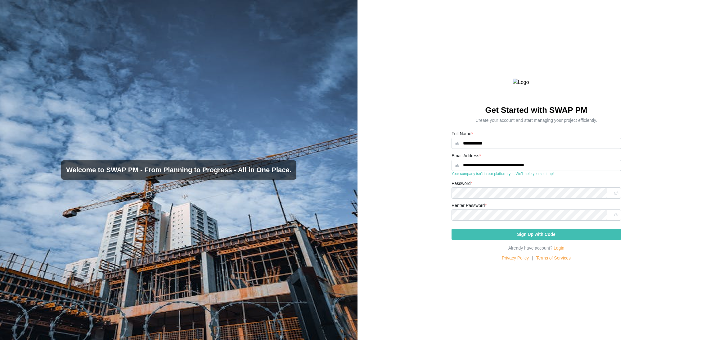
click at [465, 120] on div "**********" at bounding box center [537, 170] width 358 height 340
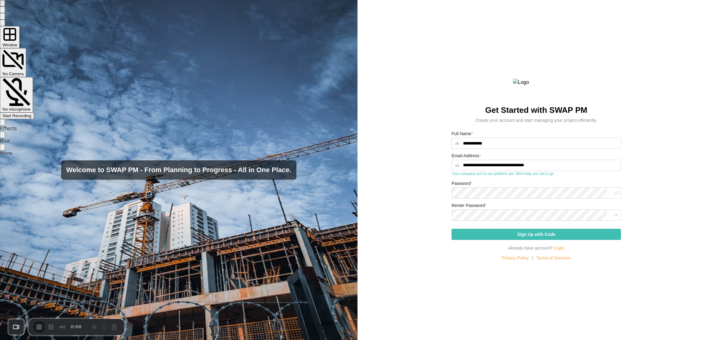
click at [31, 113] on span "Start Recording" at bounding box center [16, 115] width 29 height 5
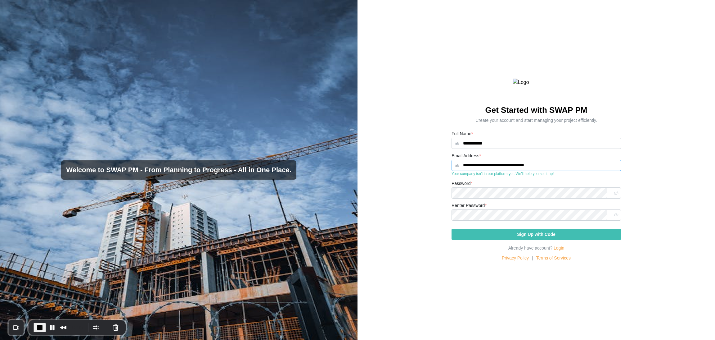
click at [536, 171] on input "**********" at bounding box center [537, 165] width 170 height 11
click at [51, 327] on button "Pause Recording" at bounding box center [52, 327] width 10 height 10
drag, startPoint x: 559, startPoint y: 175, endPoint x: 445, endPoint y: 174, distance: 113.6
click at [445, 174] on div "**********" at bounding box center [537, 170] width 358 height 340
paste input "text"
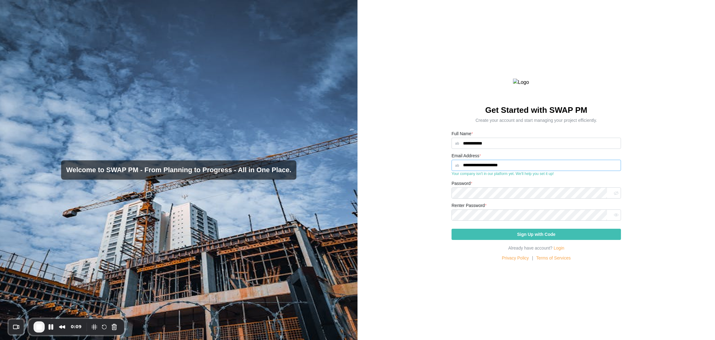
type input "**********"
click at [524, 239] on span "Sign Up with Code" at bounding box center [536, 234] width 38 height 11
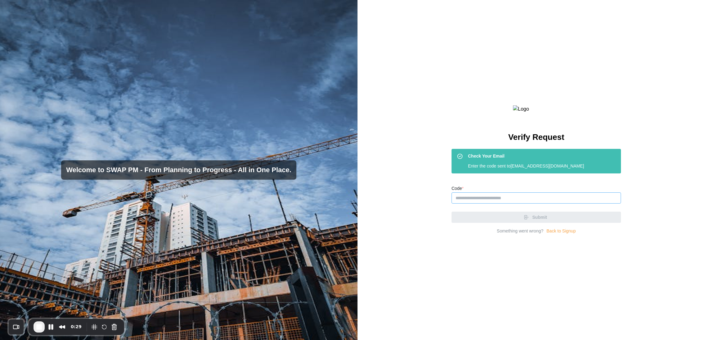
click at [485, 203] on input "Code *" at bounding box center [537, 197] width 170 height 11
paste input "******"
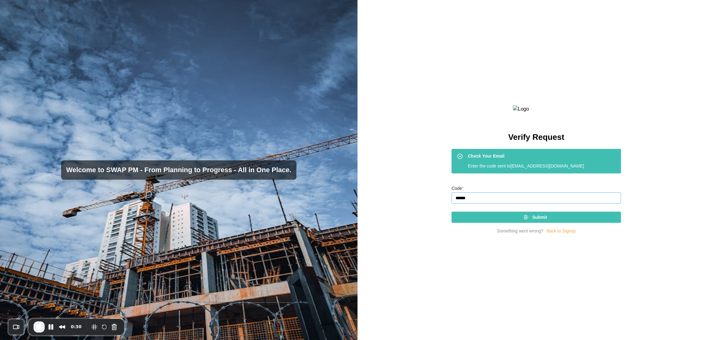
type input "******"
click at [490, 222] on div "Submit" at bounding box center [536, 217] width 160 height 11
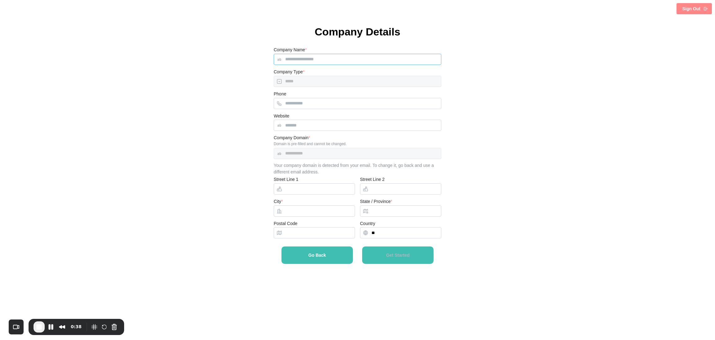
drag, startPoint x: 382, startPoint y: 54, endPoint x: 383, endPoint y: 58, distance: 4.4
click at [382, 54] on input "Company Name *" at bounding box center [358, 59] width 168 height 11
type input "***"
type input "**********"
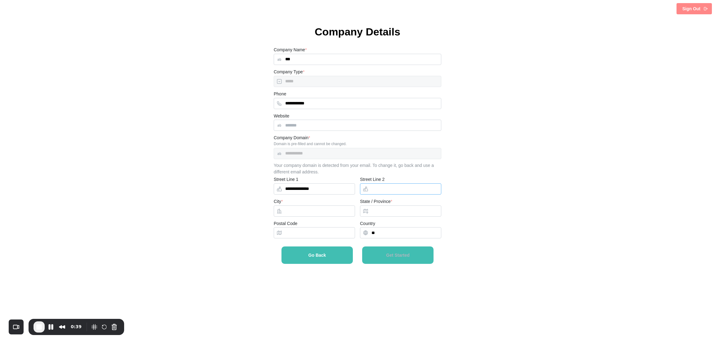
type input "********"
type input "******"
type input "*****"
click at [310, 128] on input "Website" at bounding box center [358, 125] width 168 height 11
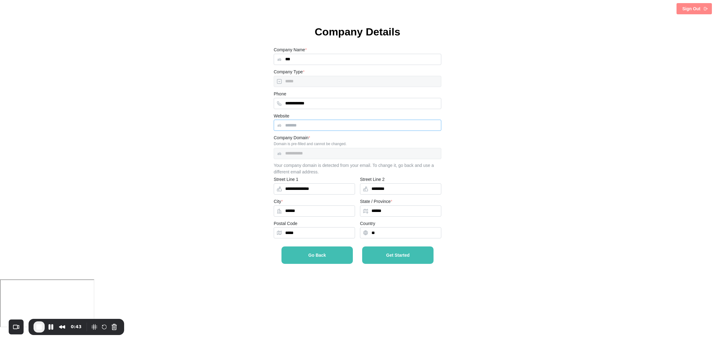
click at [303, 123] on input "Website" at bounding box center [358, 125] width 168 height 11
paste input "**********"
type input "**********"
click at [405, 259] on button "Get Started" at bounding box center [397, 254] width 71 height 17
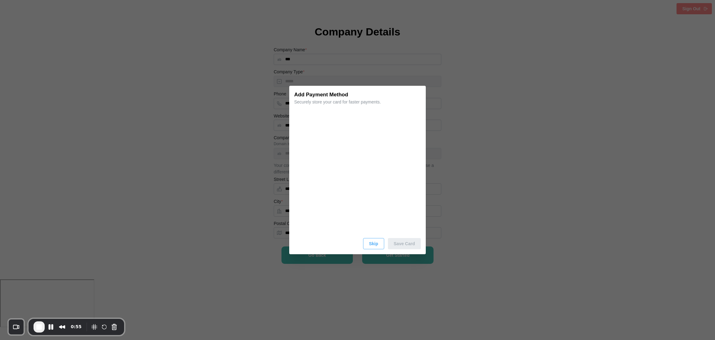
click at [374, 242] on span "Skip" at bounding box center [373, 243] width 9 height 11
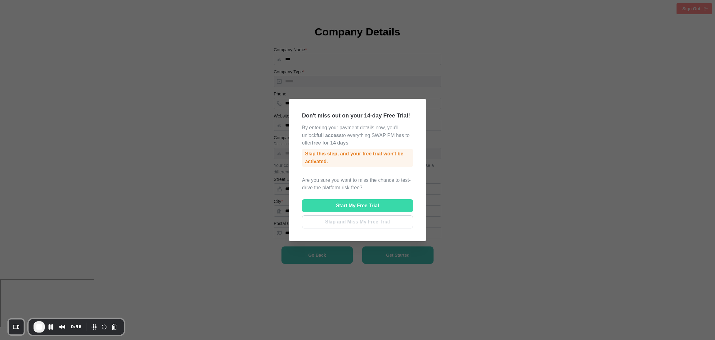
click at [369, 221] on span "Skip and Miss My Free Trial" at bounding box center [357, 221] width 65 height 12
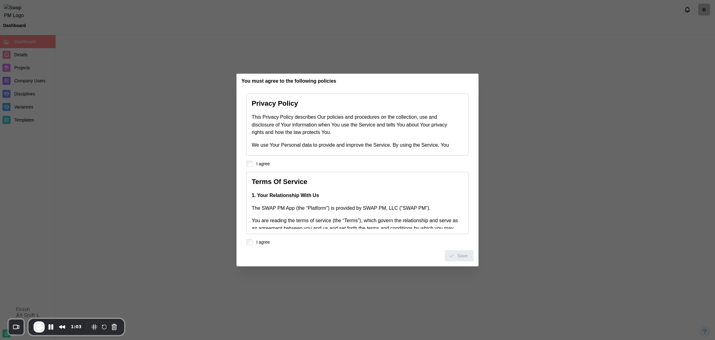
click at [35, 331] on button "End Recording" at bounding box center [39, 326] width 11 height 11
click at [458, 255] on div "Save" at bounding box center [458, 255] width 19 height 11
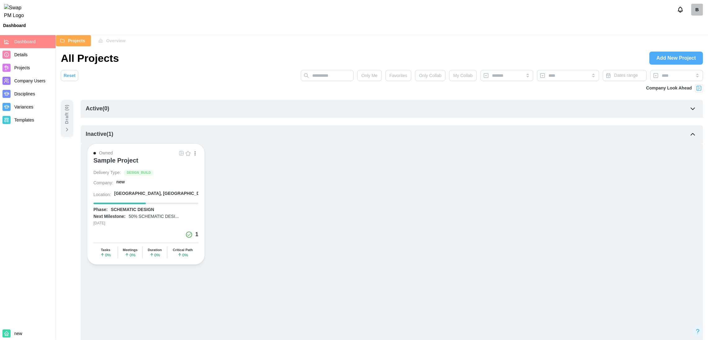
click at [694, 15] on div "B" at bounding box center [697, 10] width 12 height 12
click at [692, 39] on div "Sign Out" at bounding box center [692, 38] width 19 height 5
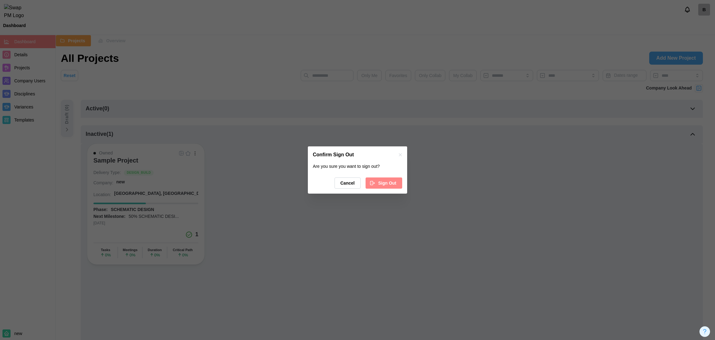
click at [385, 183] on span "Sign Out" at bounding box center [387, 183] width 18 height 11
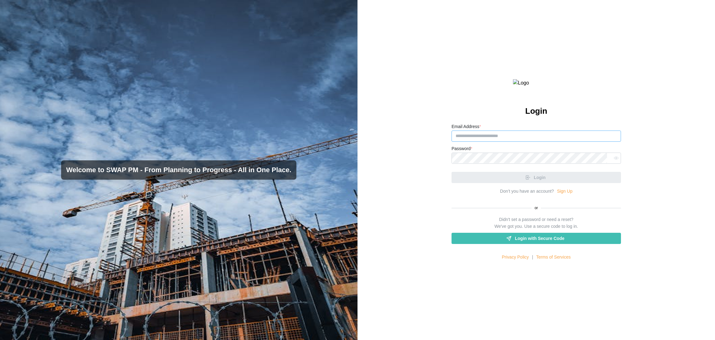
type input "**********"
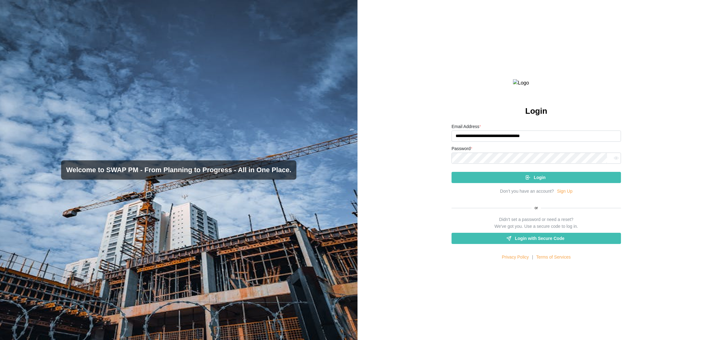
click at [563, 195] on link "Sign Up" at bounding box center [565, 191] width 16 height 7
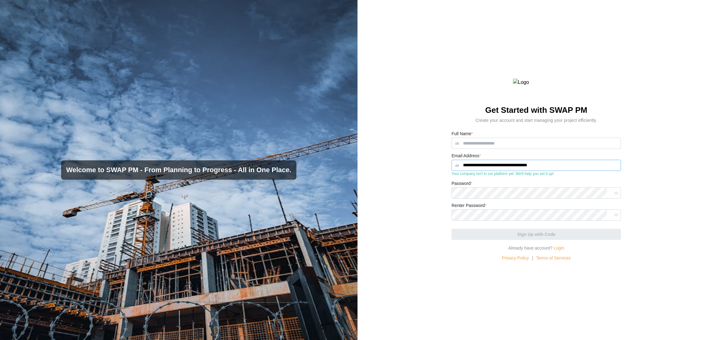
click at [537, 171] on input "**********" at bounding box center [537, 165] width 170 height 11
type input "**********"
click at [572, 171] on input "**********" at bounding box center [537, 165] width 170 height 11
